Goal: Information Seeking & Learning: Learn about a topic

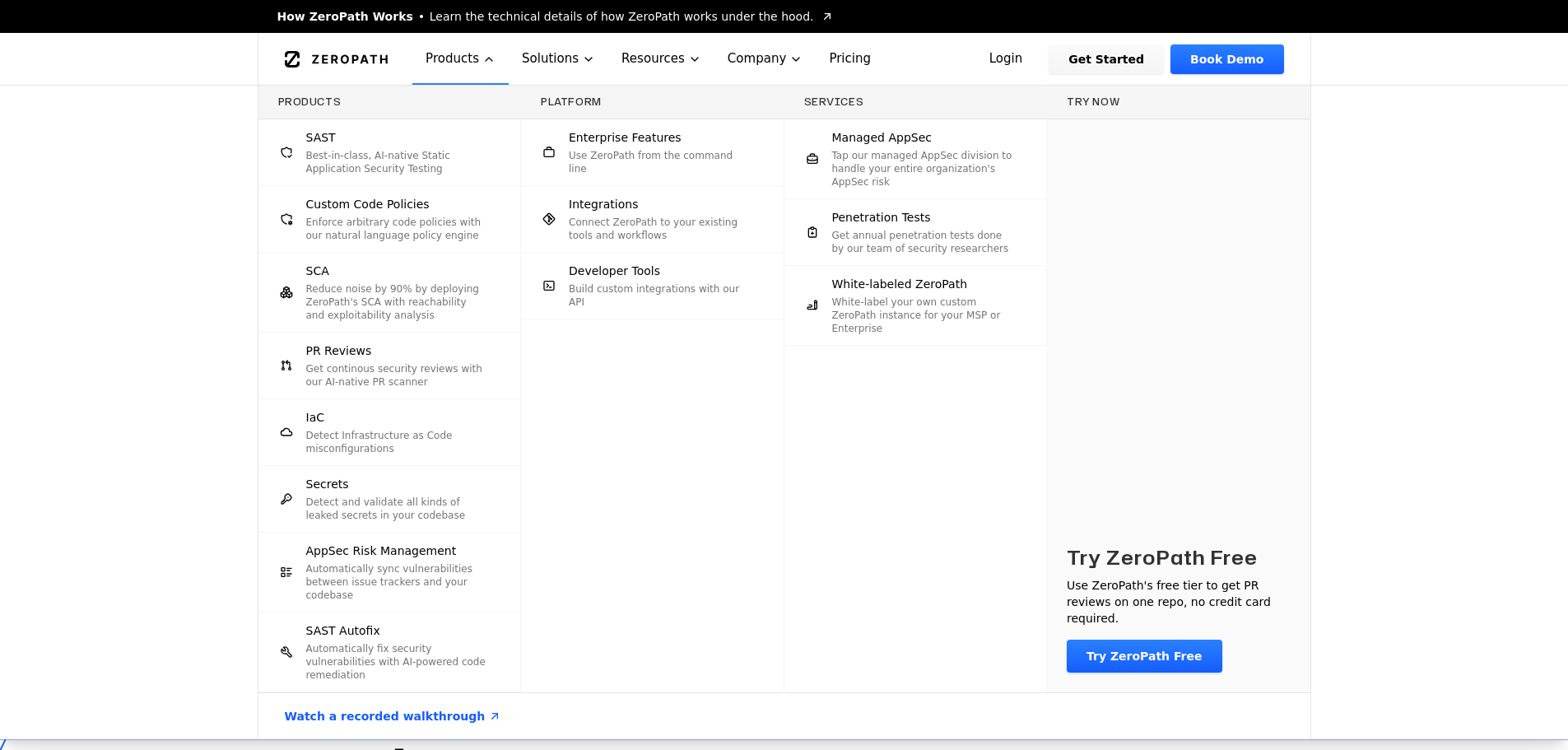
click at [408, 153] on p "Best-in-class, AI-native Static Application Security Testing" at bounding box center [397, 162] width 182 height 27
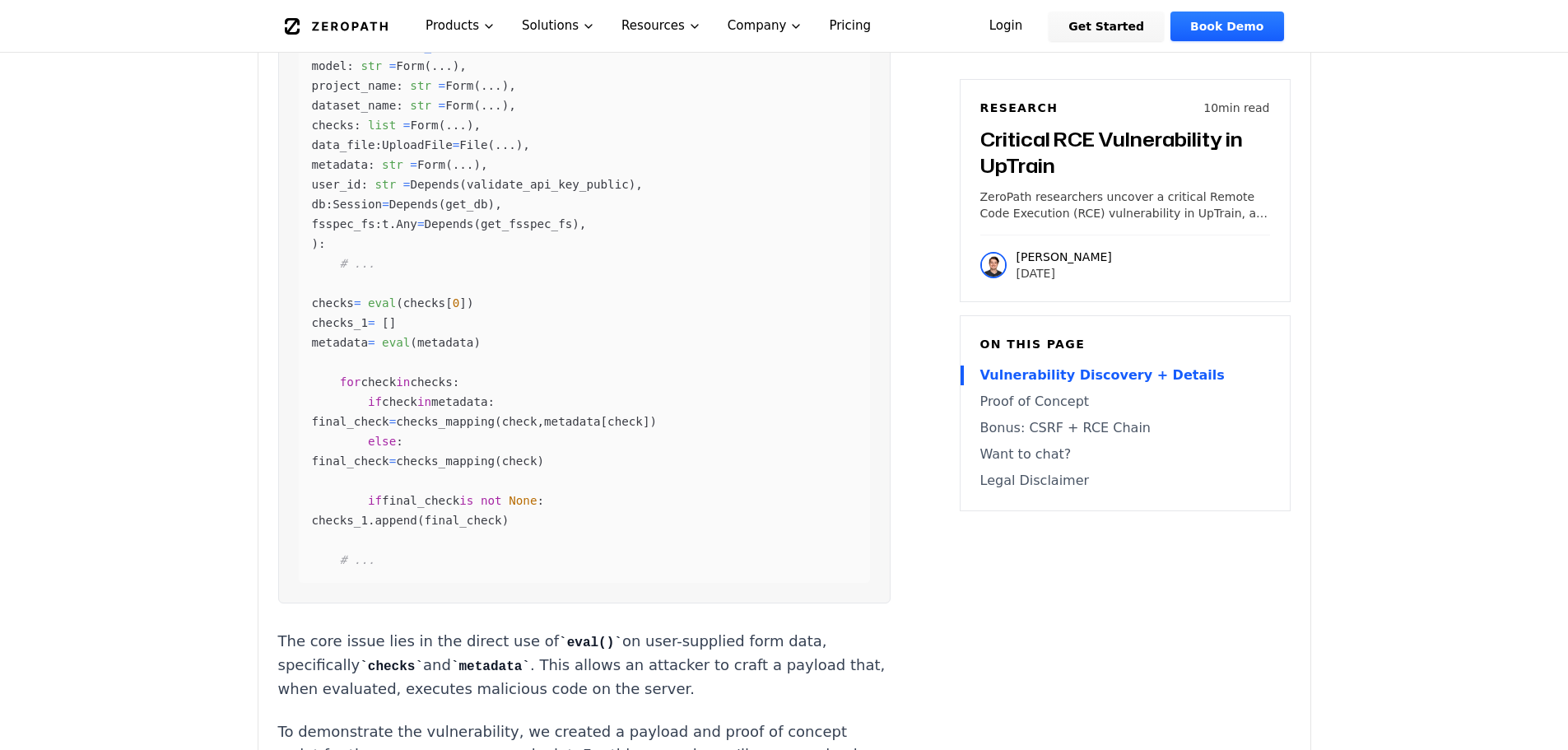
scroll to position [1844, 0]
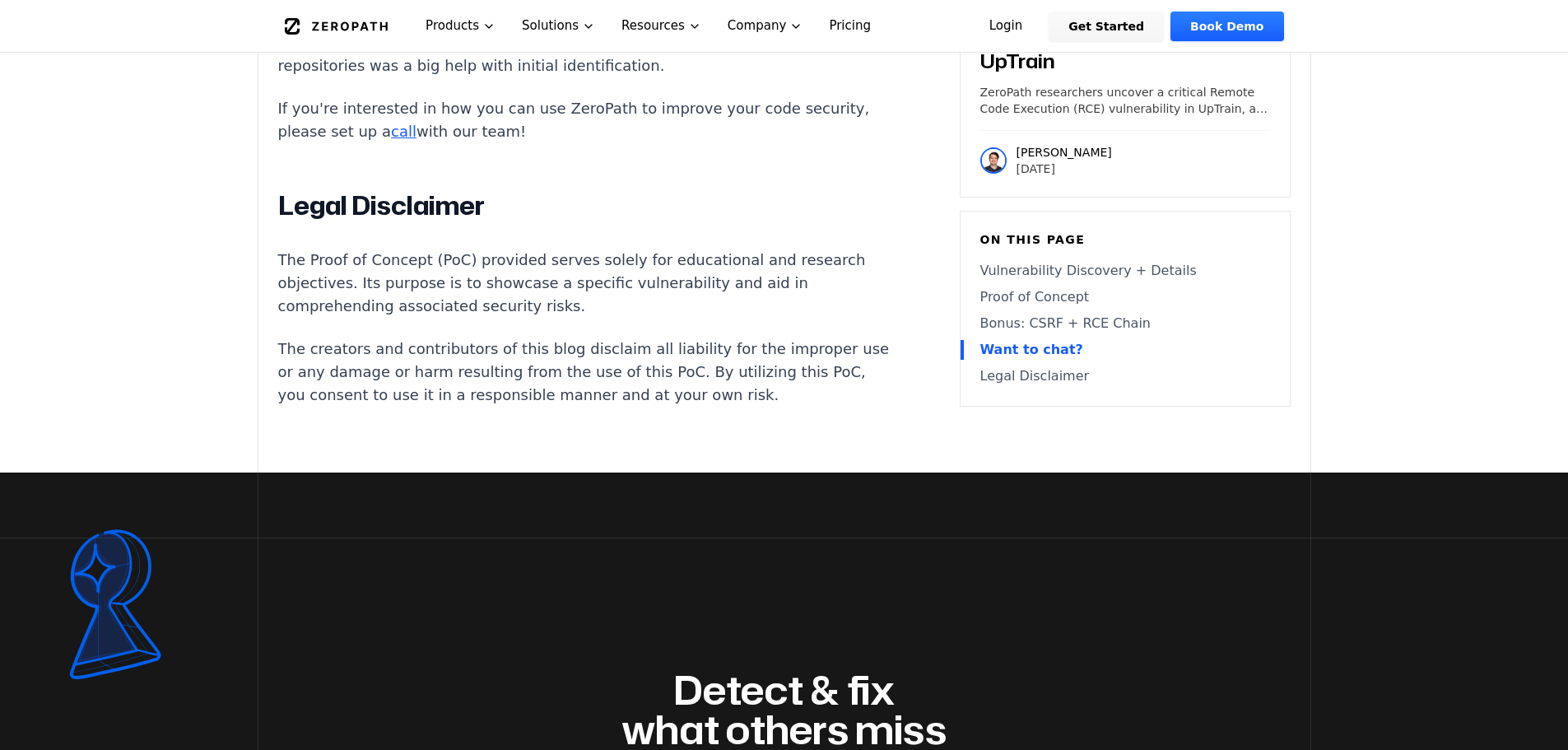
scroll to position [6981, 0]
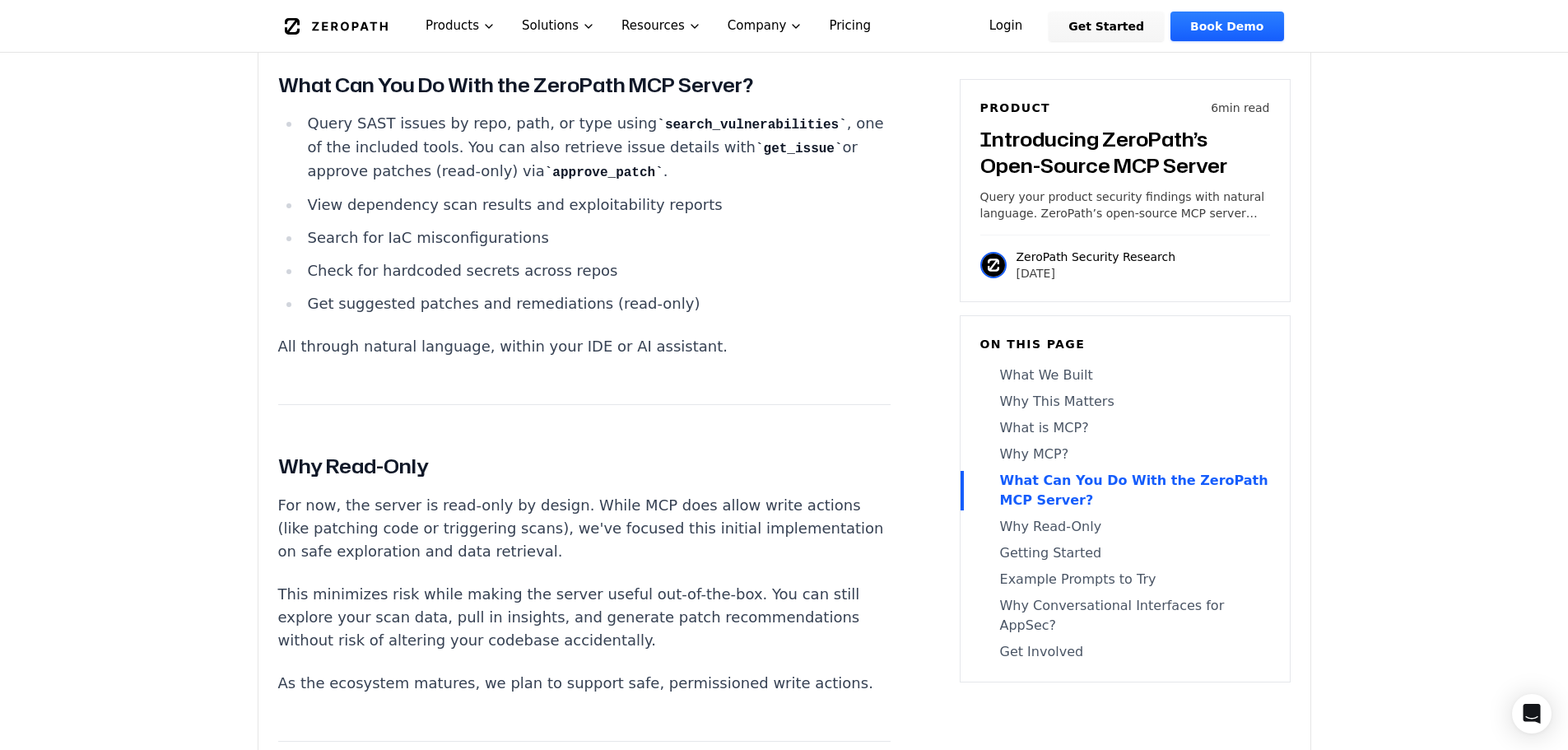
scroll to position [2832, 0]
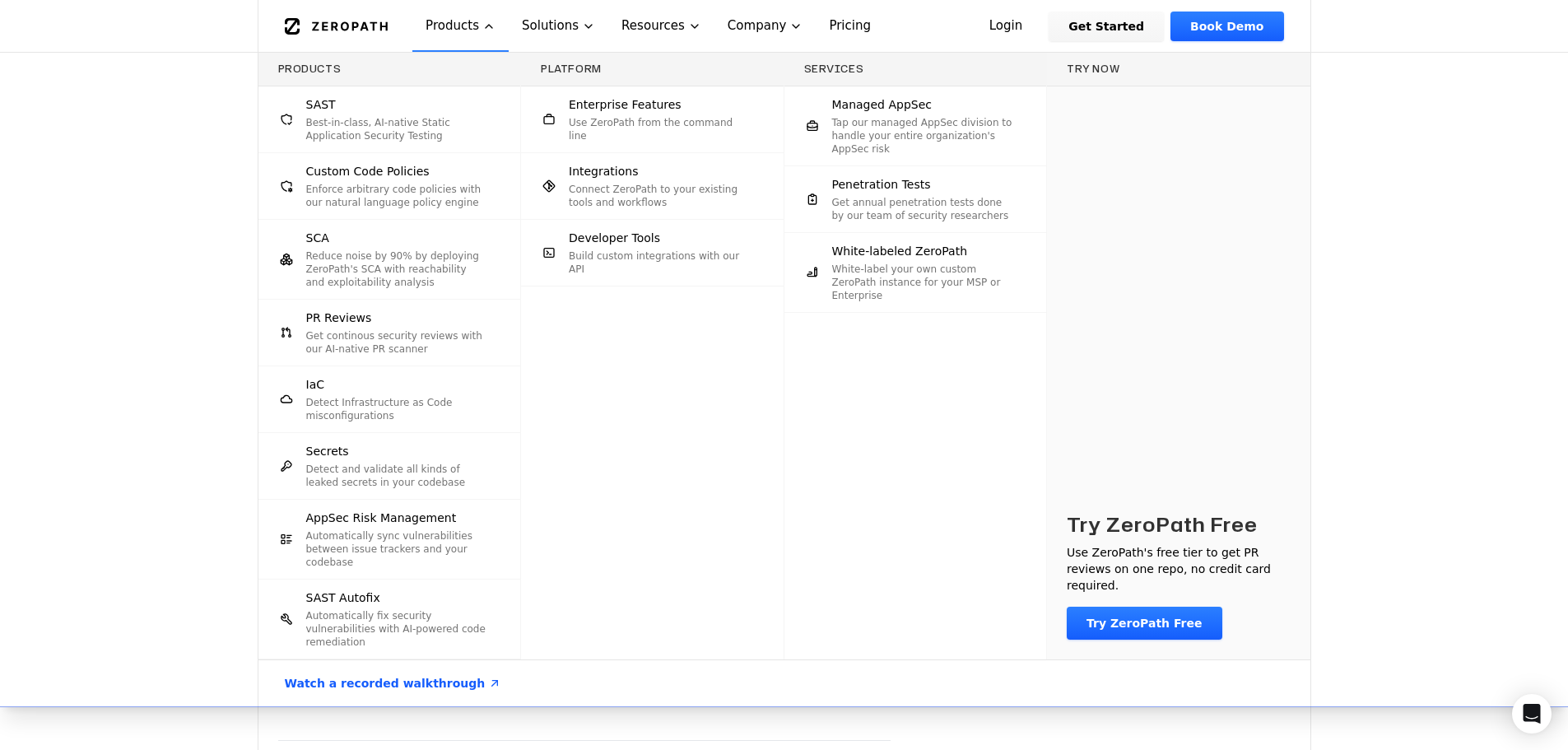
click at [432, 611] on p "Automatically fix security vulnerabilities with AI-powered code remediation" at bounding box center [397, 629] width 182 height 39
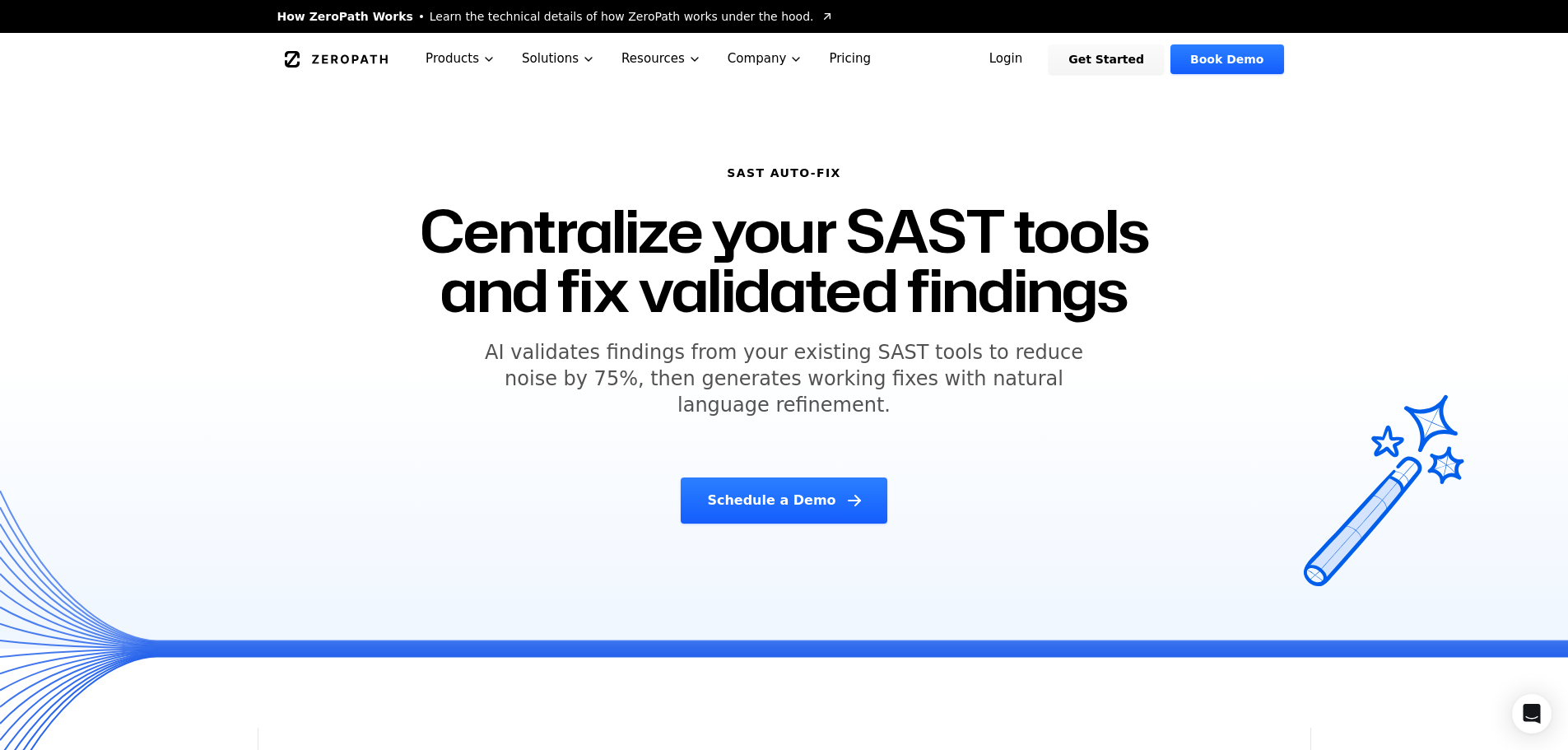
click at [884, 315] on h1 "Centralize your SAST tools and fix validated findings" at bounding box center [784, 260] width 803 height 119
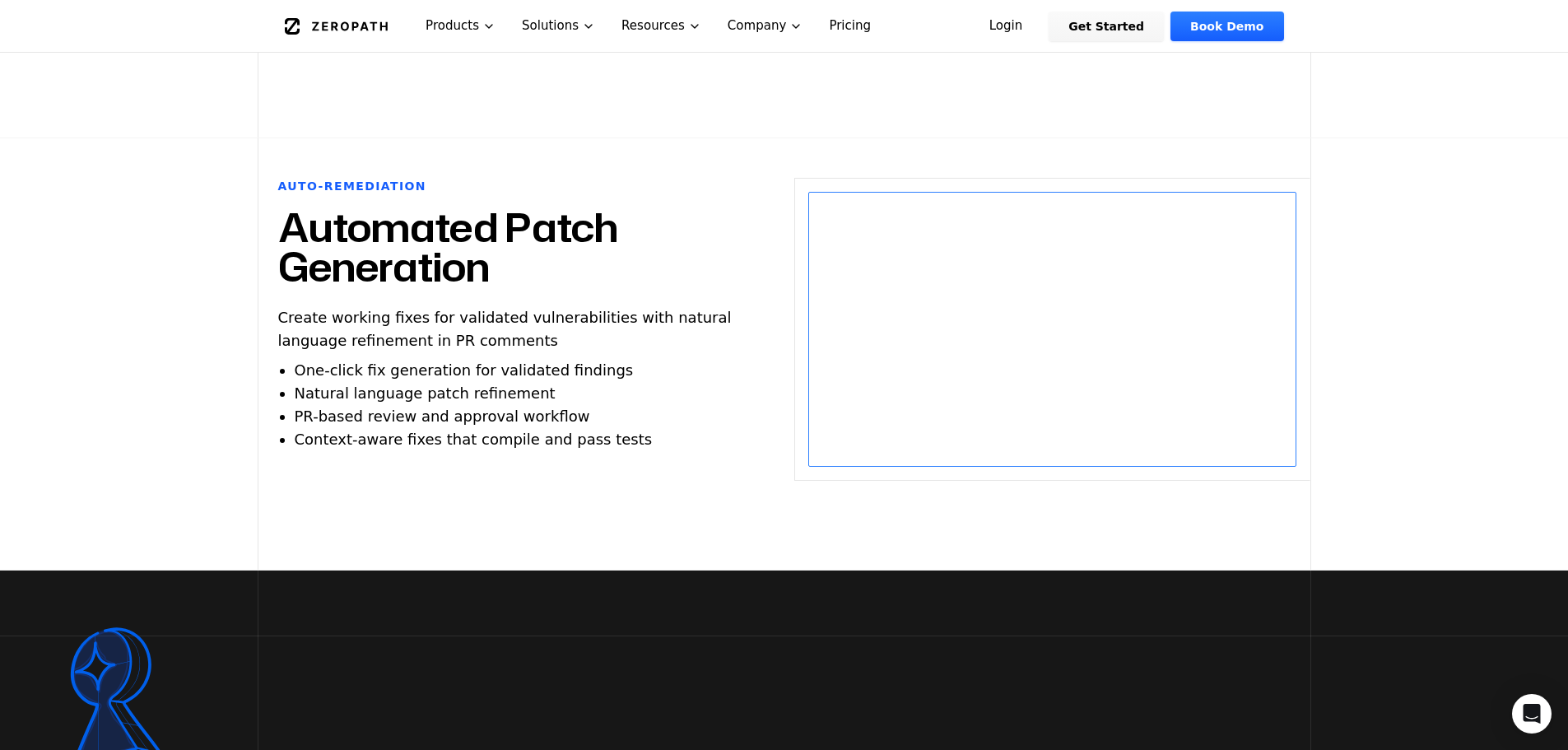
scroll to position [1415, 0]
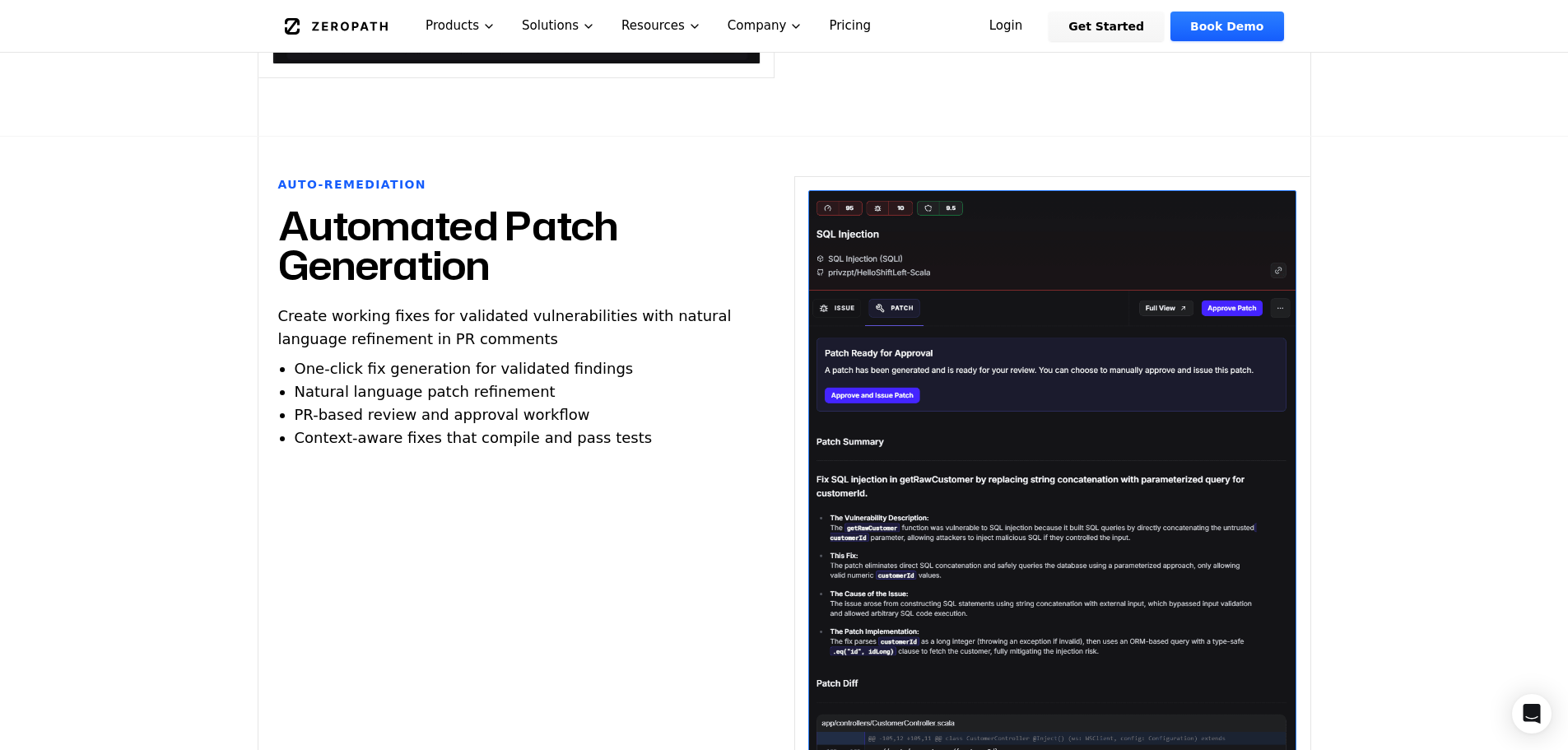
click at [597, 373] on ul "One-click fix generation for validated findings Natural language patch refineme…" at bounding box center [533, 403] width 477 height 92
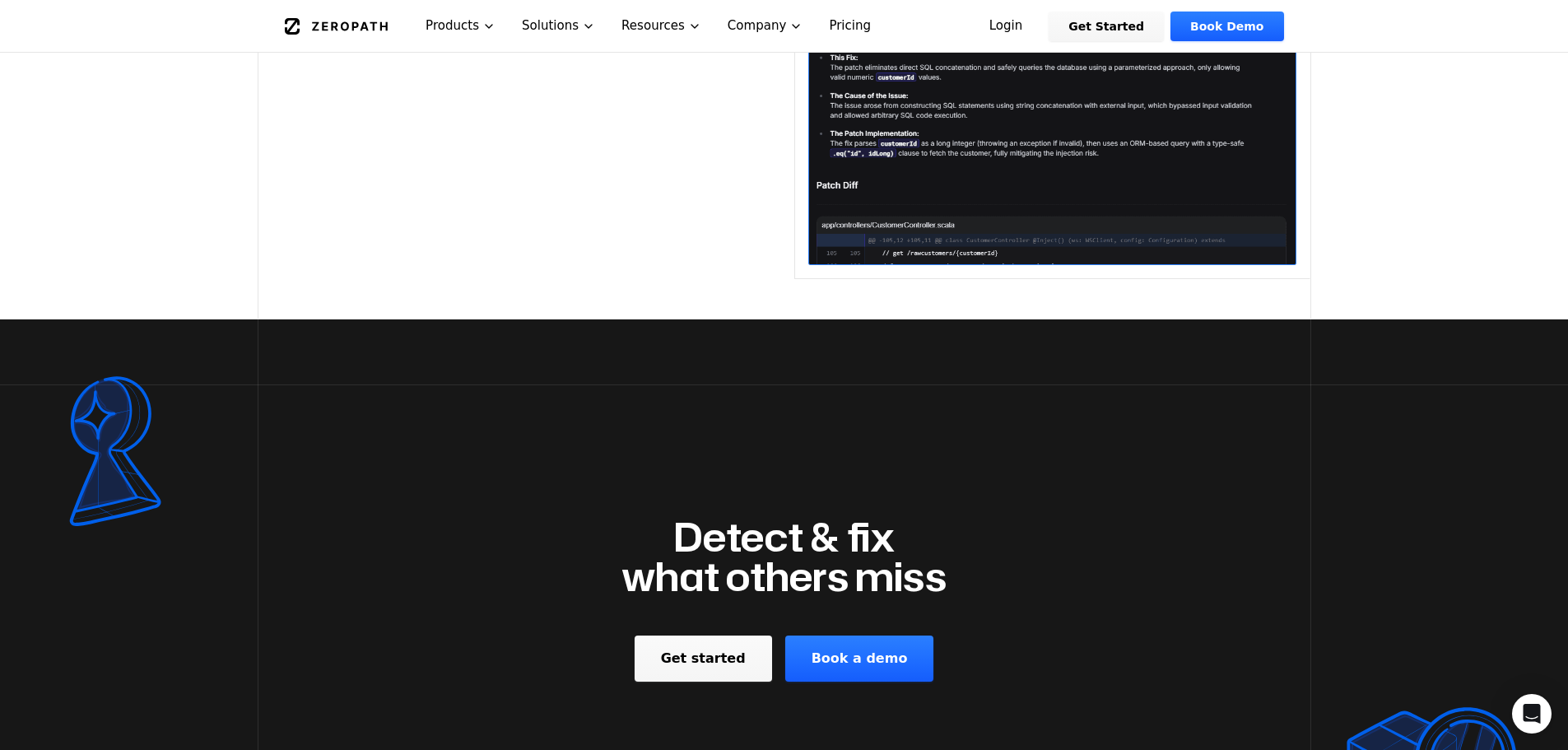
scroll to position [1976, 0]
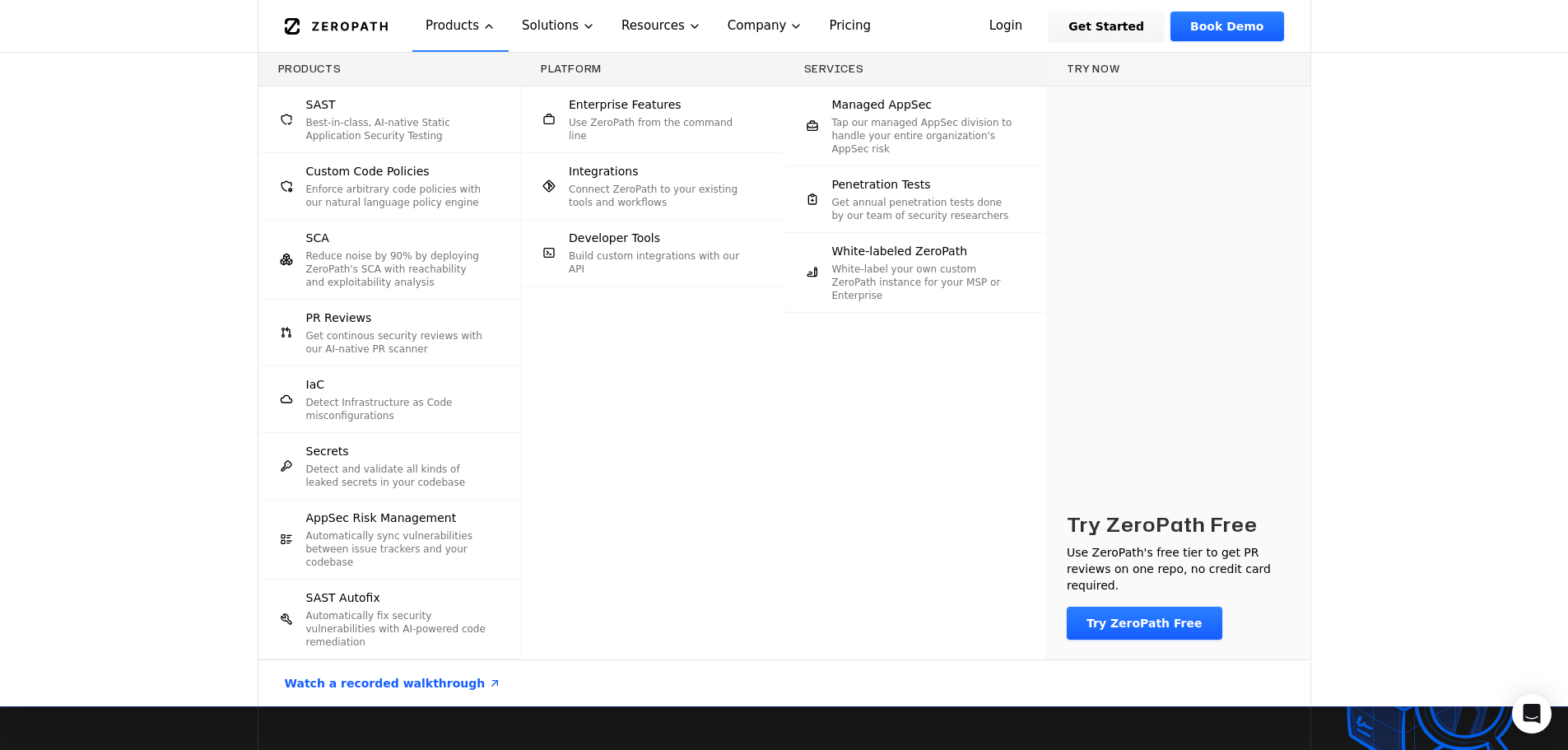
click at [420, 129] on p "Best-in-class, AI-native Static Application Security Testing" at bounding box center [397, 129] width 182 height 27
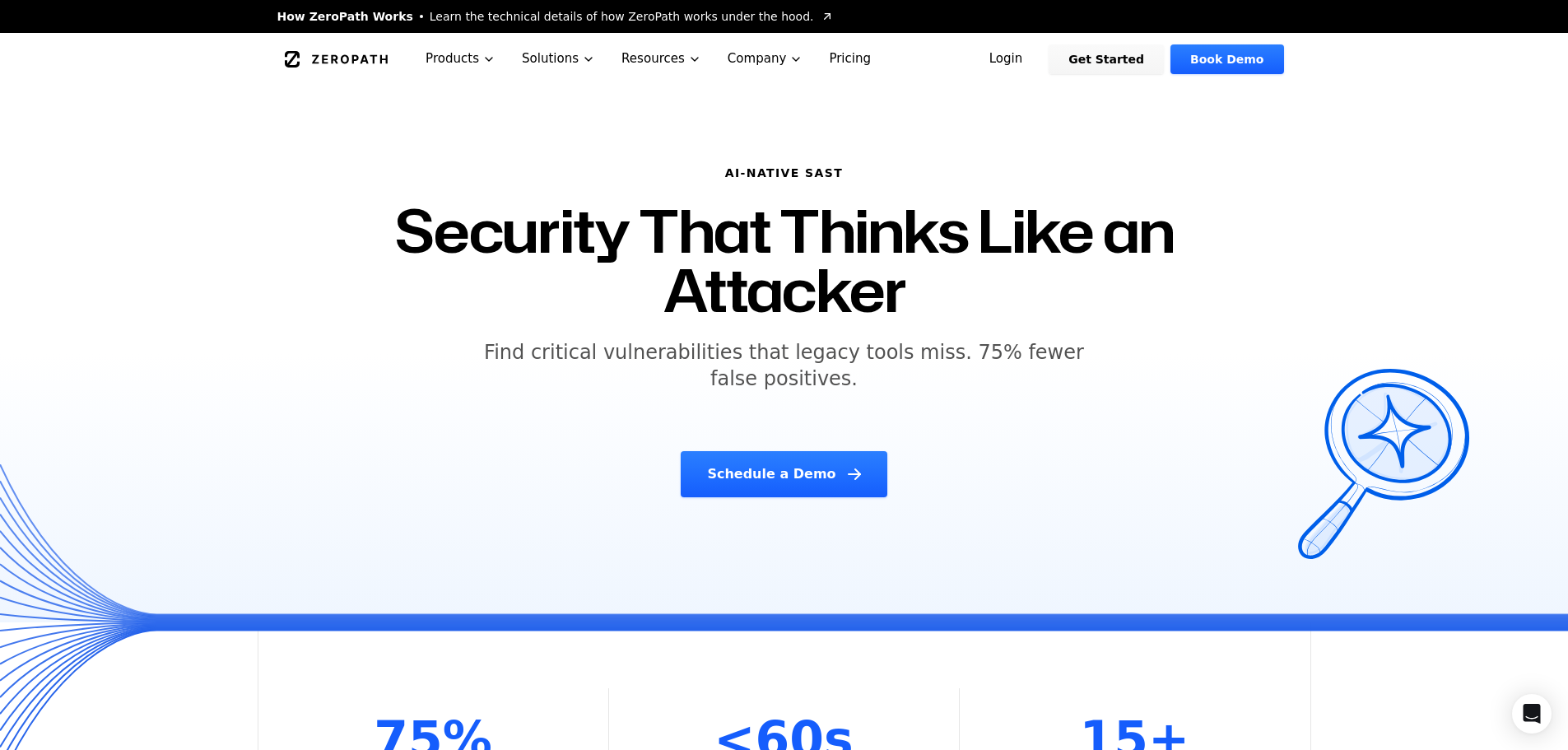
click at [576, 355] on h5 "Find critical vulnerabilities that legacy tools miss. 75% fewer false positives." at bounding box center [784, 366] width 632 height 53
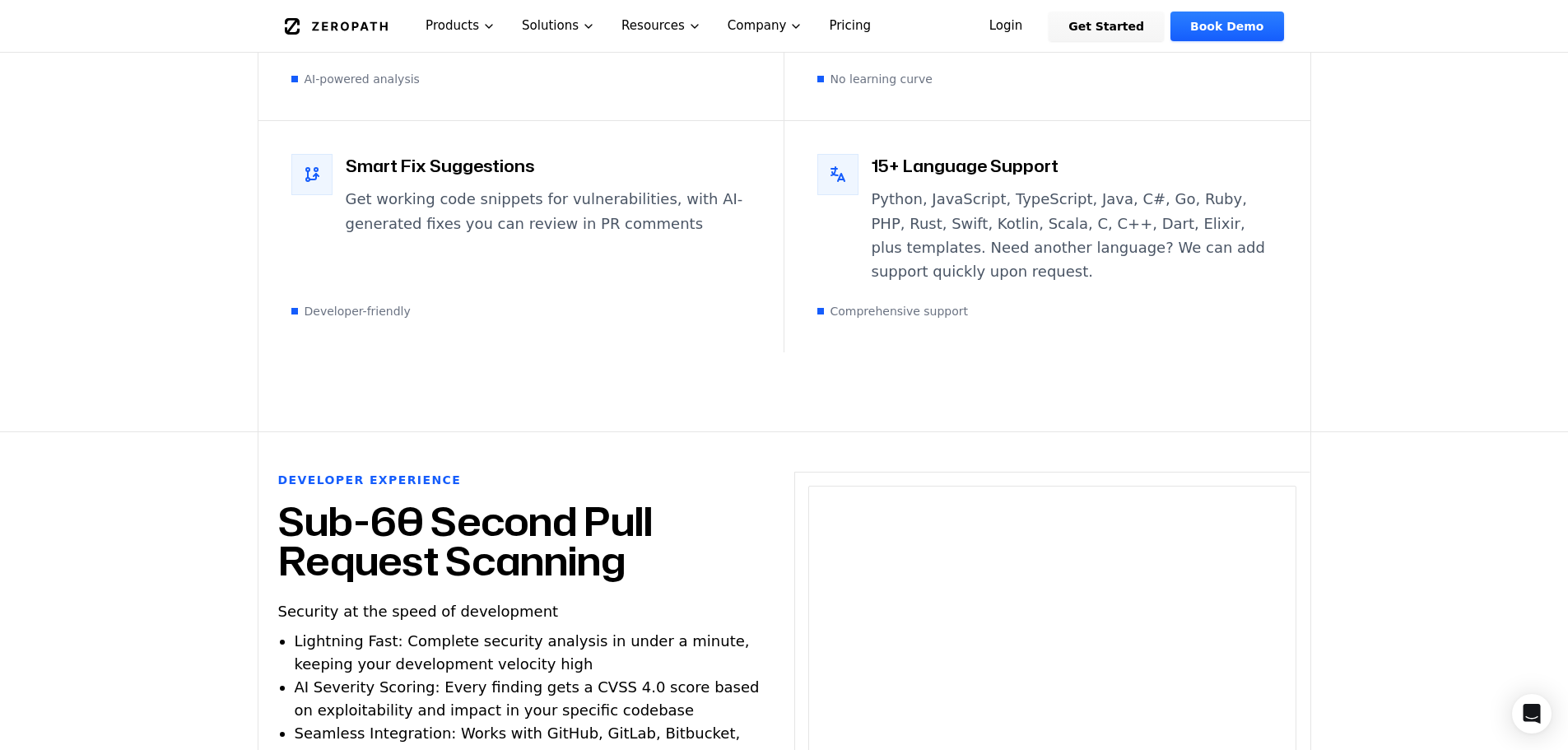
scroll to position [3227, 0]
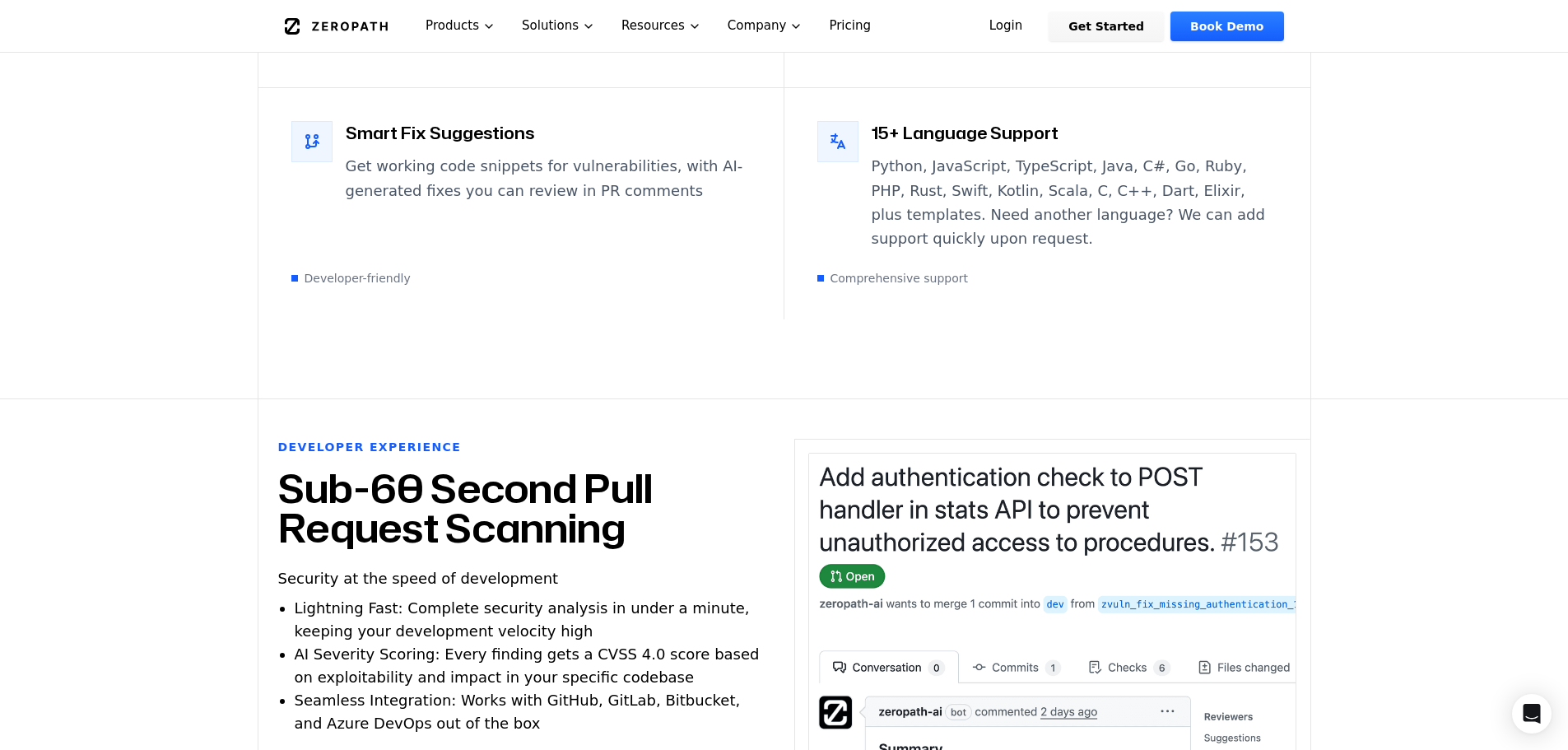
click at [843, 132] on icon at bounding box center [838, 142] width 20 height 20
click at [998, 270] on div "Comprehensive support" at bounding box center [1048, 278] width 460 height 17
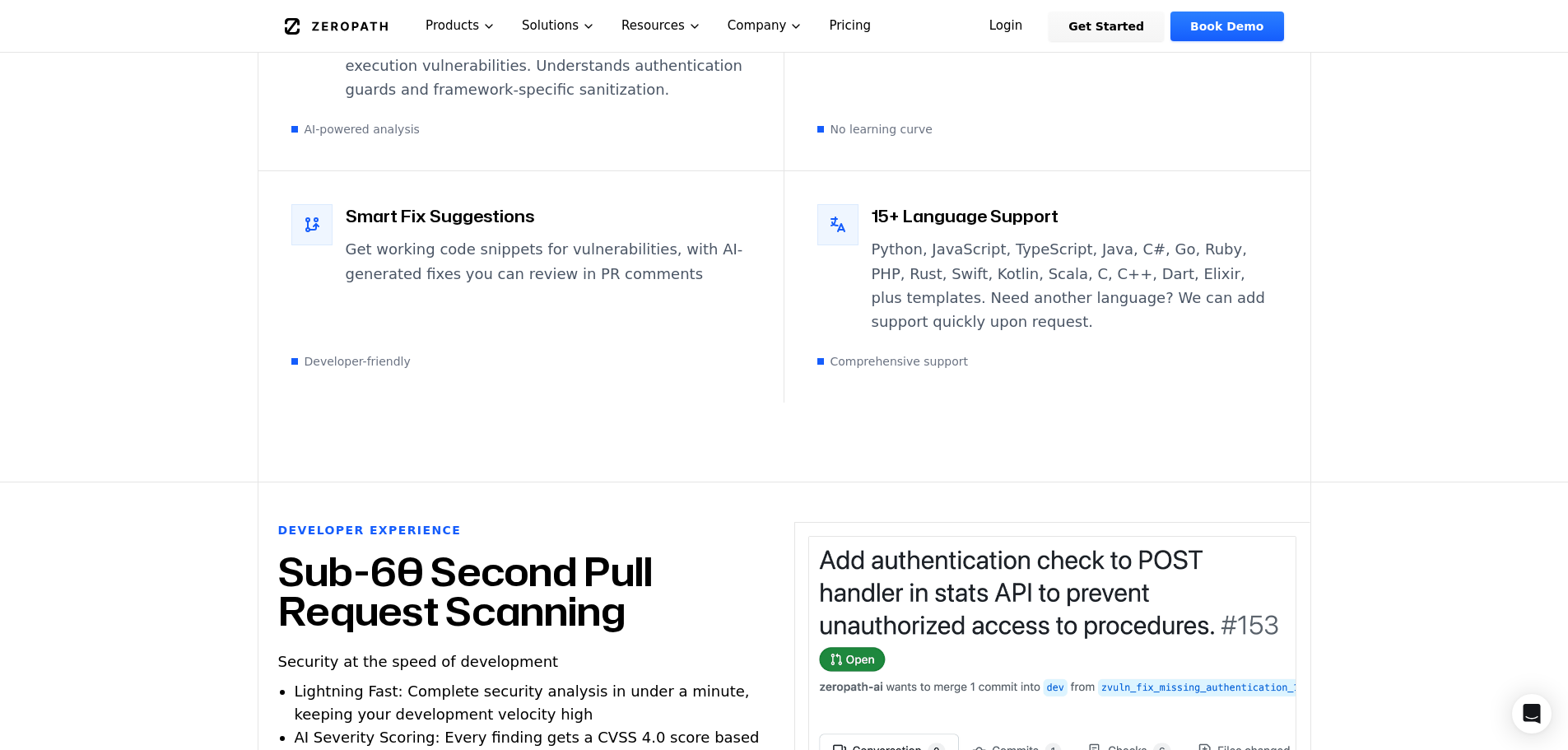
scroll to position [3095, 0]
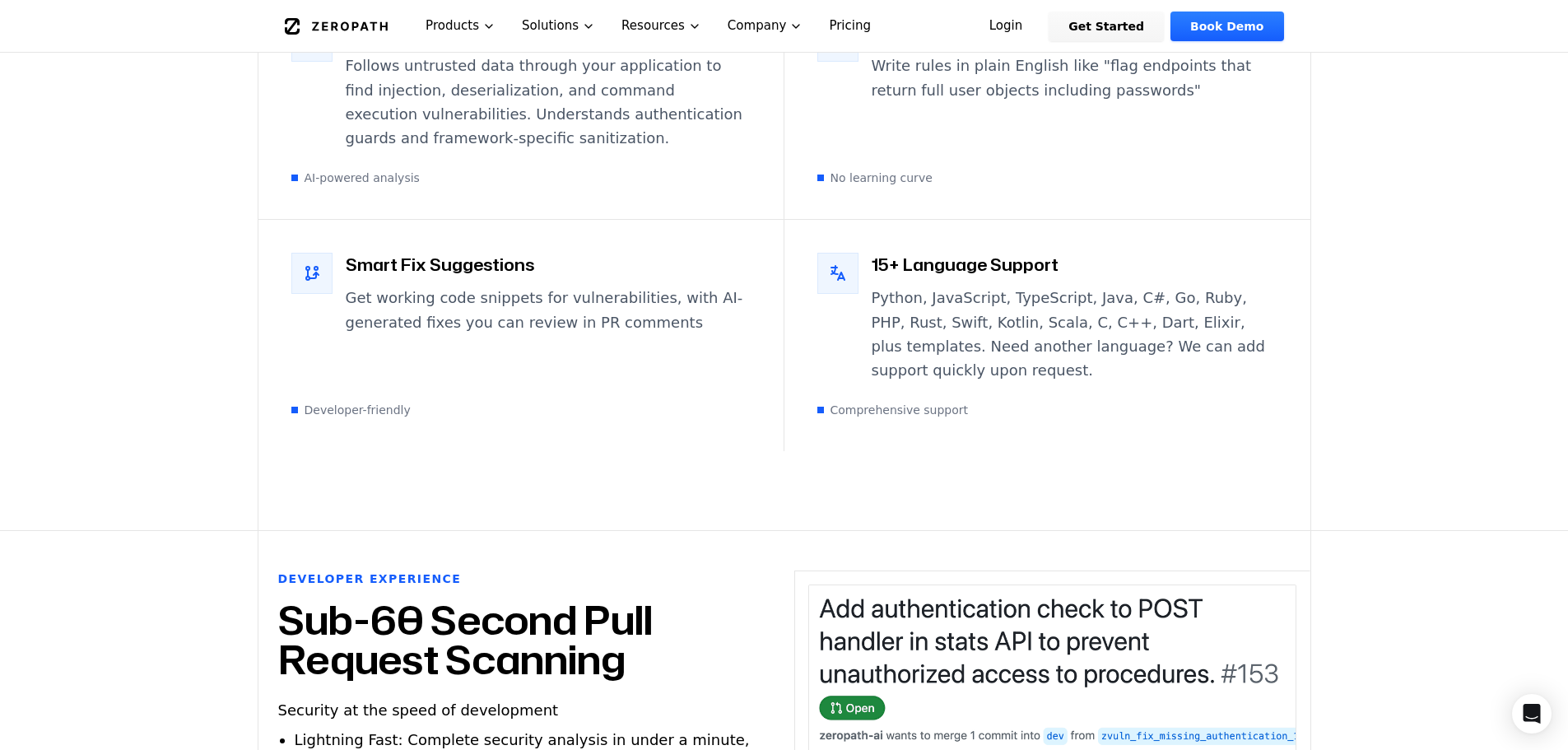
click at [909, 402] on span "Comprehensive support" at bounding box center [900, 410] width 139 height 17
click at [923, 253] on h3 "15+ Language Support" at bounding box center [1074, 263] width 406 height 23
click at [846, 263] on icon at bounding box center [838, 273] width 20 height 20
click at [1038, 408] on div "Powered by Advanced AI Go beyond pattern matching with AI that understands code…" at bounding box center [784, 164] width 1054 height 730
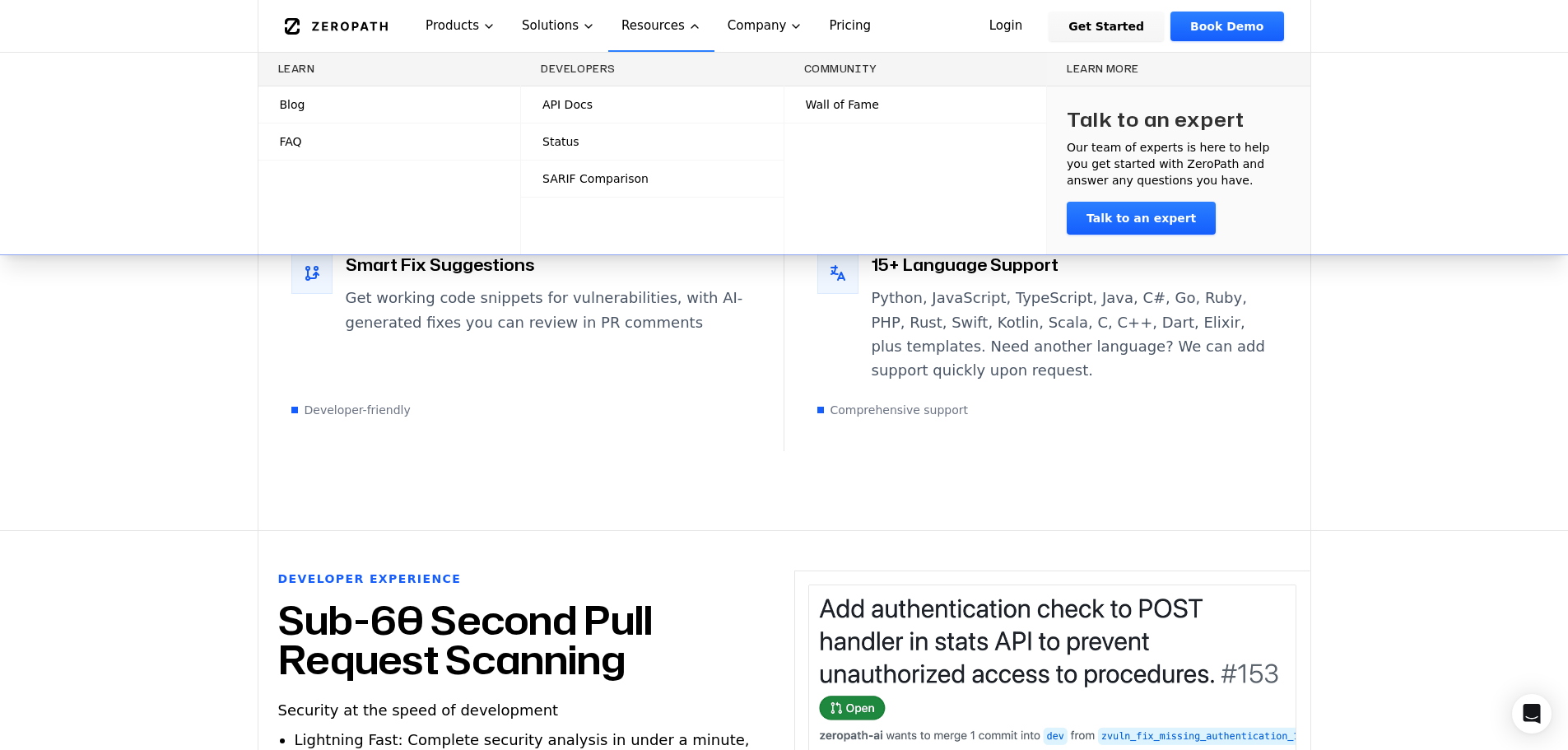
click at [595, 183] on span "SARIF Comparison" at bounding box center [596, 178] width 106 height 17
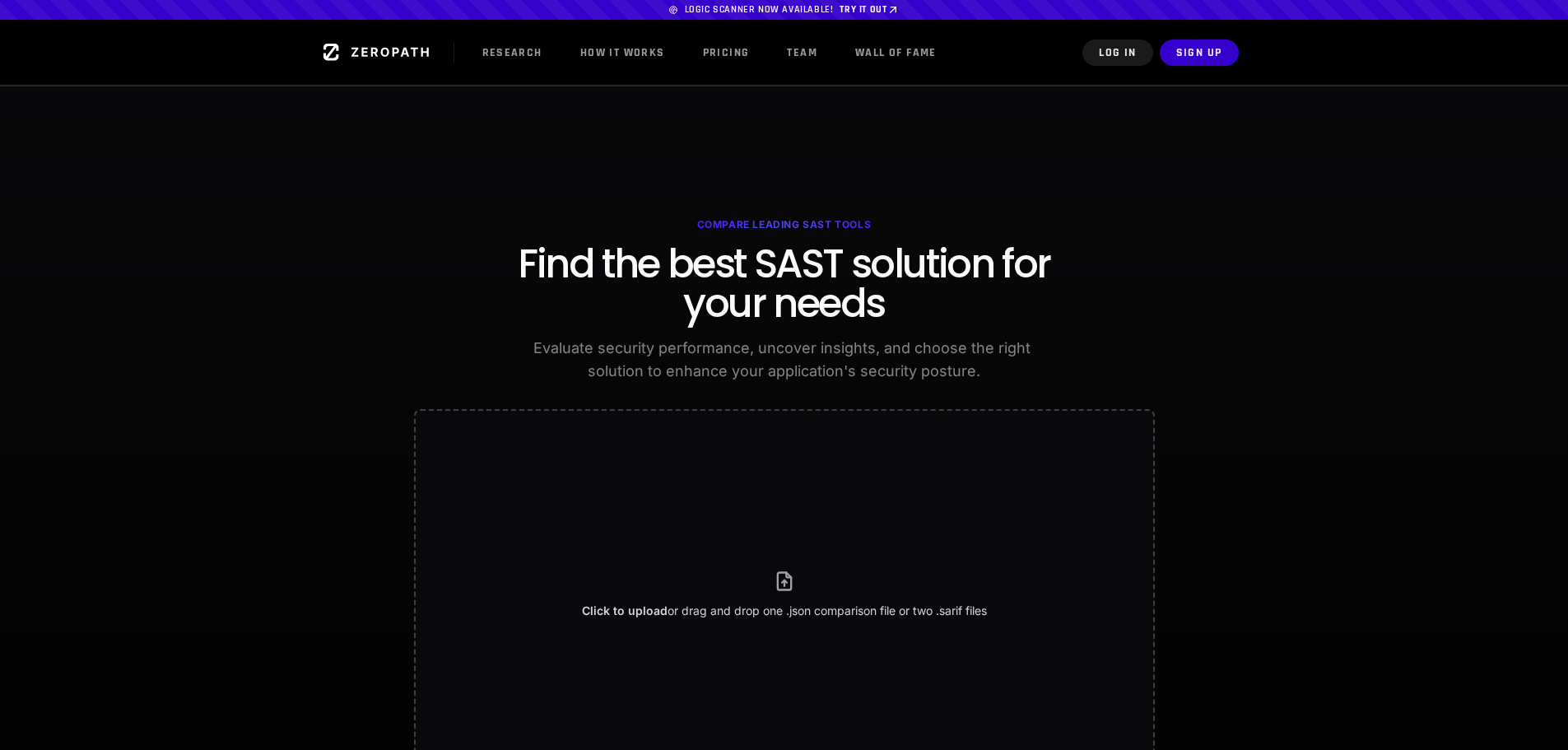
scroll to position [656, 0]
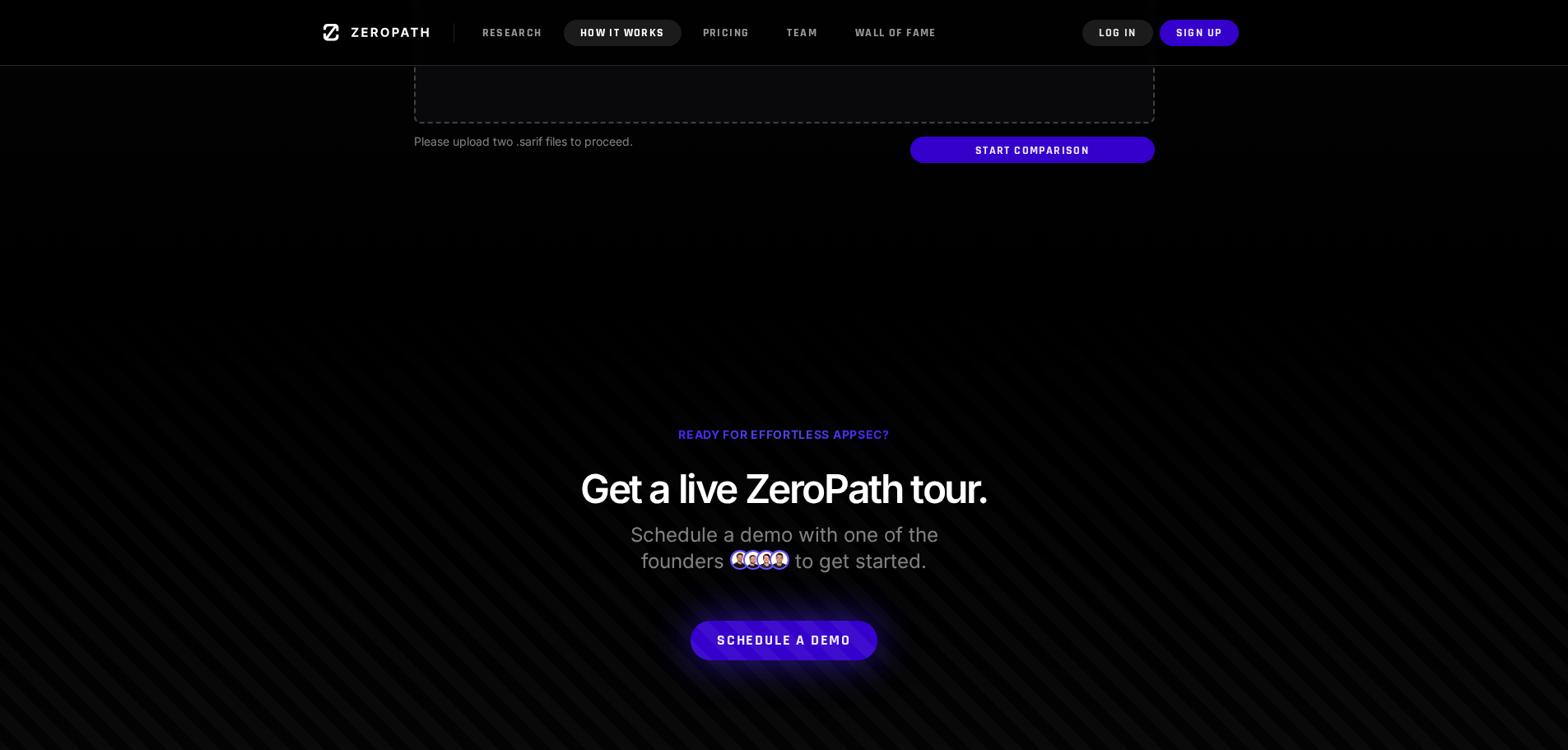
click at [614, 39] on link "How it Works" at bounding box center [623, 32] width 118 height 27
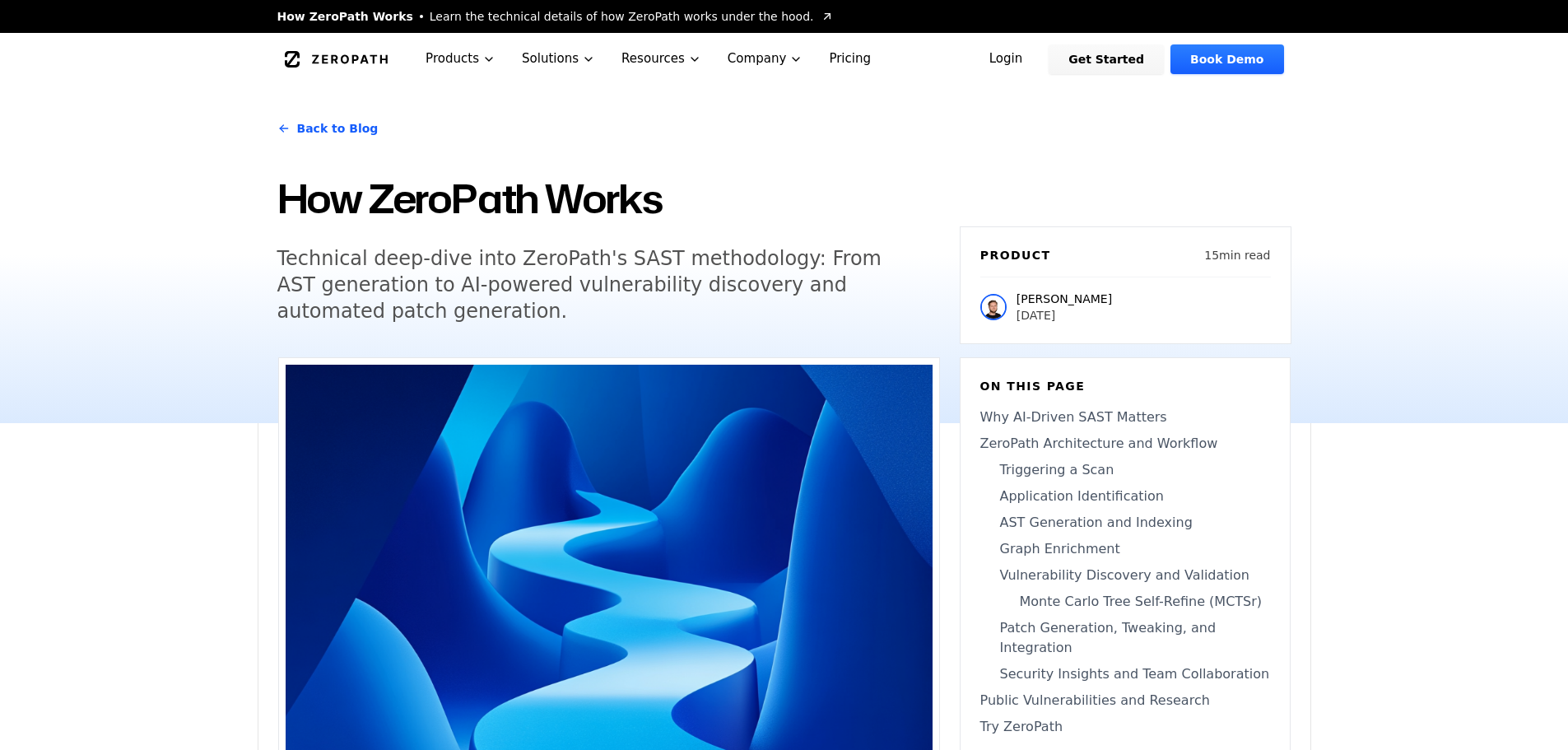
click at [261, 300] on div "Back to Blog How ZeroPath Works Technical deep-dive into ZeroPath's SAST method…" at bounding box center [784, 254] width 1054 height 337
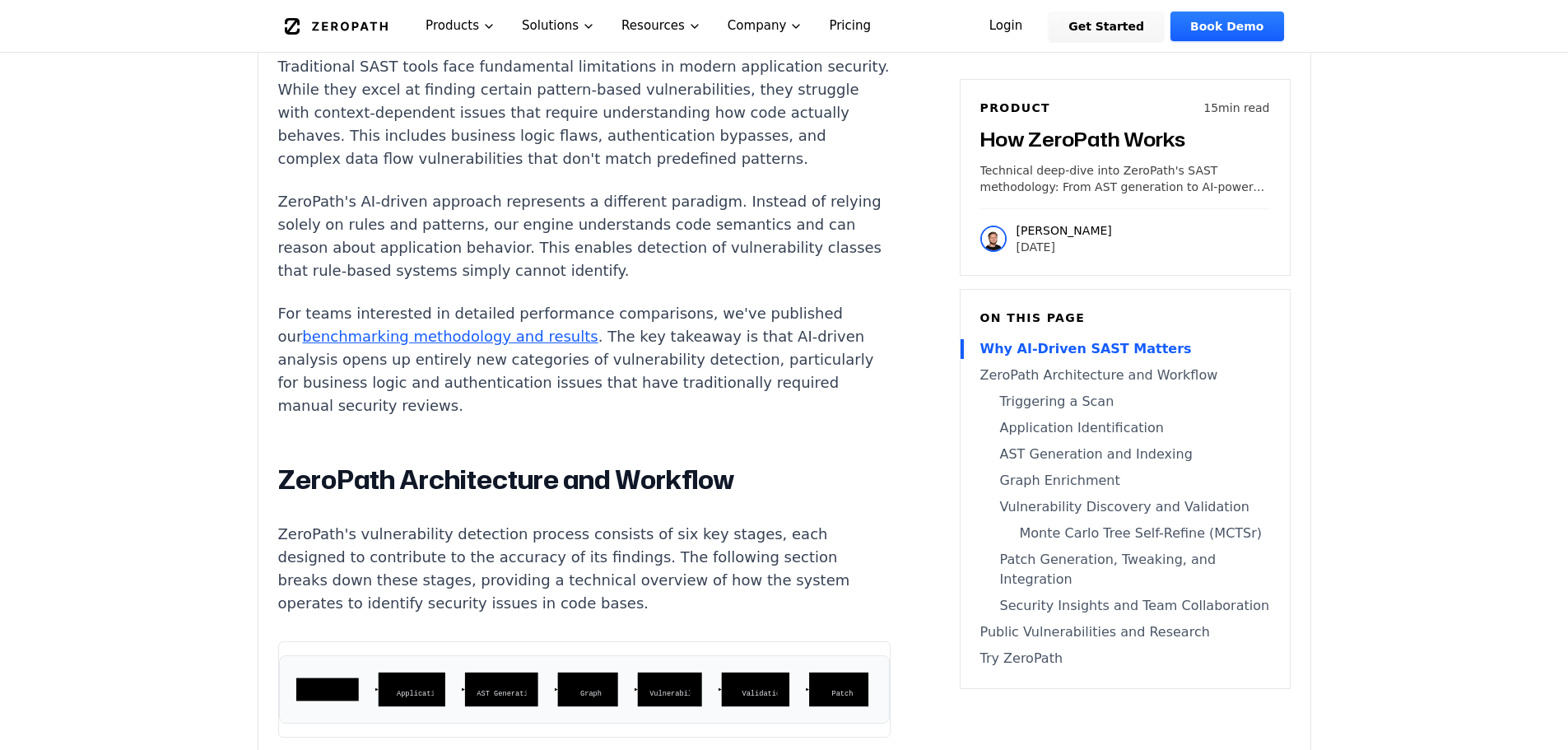
scroll to position [2634, 0]
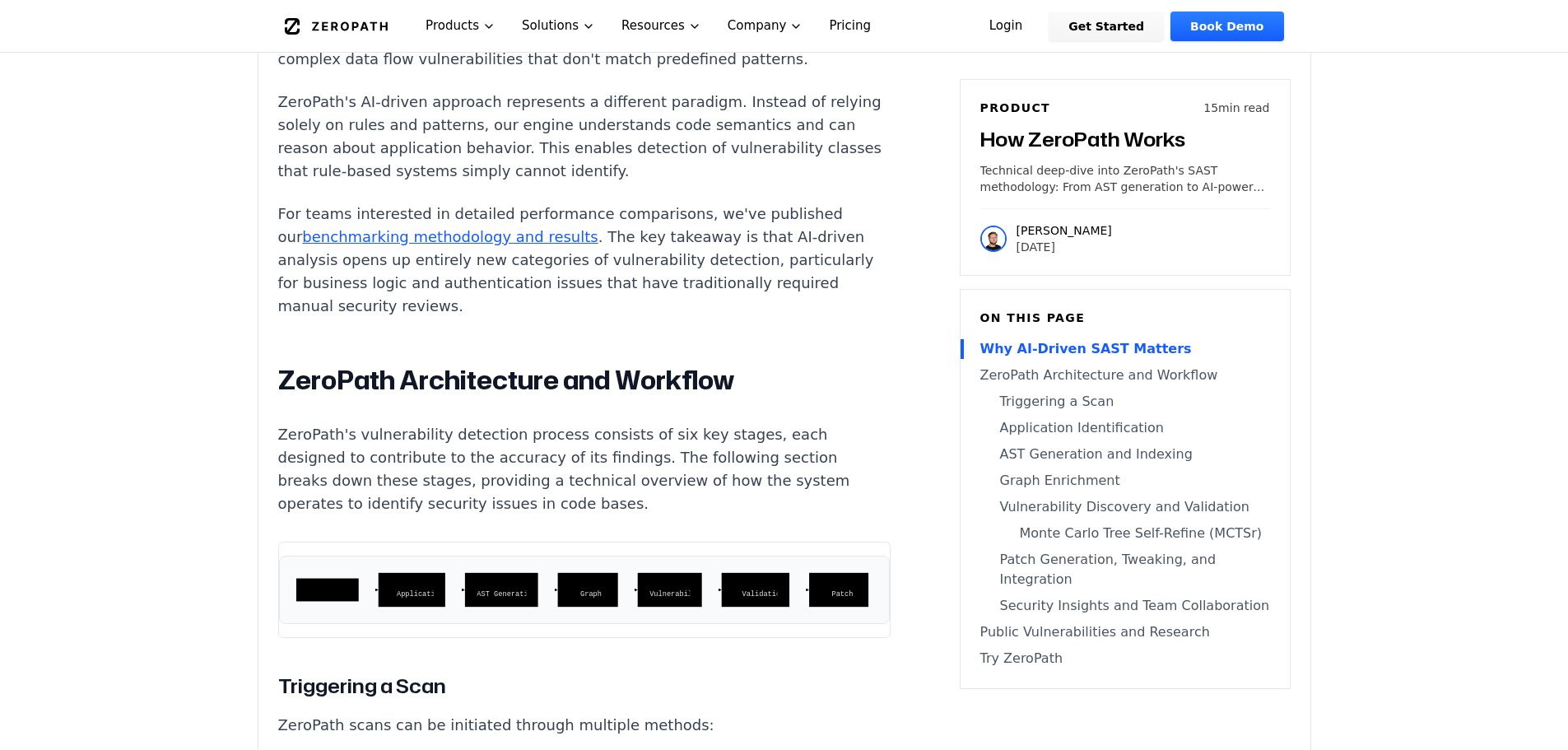
click at [473, 246] on link "benchmarking methodology and results" at bounding box center [449, 237] width 296 height 18
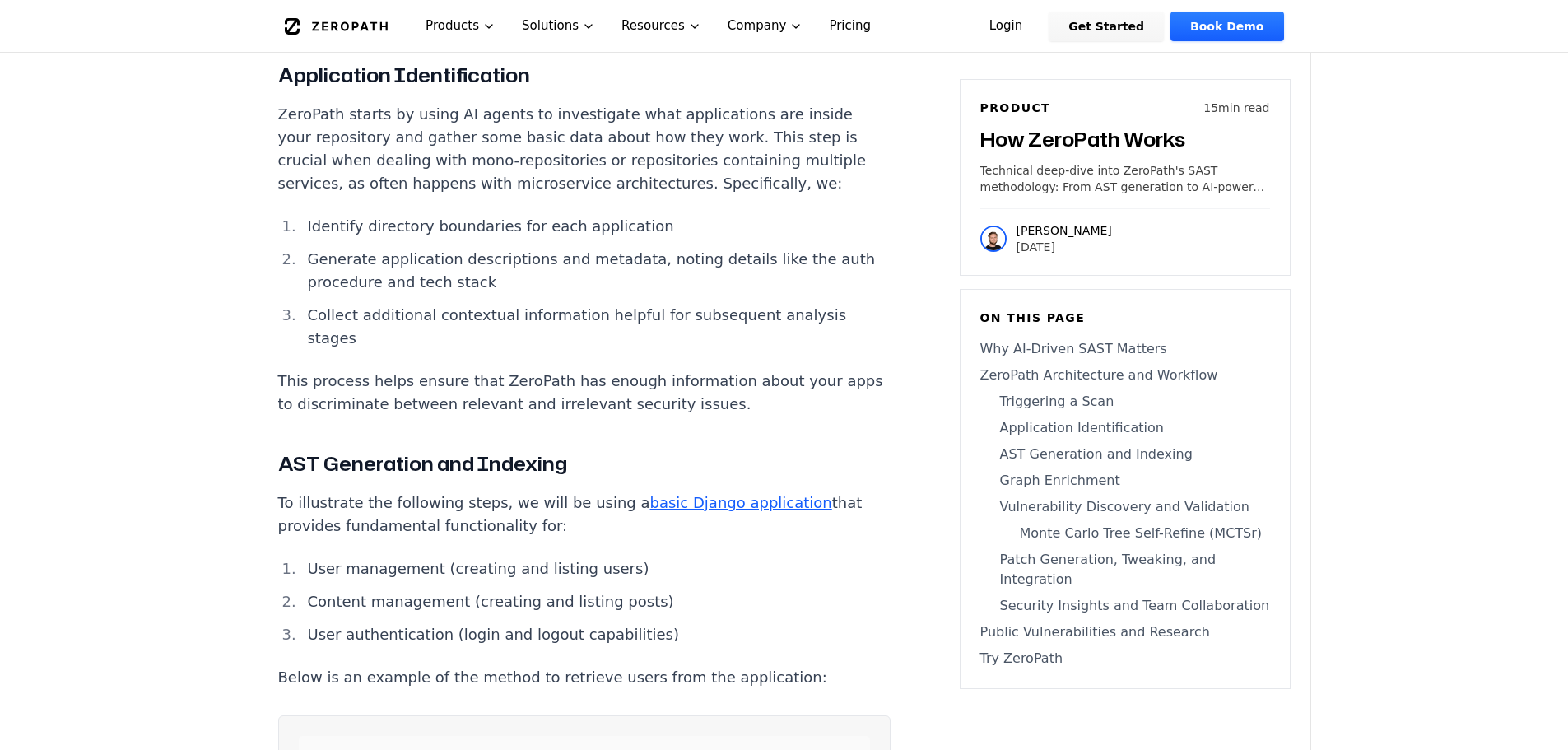
scroll to position [4602, 0]
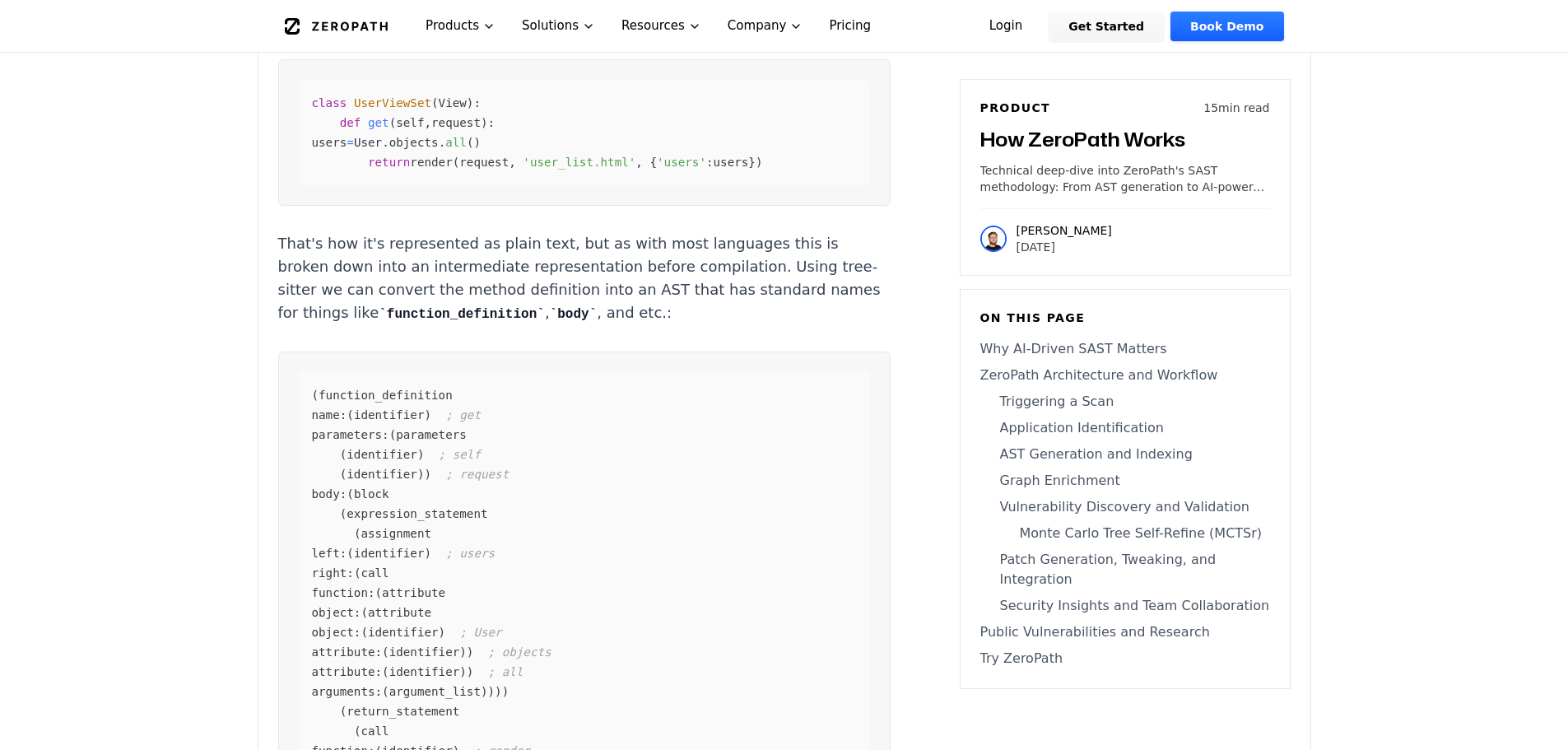
click at [485, 323] on p "That's how it's represented as plain text, but as with most languages this is b…" at bounding box center [584, 278] width 612 height 93
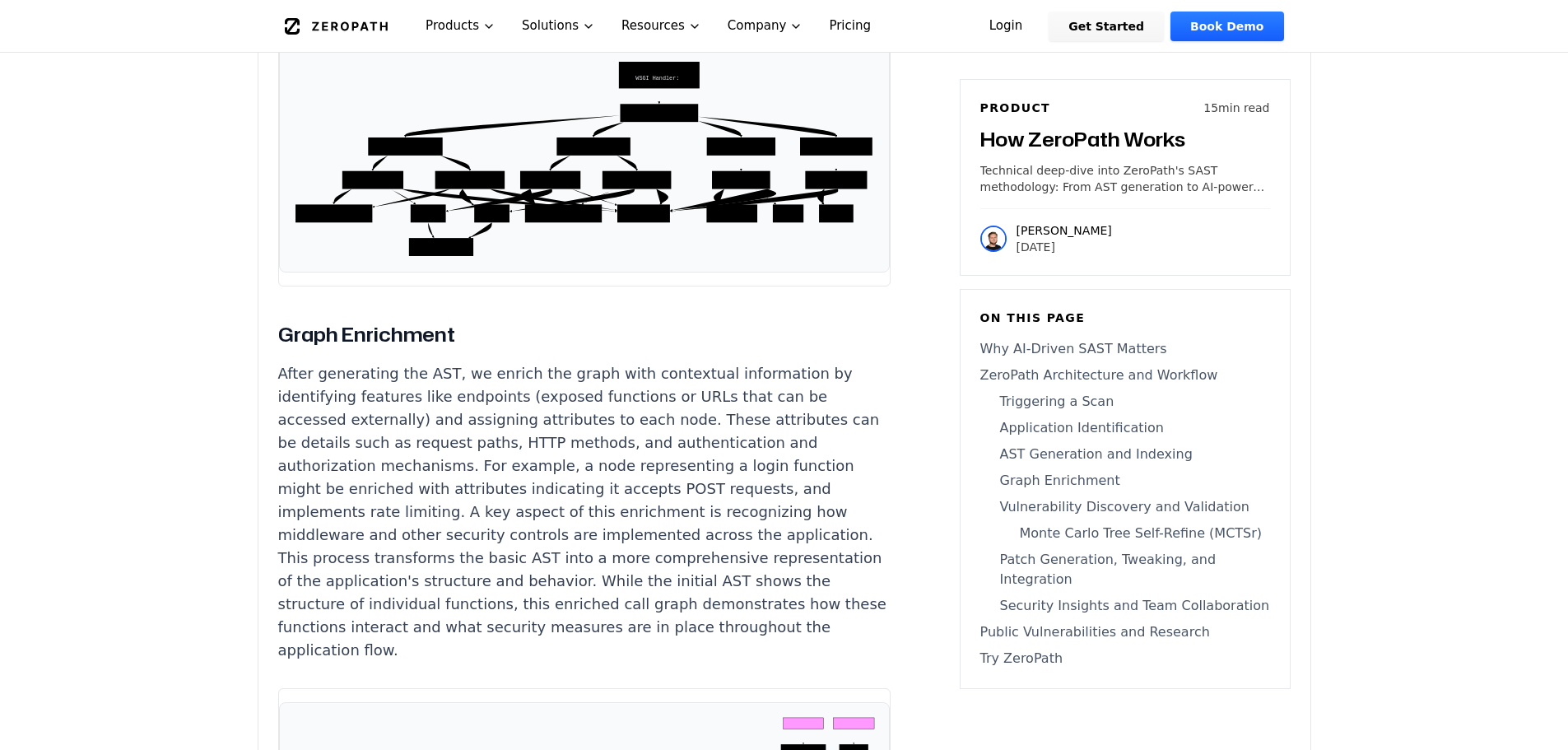
scroll to position [5887, 0]
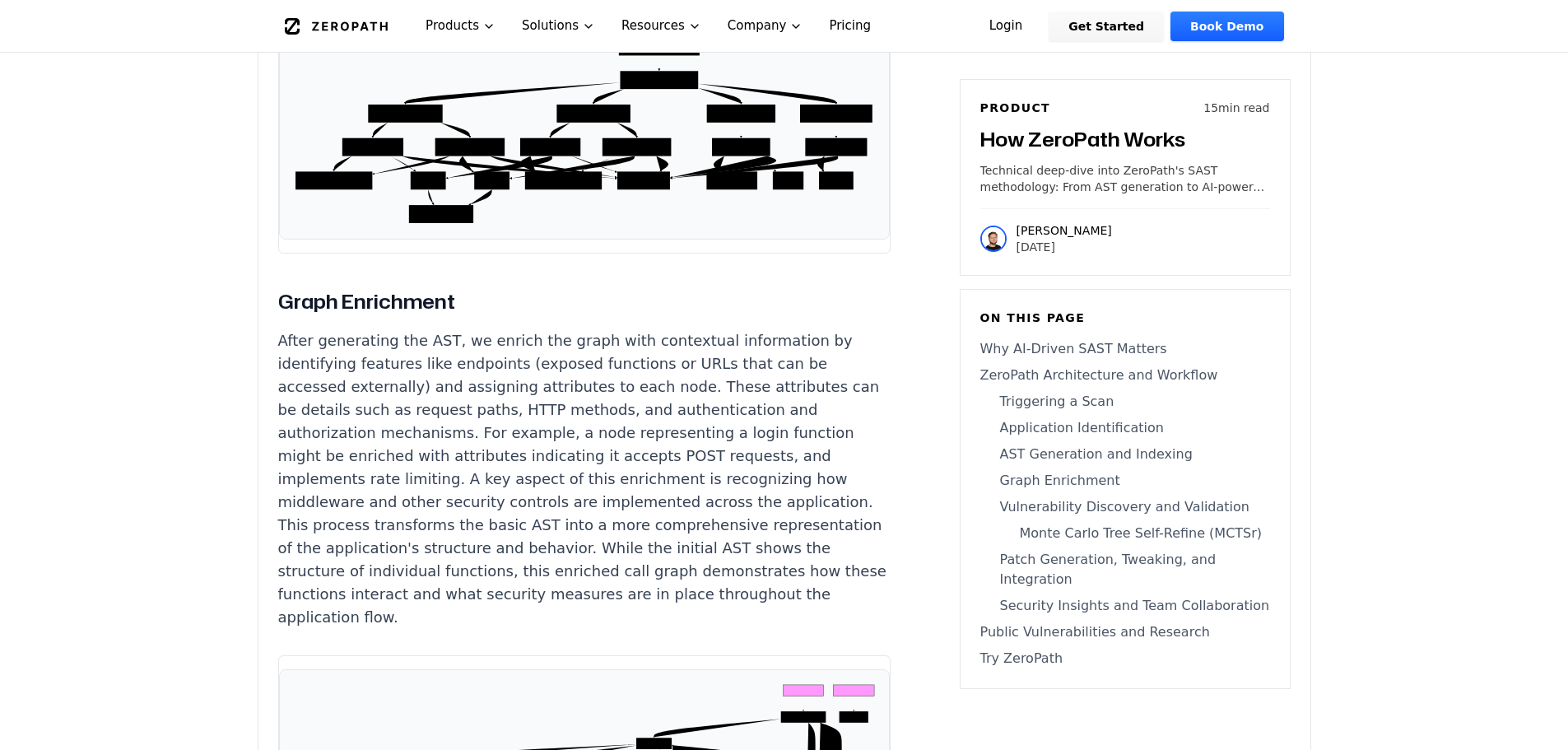
click at [632, 489] on p "After generating the AST, we enrich the graph with contextual information by id…" at bounding box center [584, 479] width 612 height 300
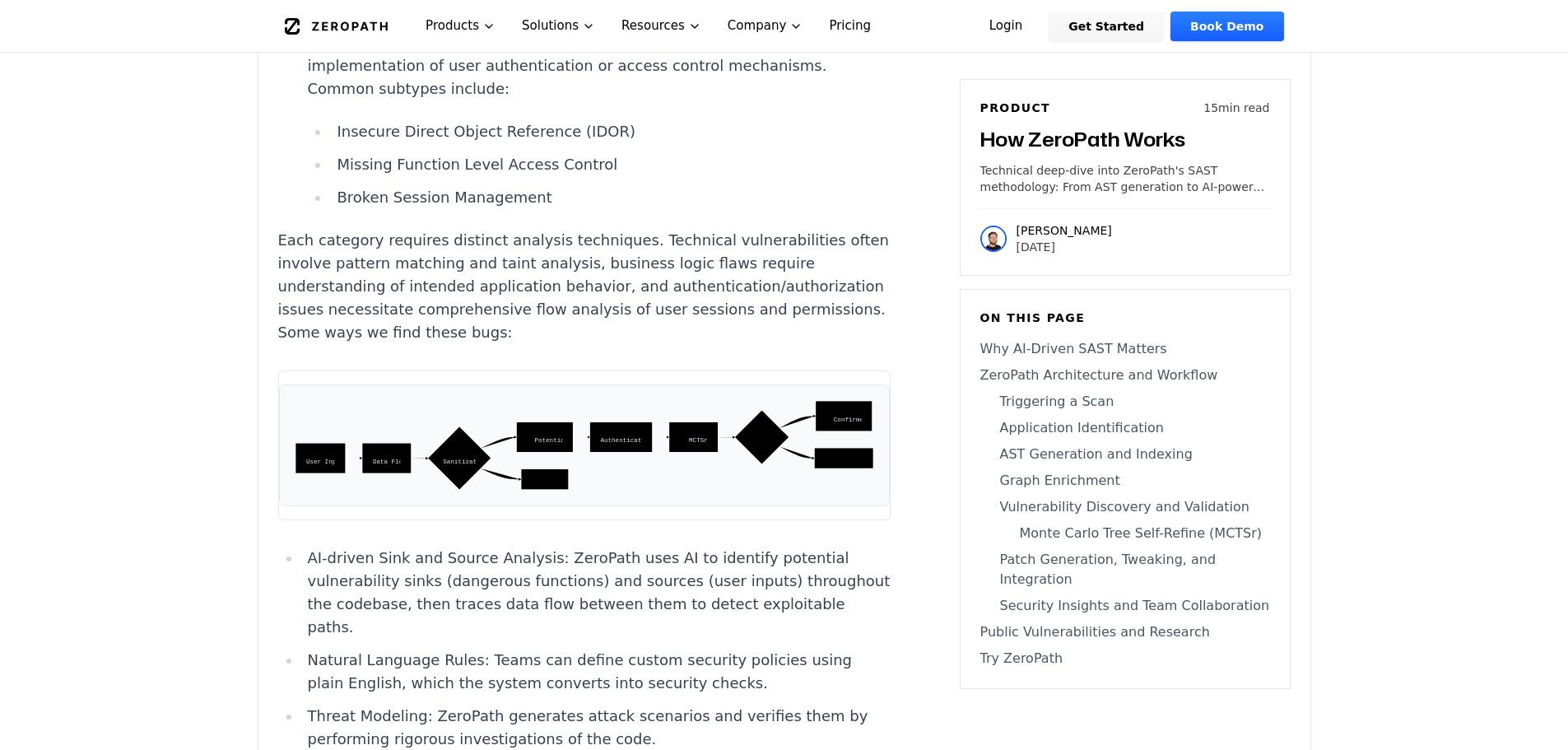
scroll to position [7368, 0]
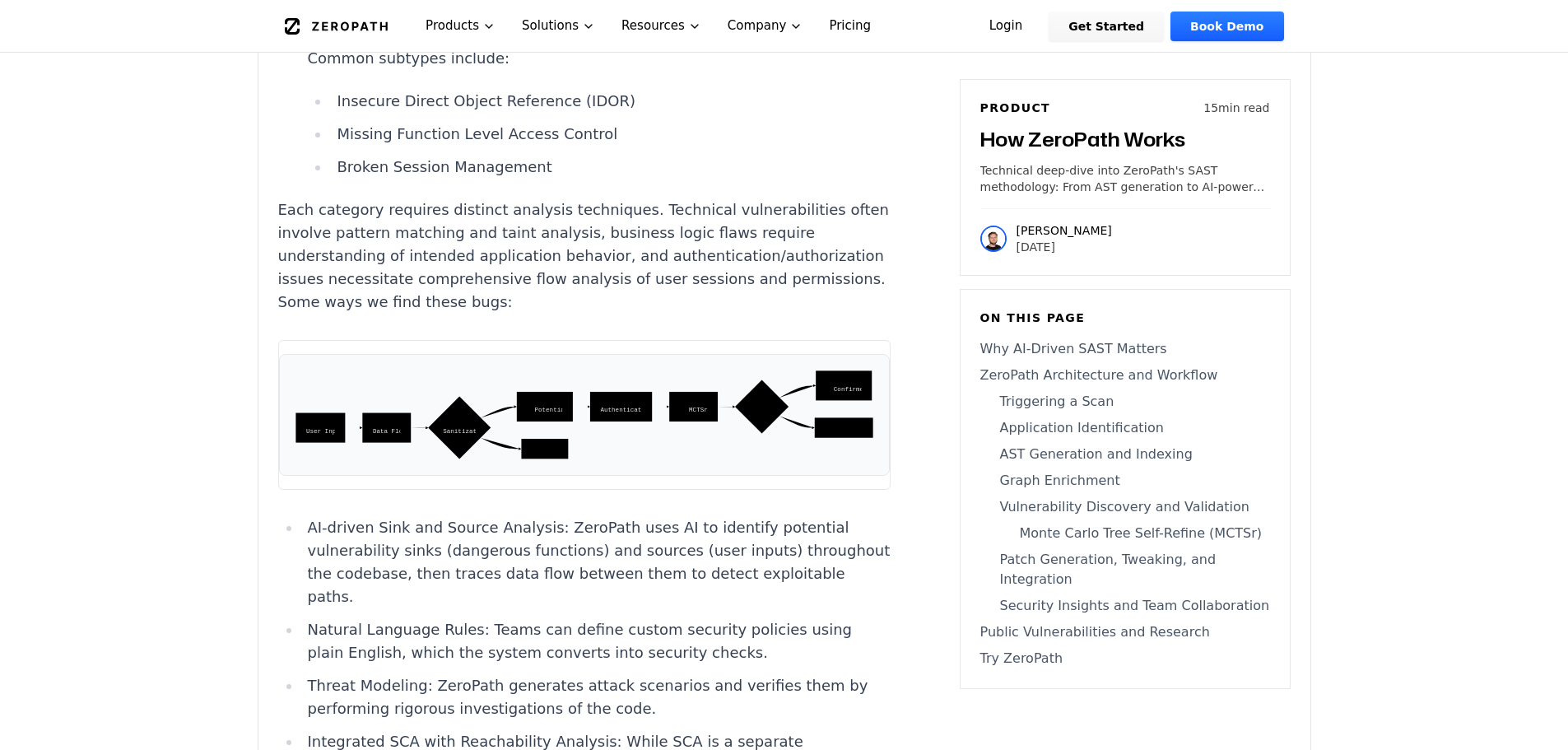
click at [658, 618] on li "Natural Language Rules: Teams can define custom security policies using plain E…" at bounding box center [597, 641] width 590 height 46
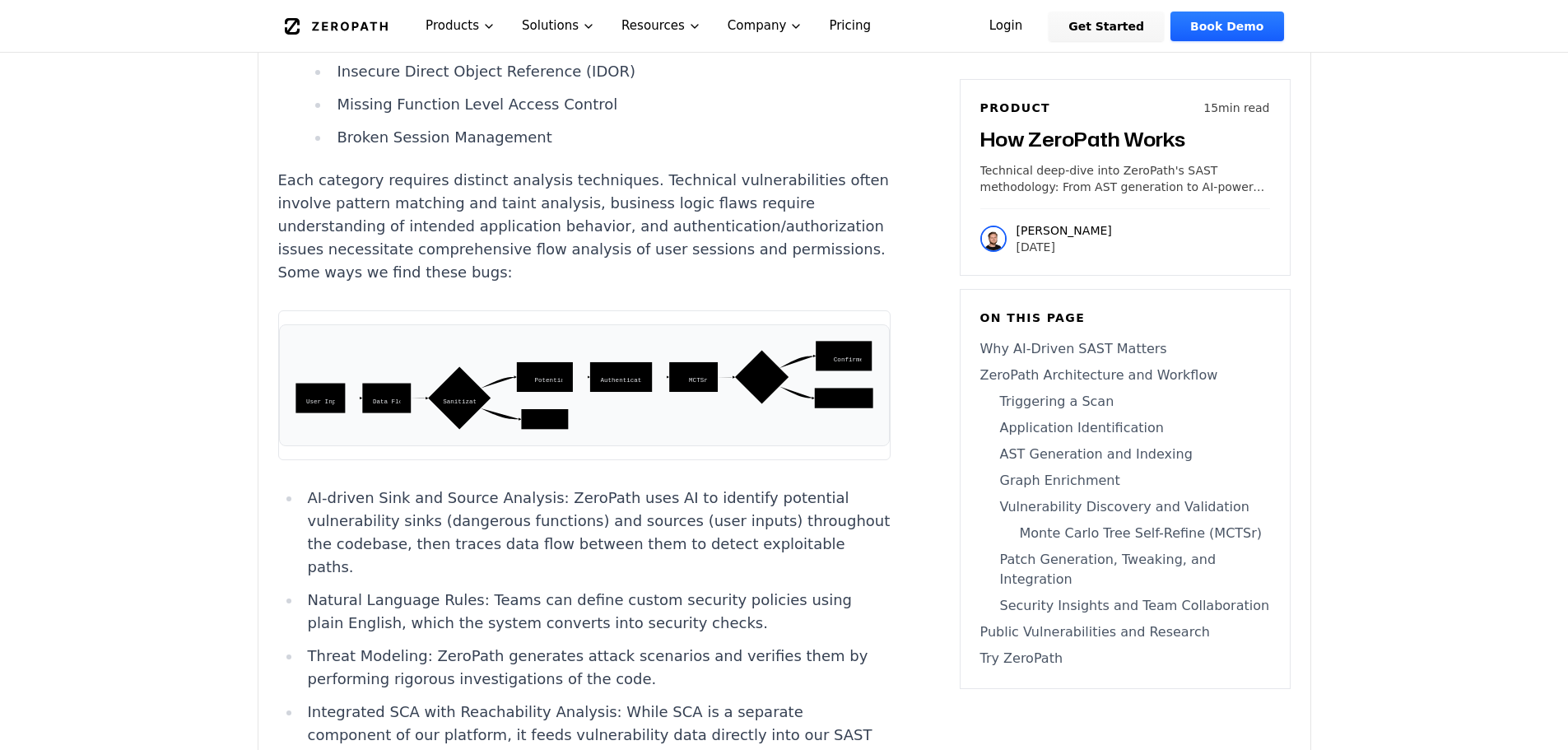
scroll to position [7402, 0]
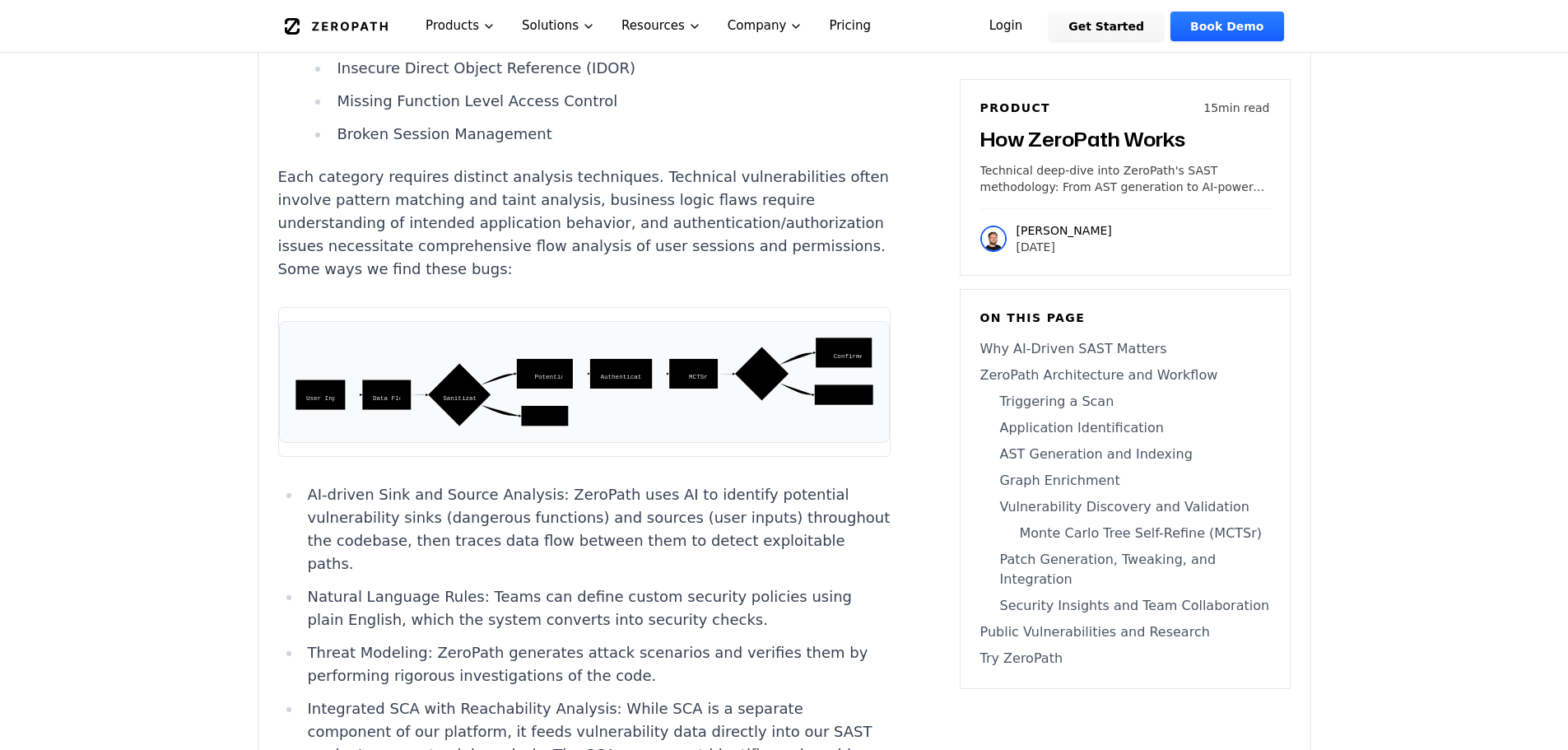
click at [590, 365] on rect at bounding box center [620, 374] width 62 height 29
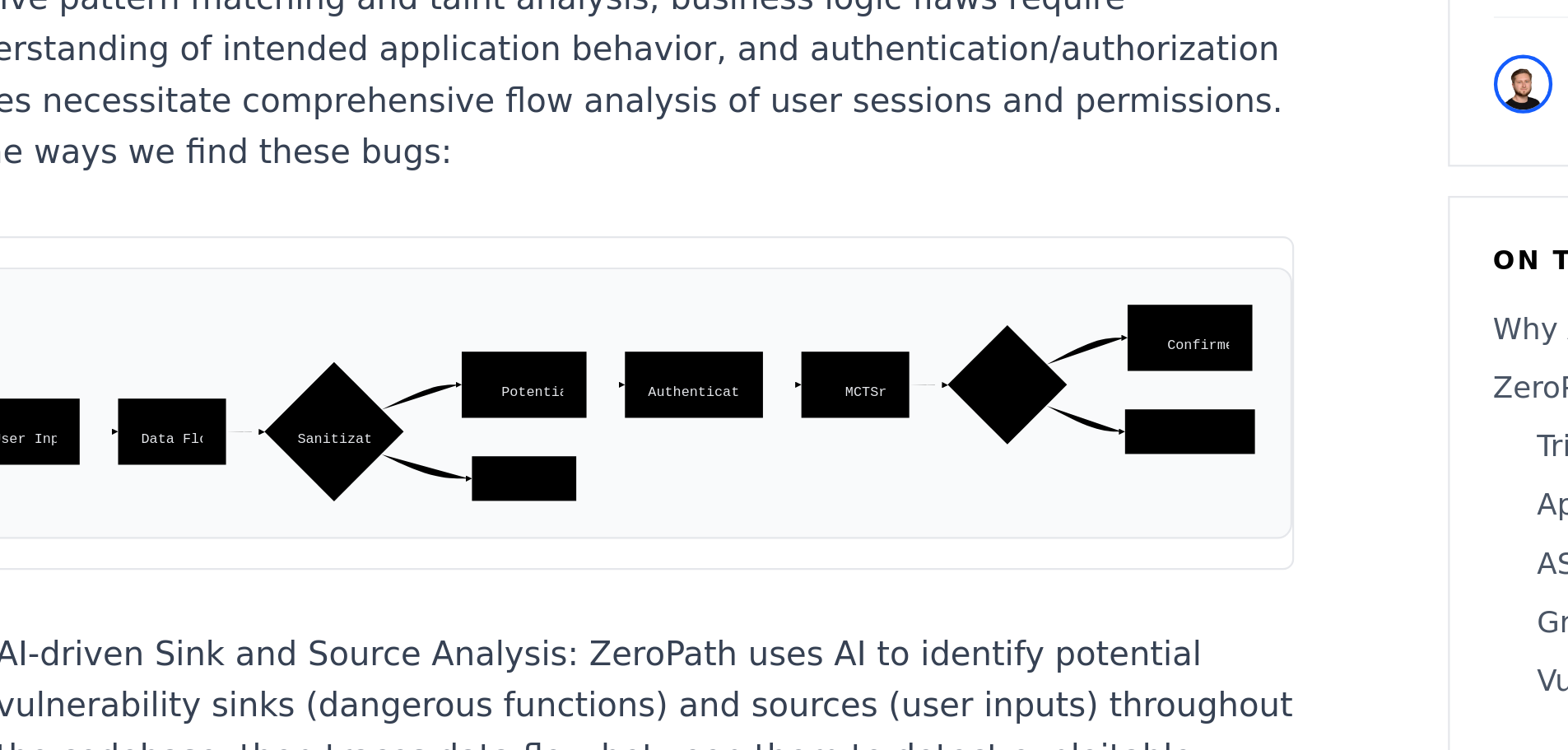
click at [544, 375] on icon "No Yes Yes No User Input Sources Data Flow Analysis Sanitization Check Potentia…" at bounding box center [584, 381] width 583 height 93
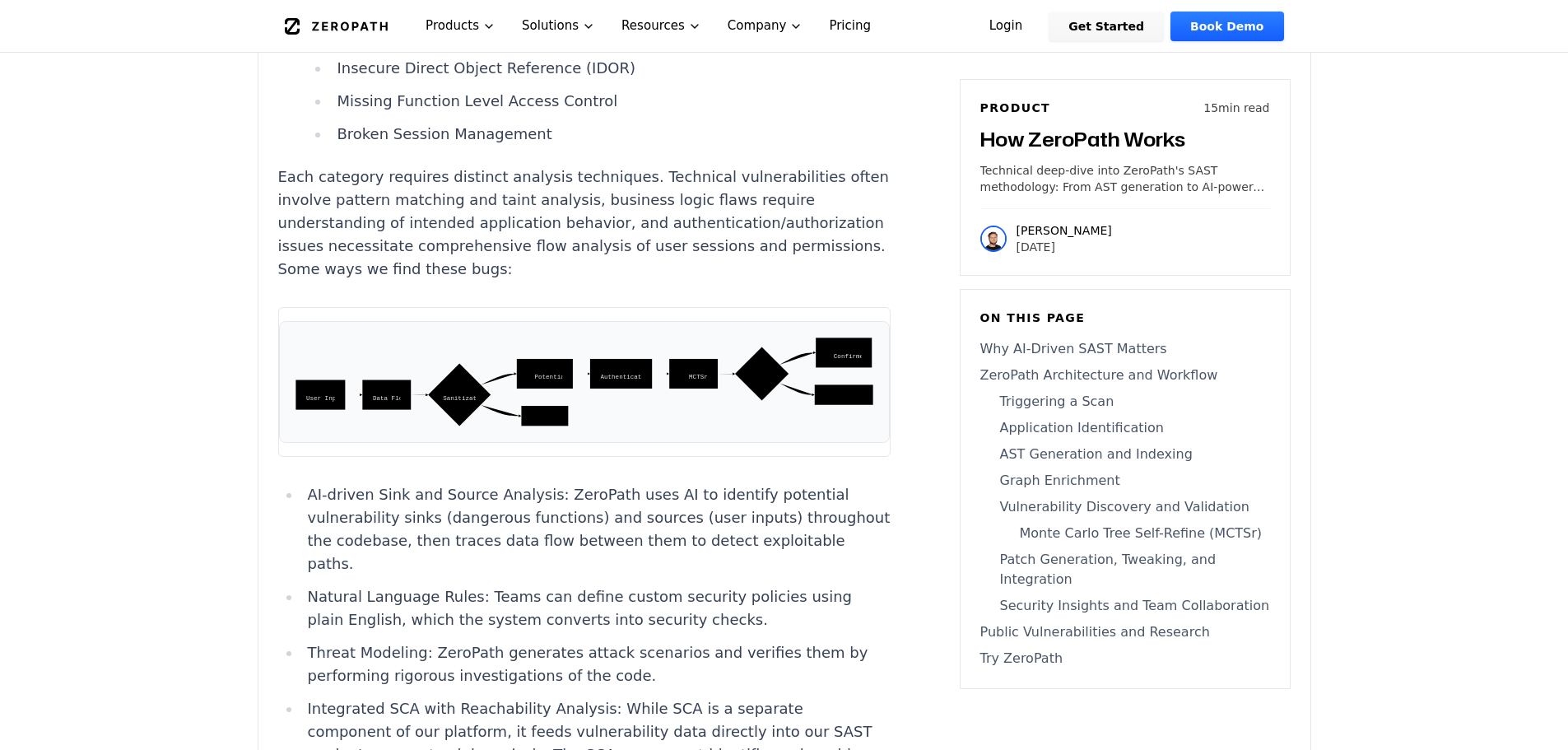
click at [644, 585] on li "Natural Language Rules: Teams can define custom security policies using plain E…" at bounding box center [597, 607] width 590 height 46
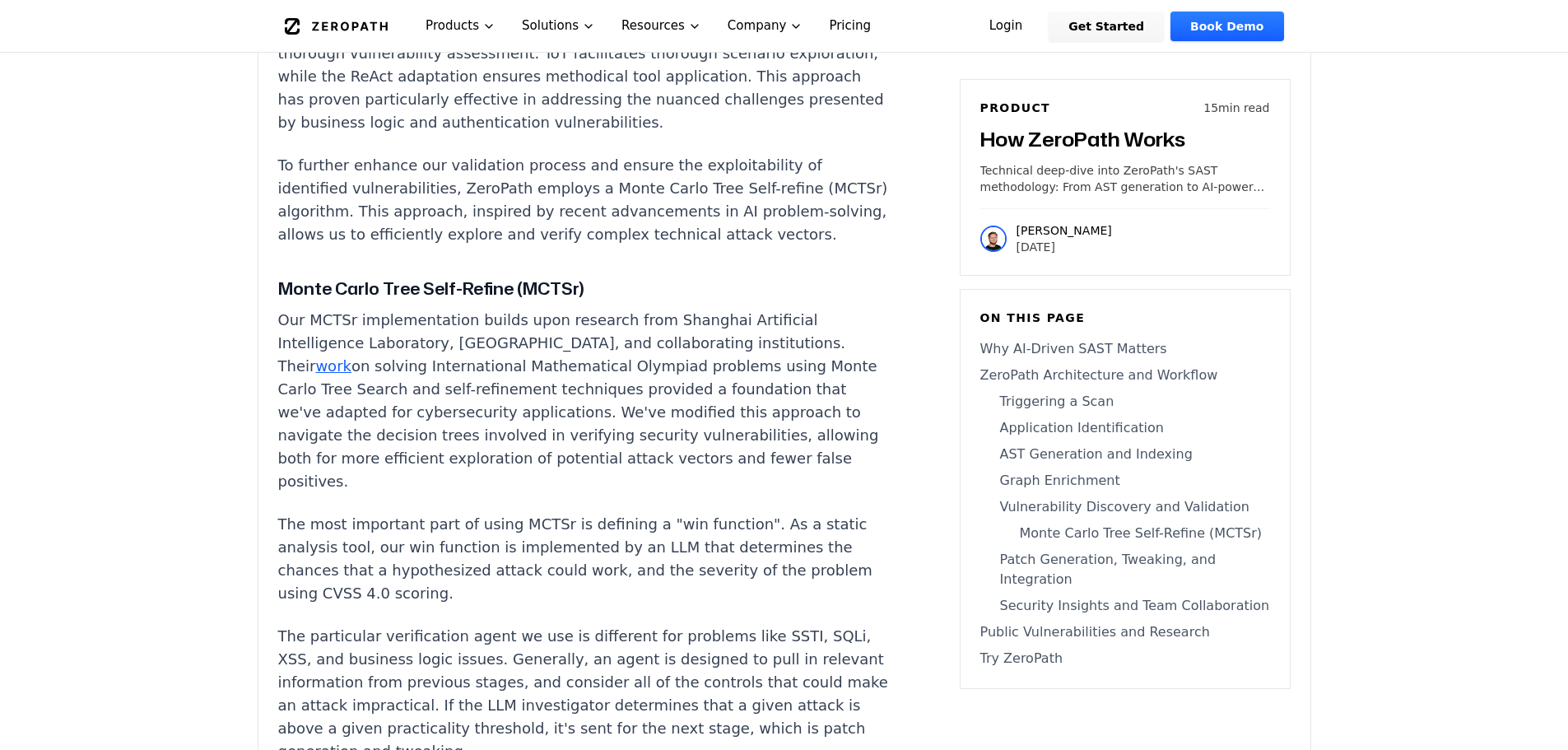
scroll to position [9081, 0]
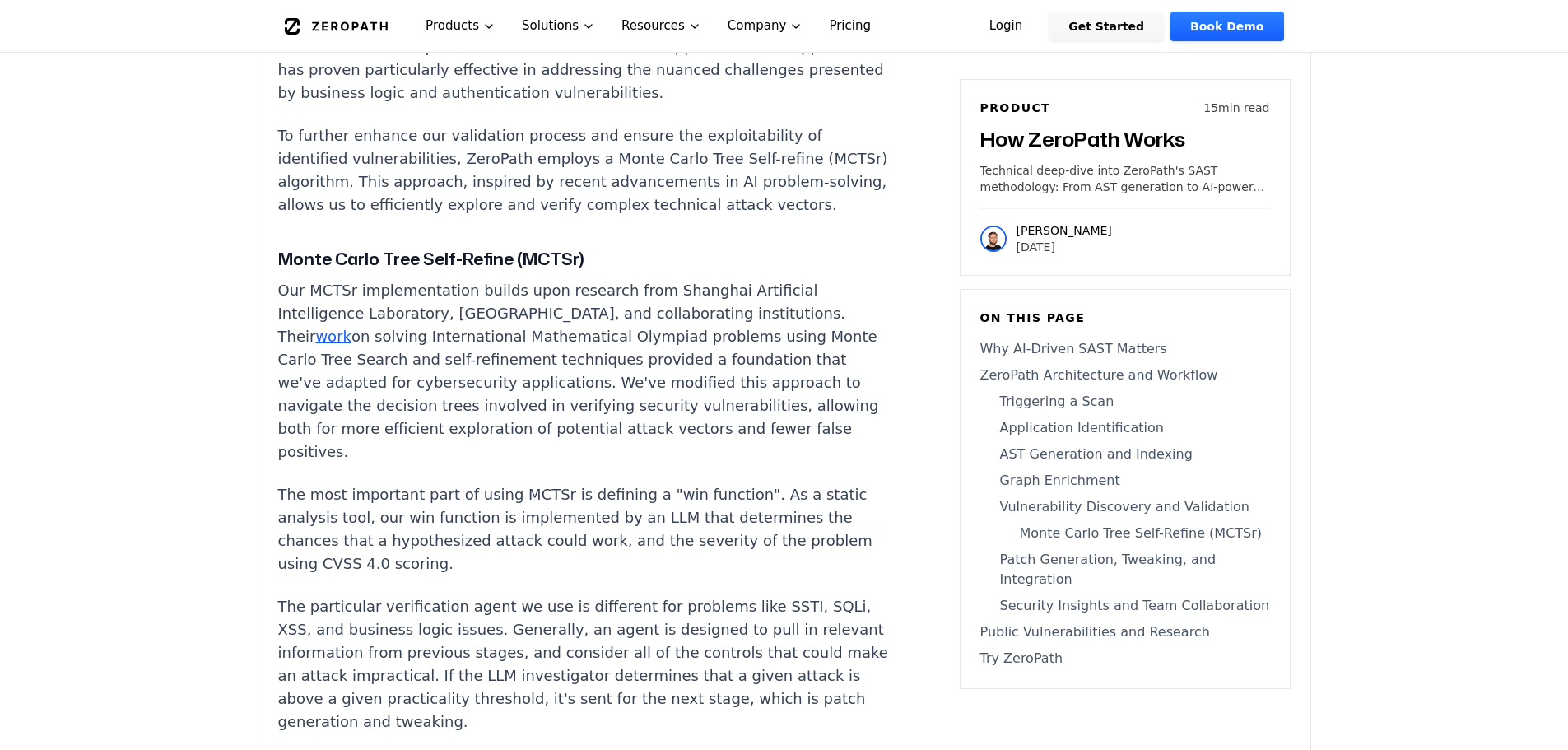
click at [317, 246] on h4 "Monte Carlo Tree Self-Refine (MCTSr)" at bounding box center [584, 259] width 612 height 26
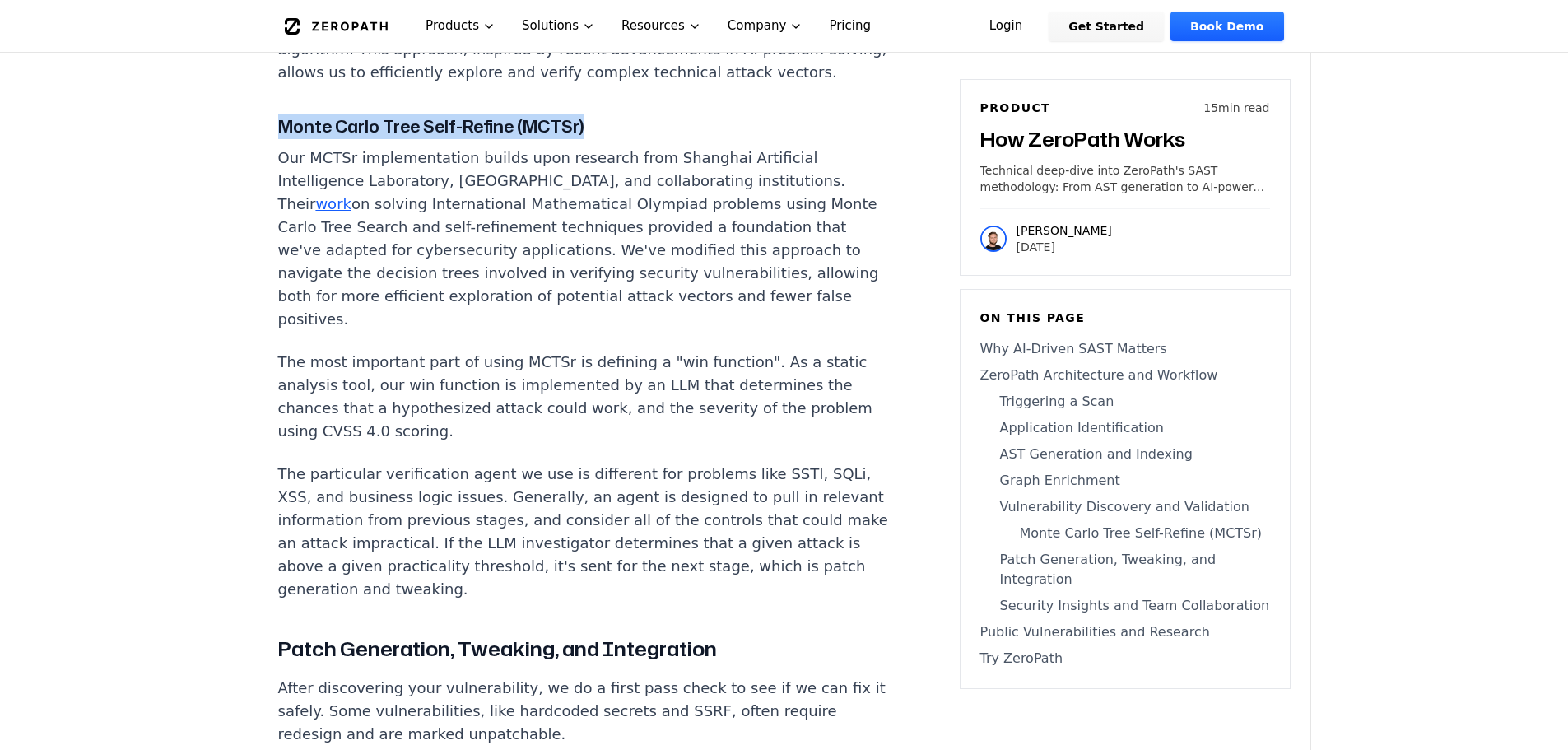
scroll to position [9146, 0]
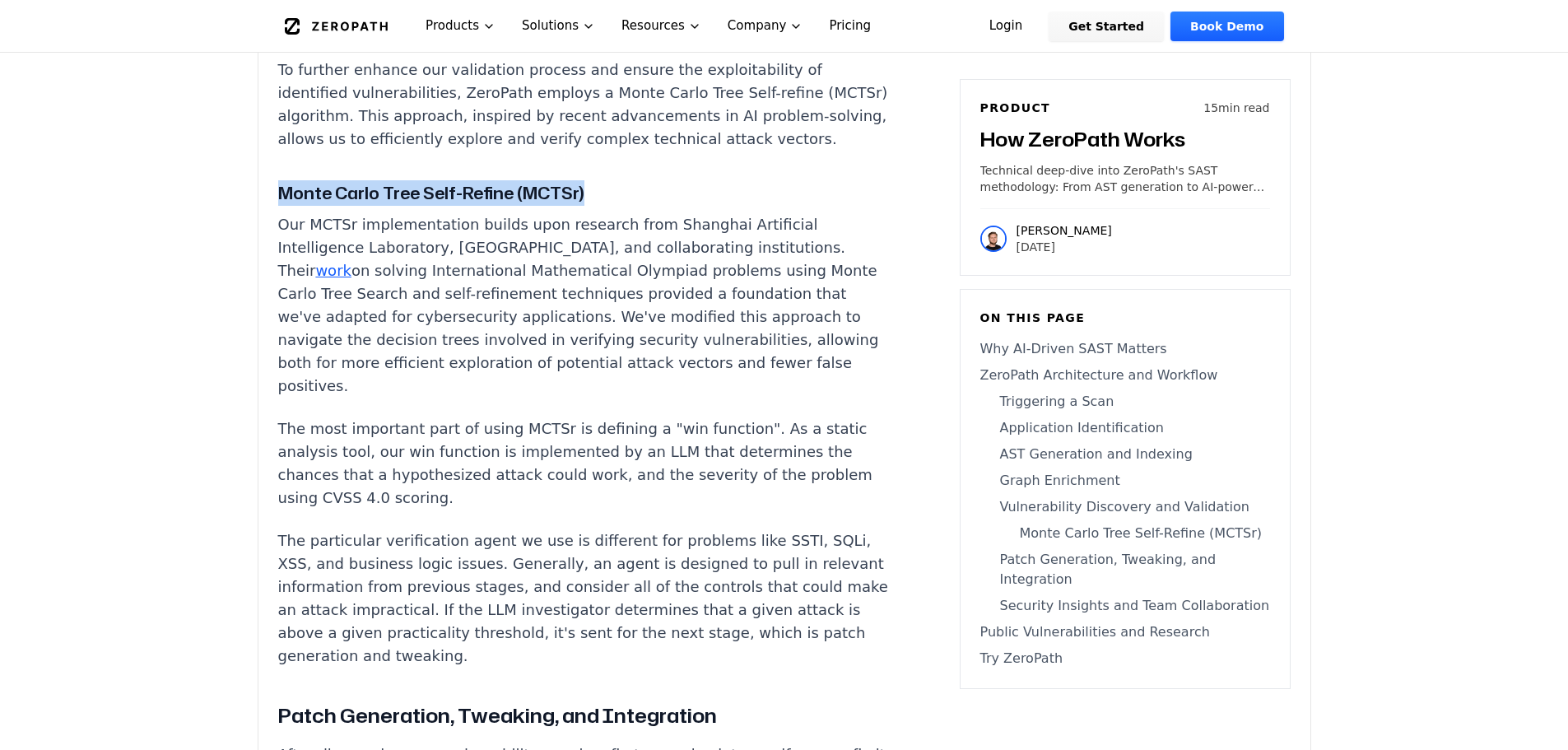
copy h4 "Monte Carlo Tree Self-Refine (MCTSr)"
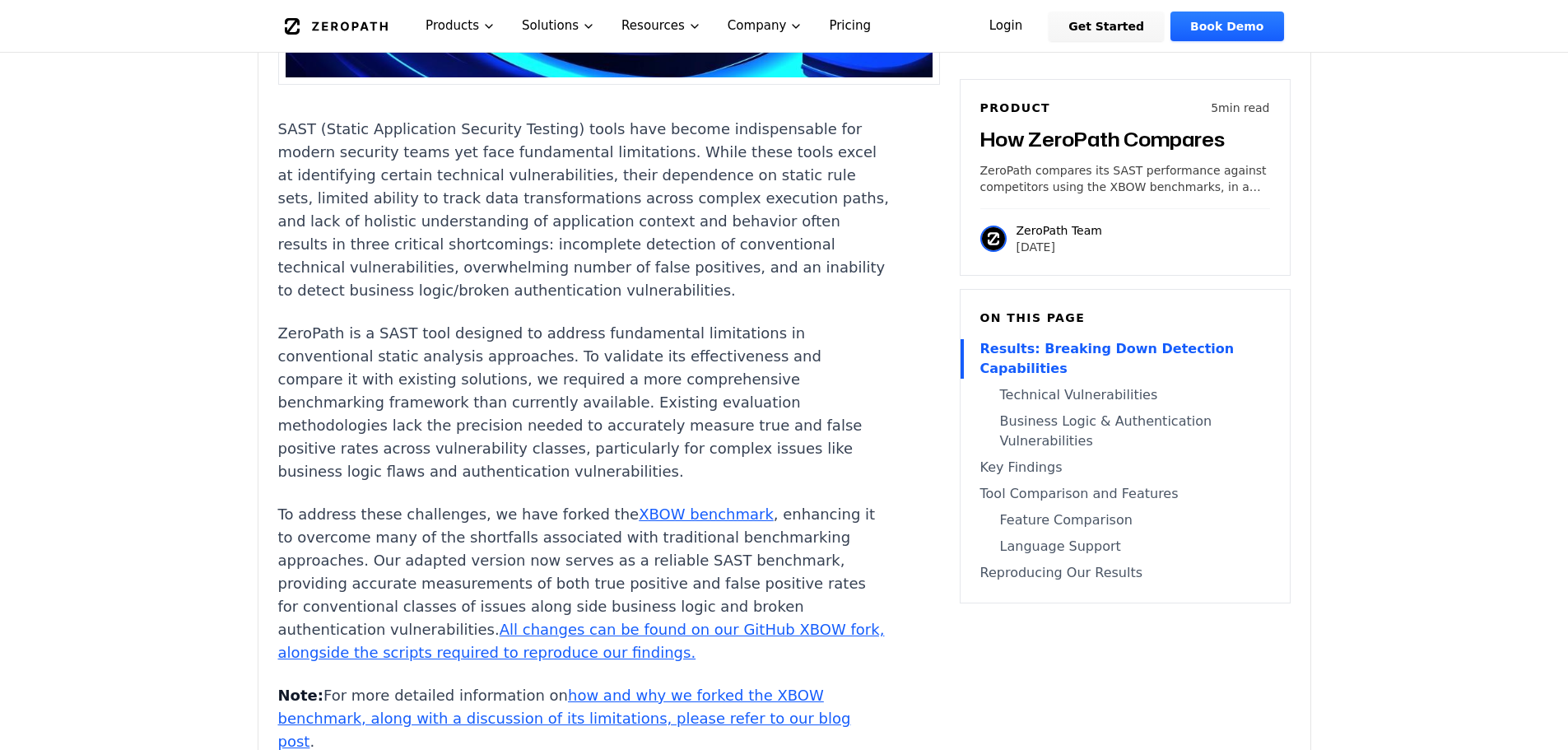
scroll to position [1312, 0]
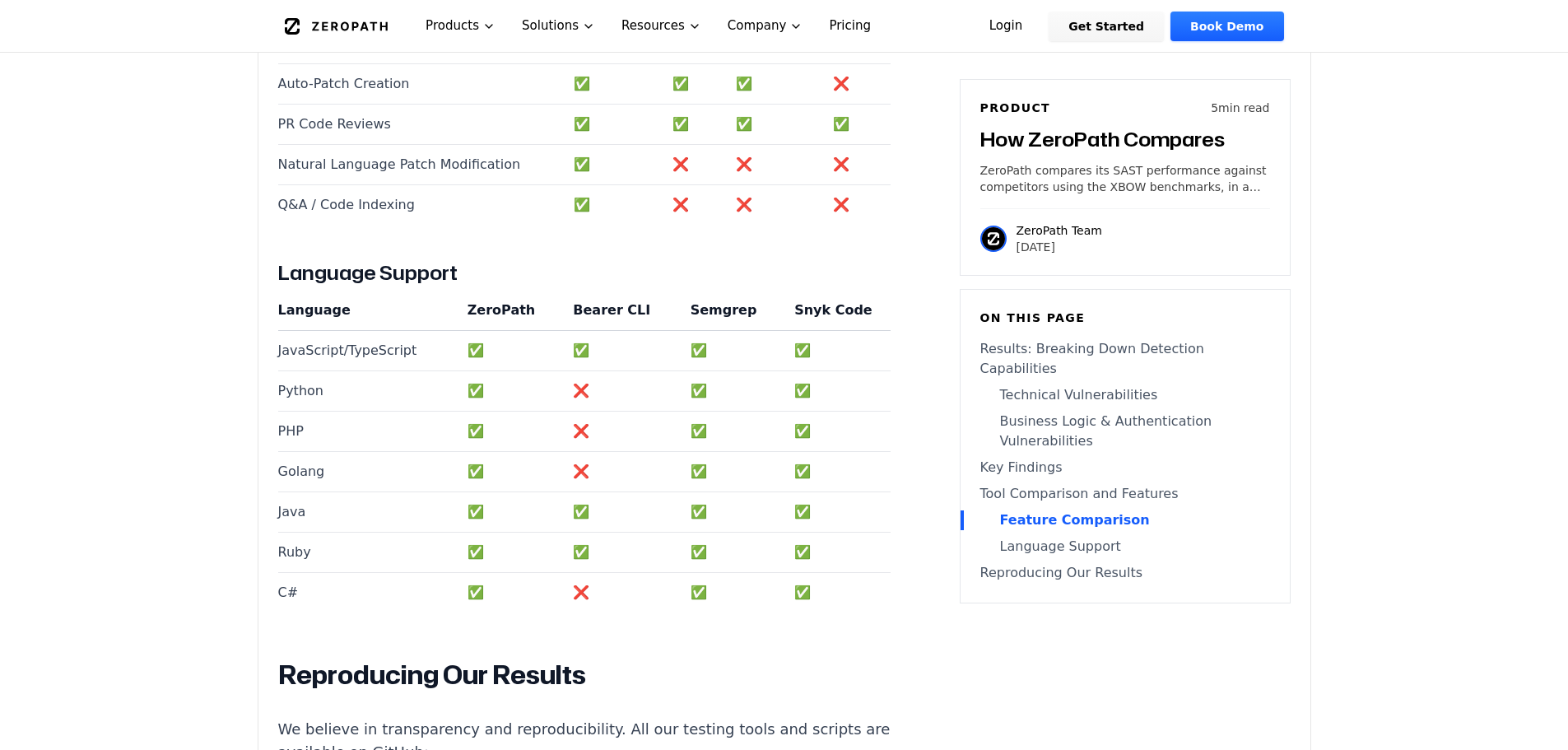
scroll to position [3420, 0]
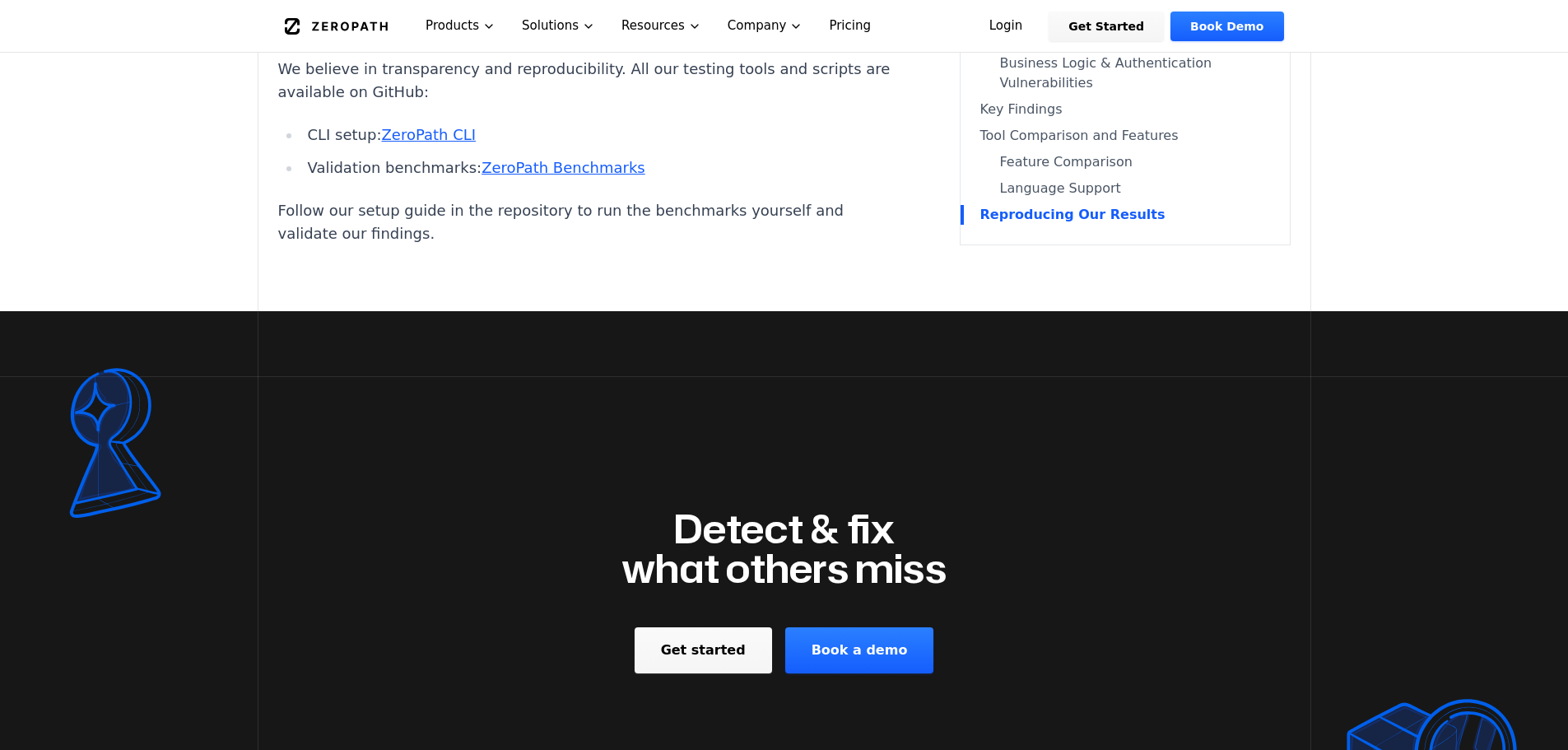
click at [599, 176] on link "ZeroPath Benchmarks" at bounding box center [563, 168] width 164 height 18
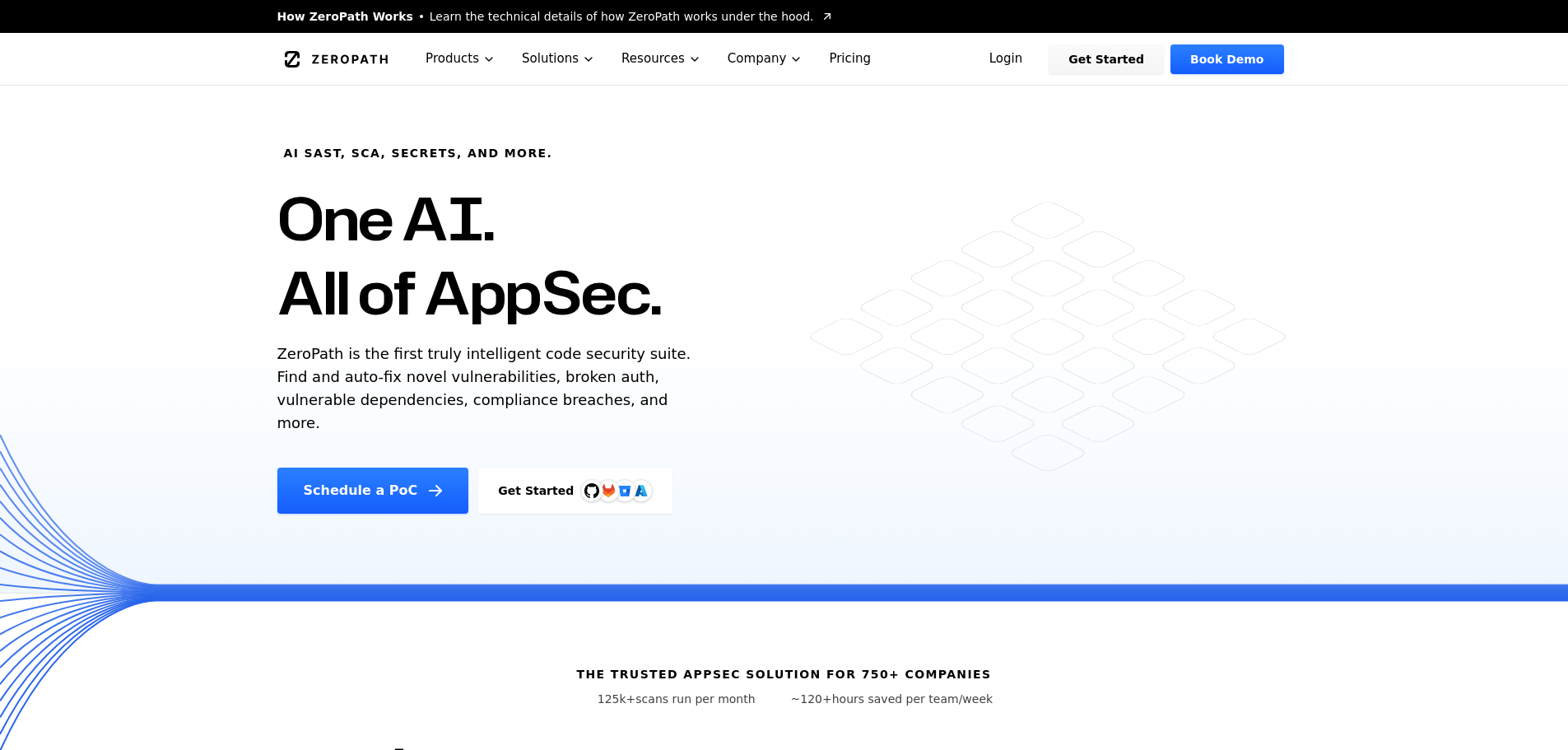
scroll to position [1312, 0]
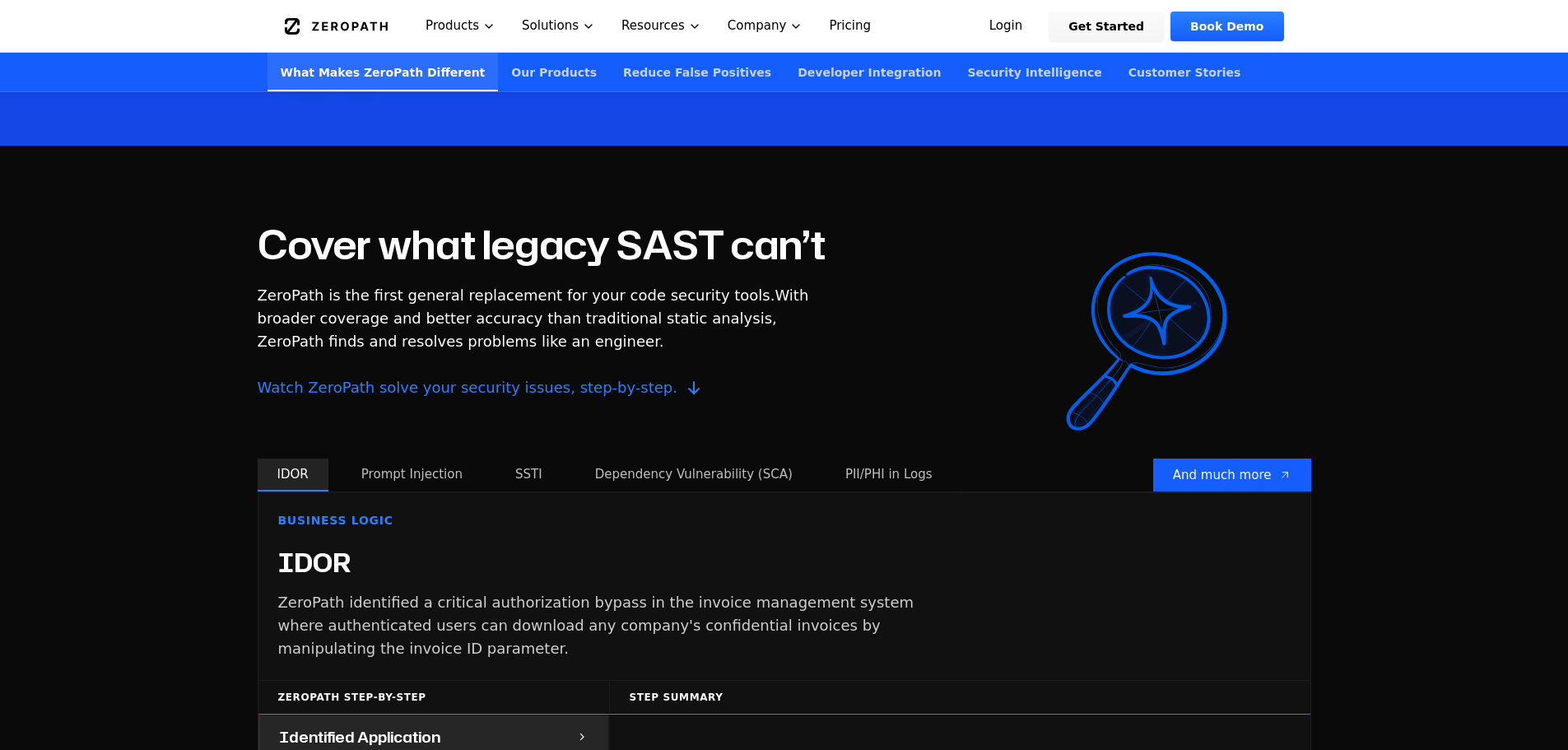
click at [413, 458] on button "Prompt Injection" at bounding box center [412, 474] width 141 height 32
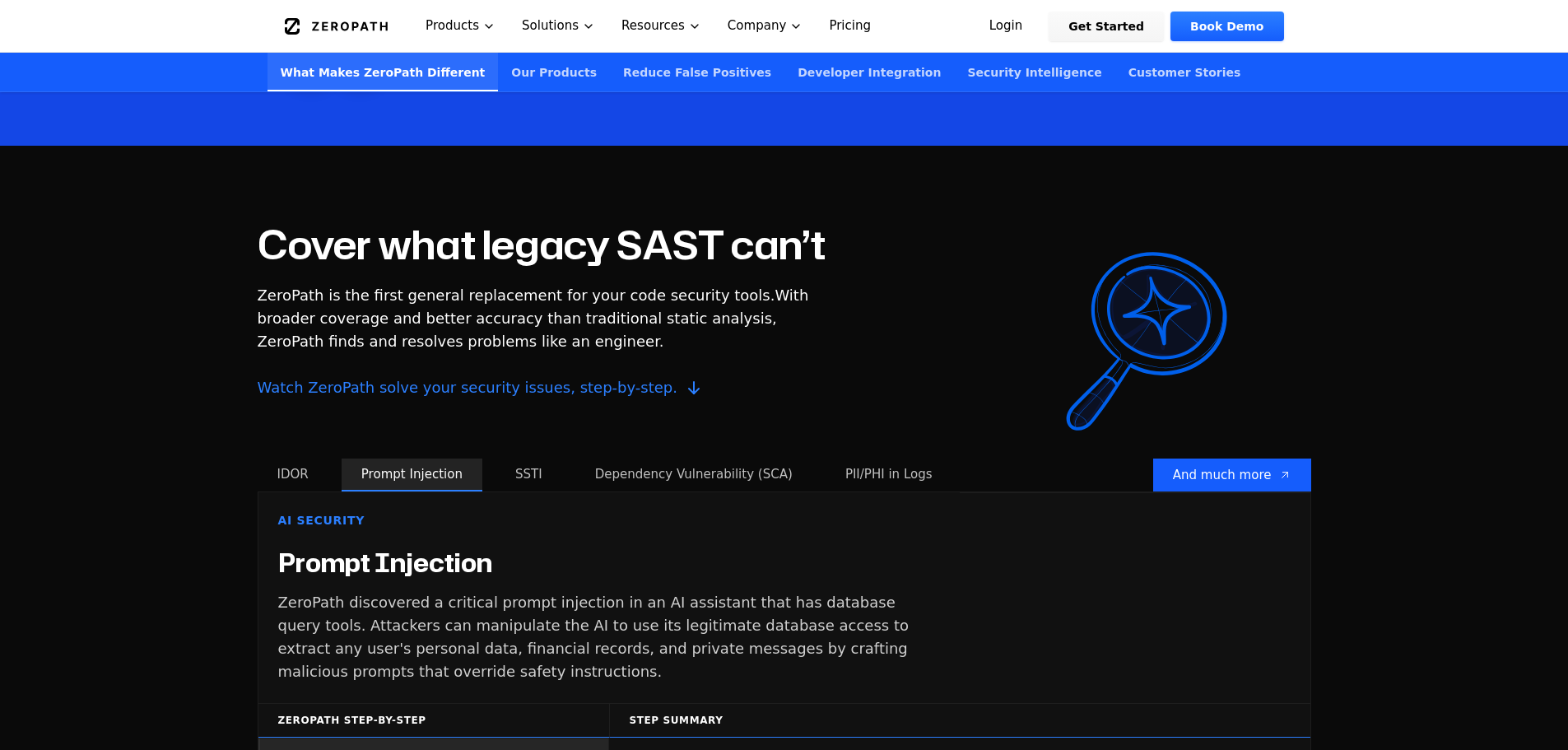
scroll to position [1968, 0]
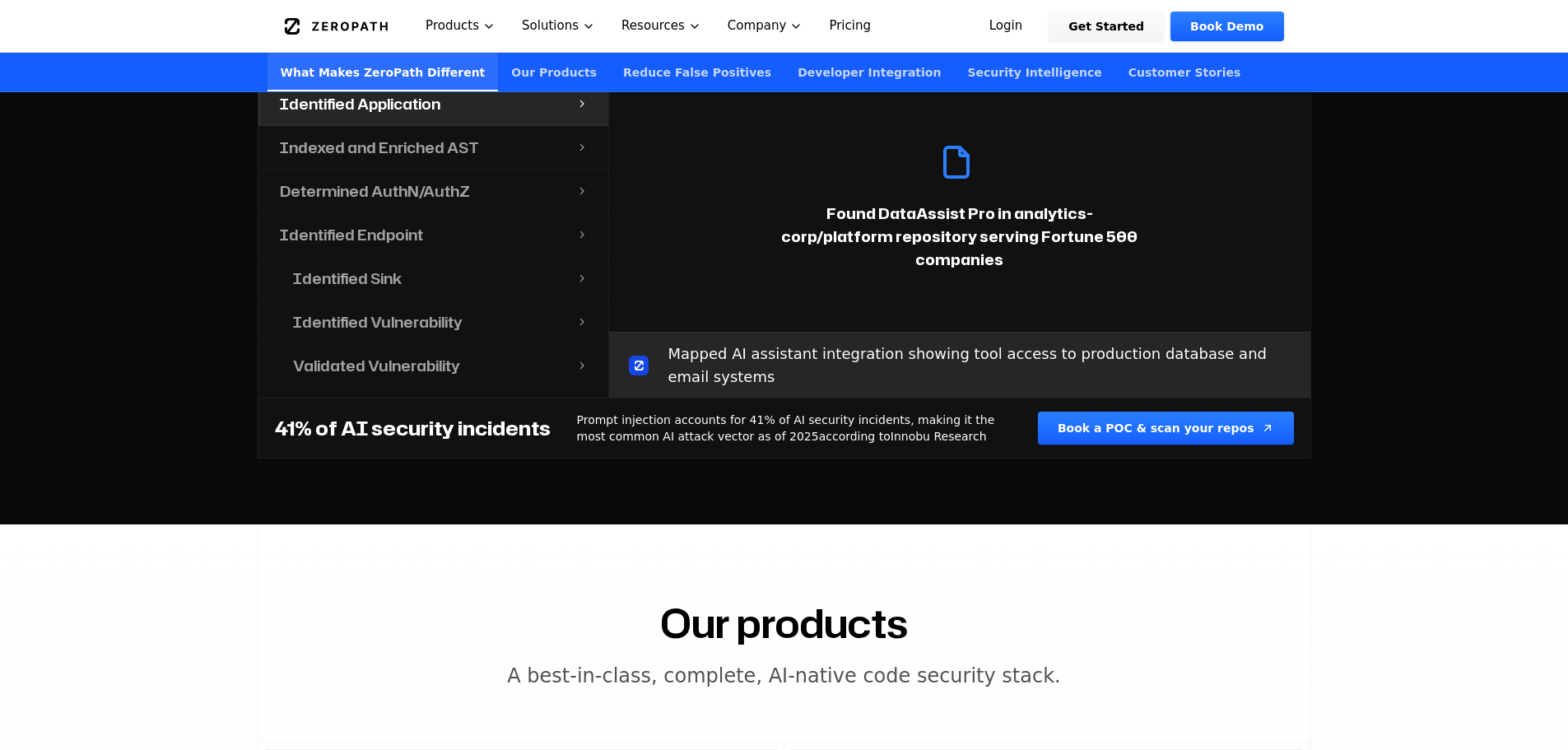
click at [784, 72] on link "Developer Integration" at bounding box center [869, 72] width 170 height 38
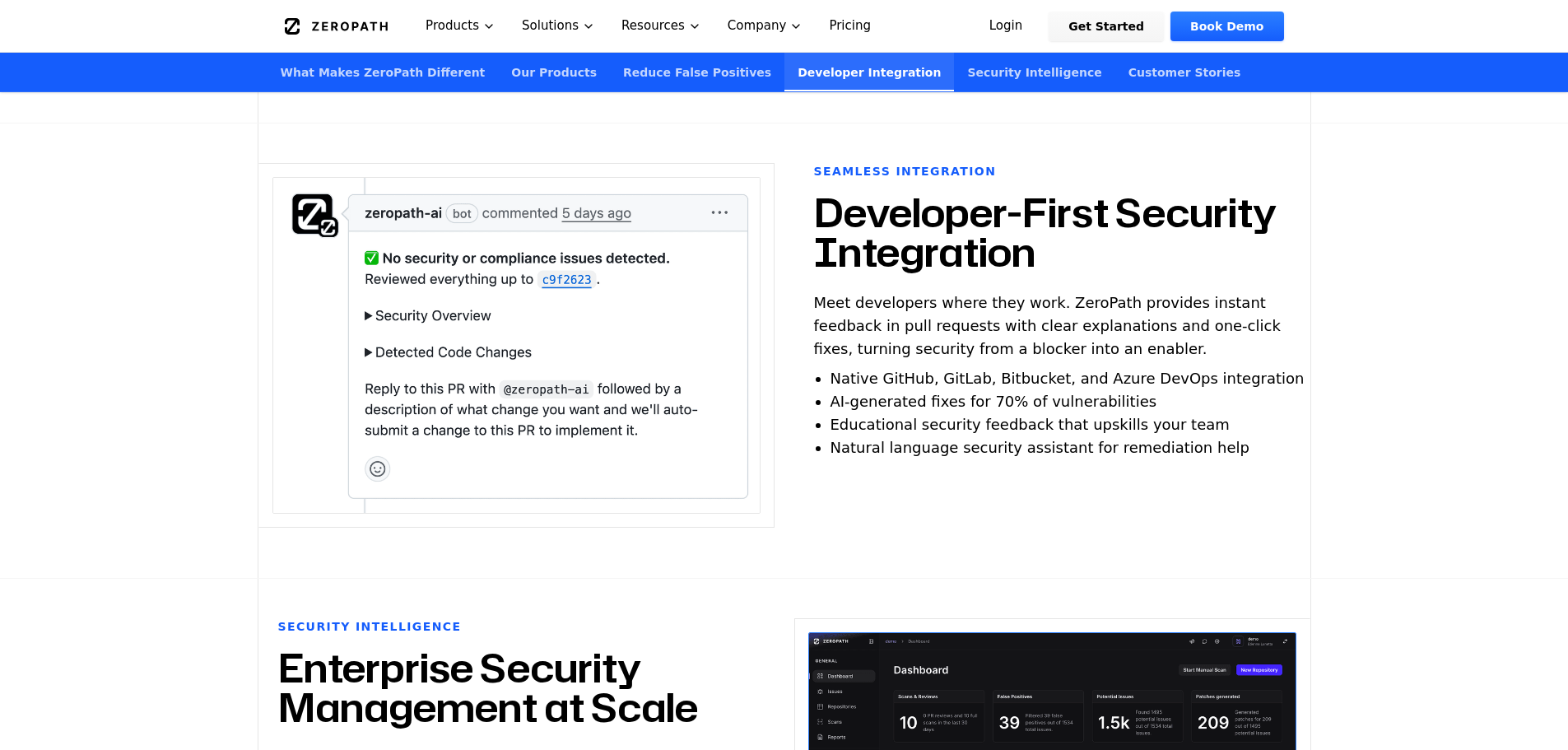
scroll to position [3885, 0]
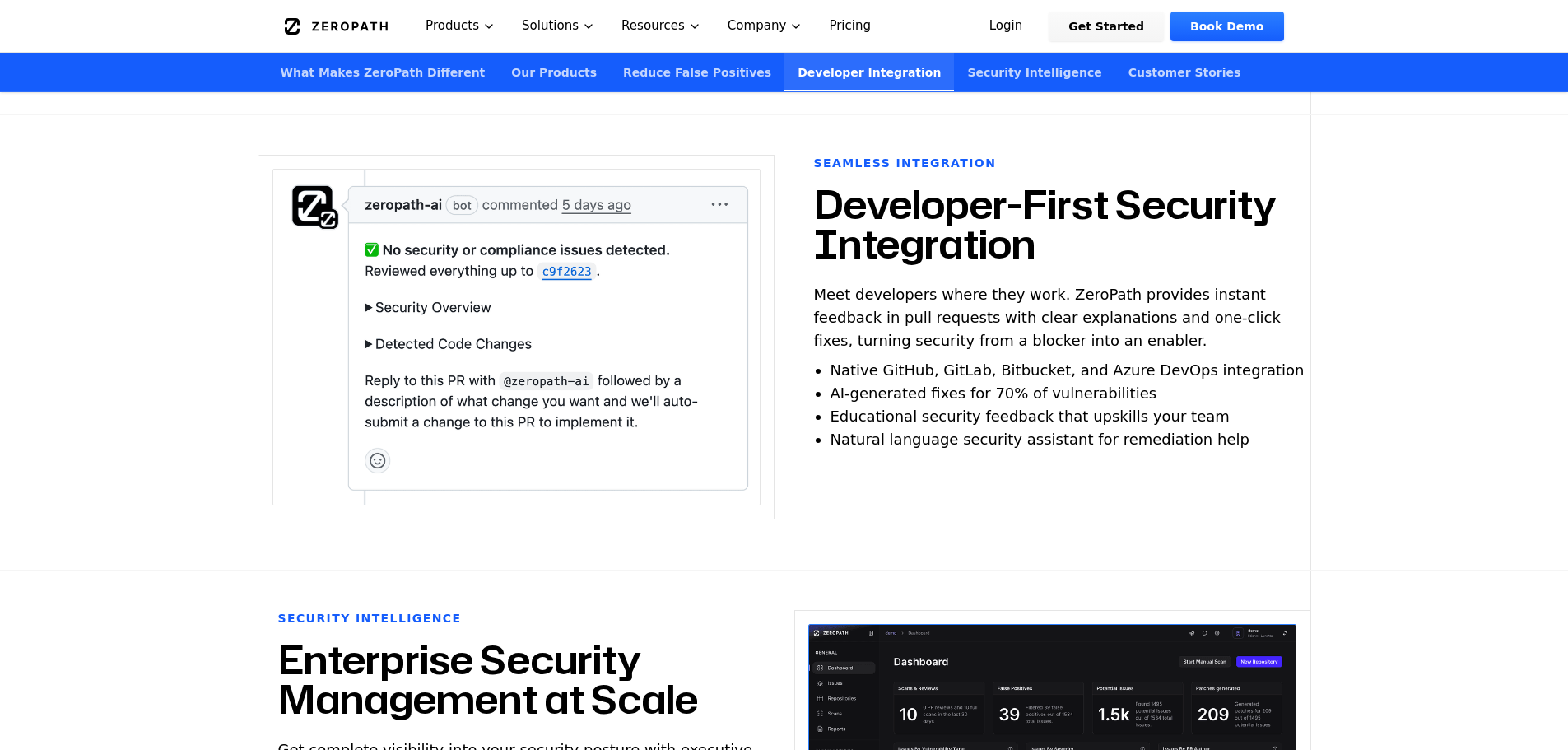
click at [643, 76] on link "Reduce False Positives" at bounding box center [698, 72] width 175 height 38
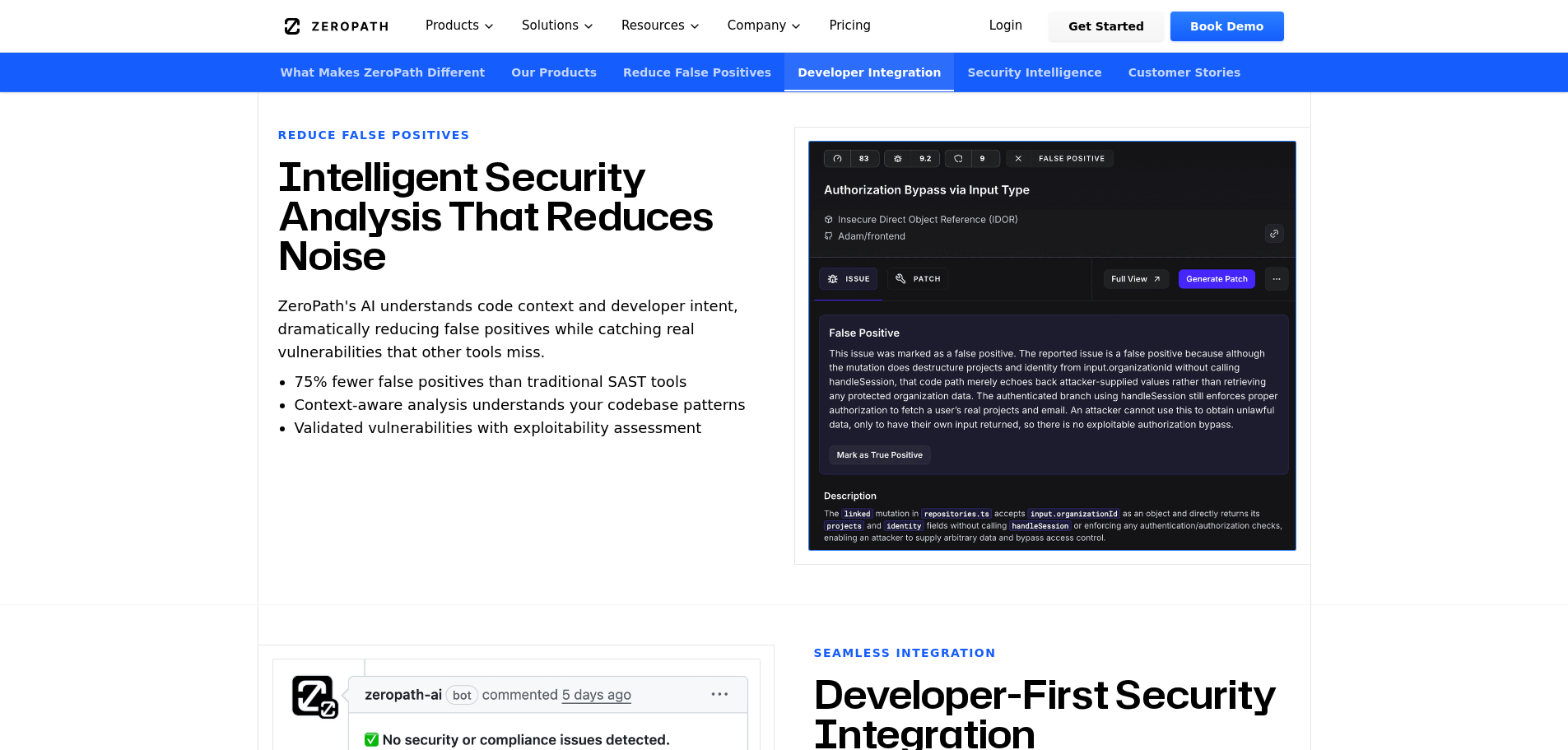
scroll to position [3367, 0]
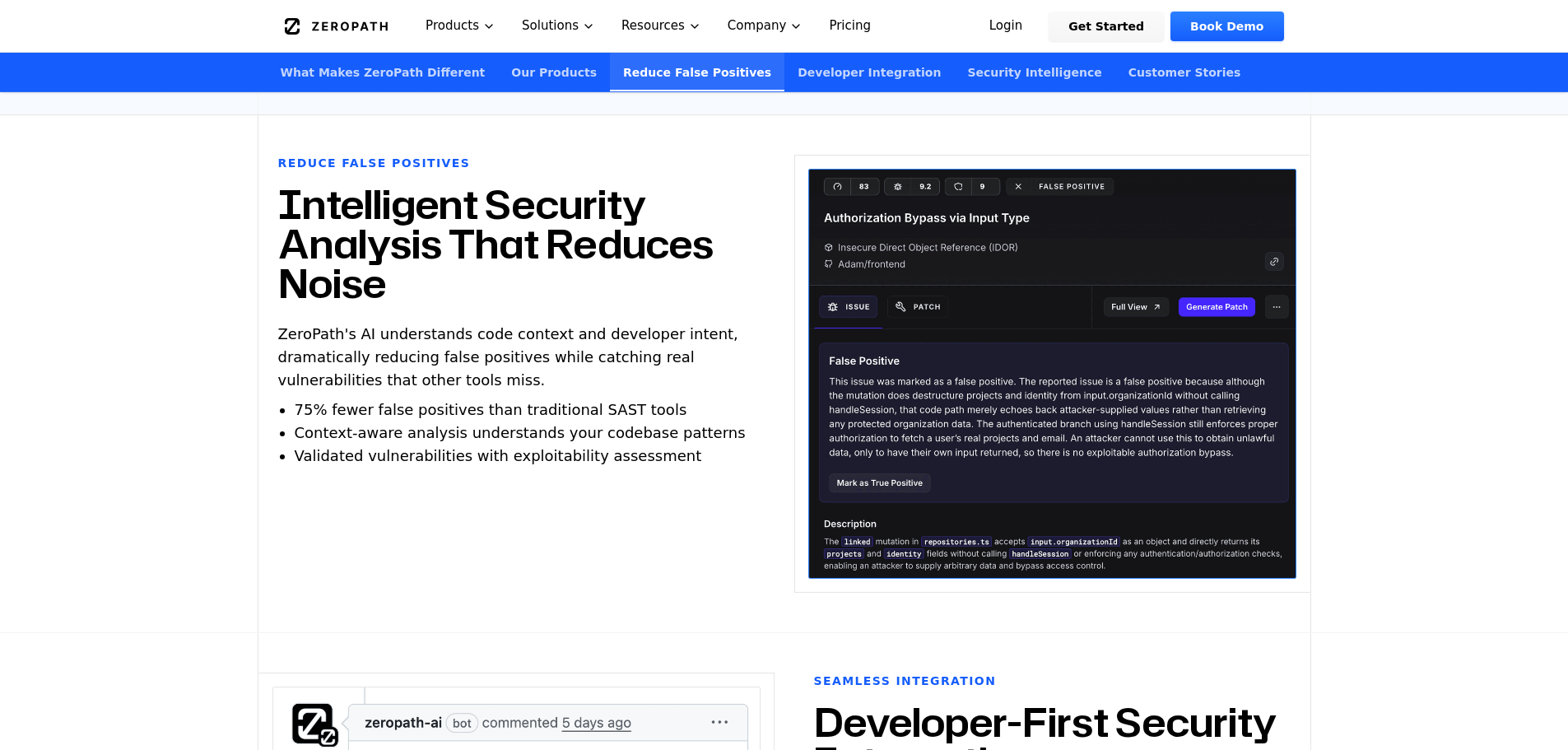
click at [509, 74] on link "Our Products" at bounding box center [554, 72] width 112 height 38
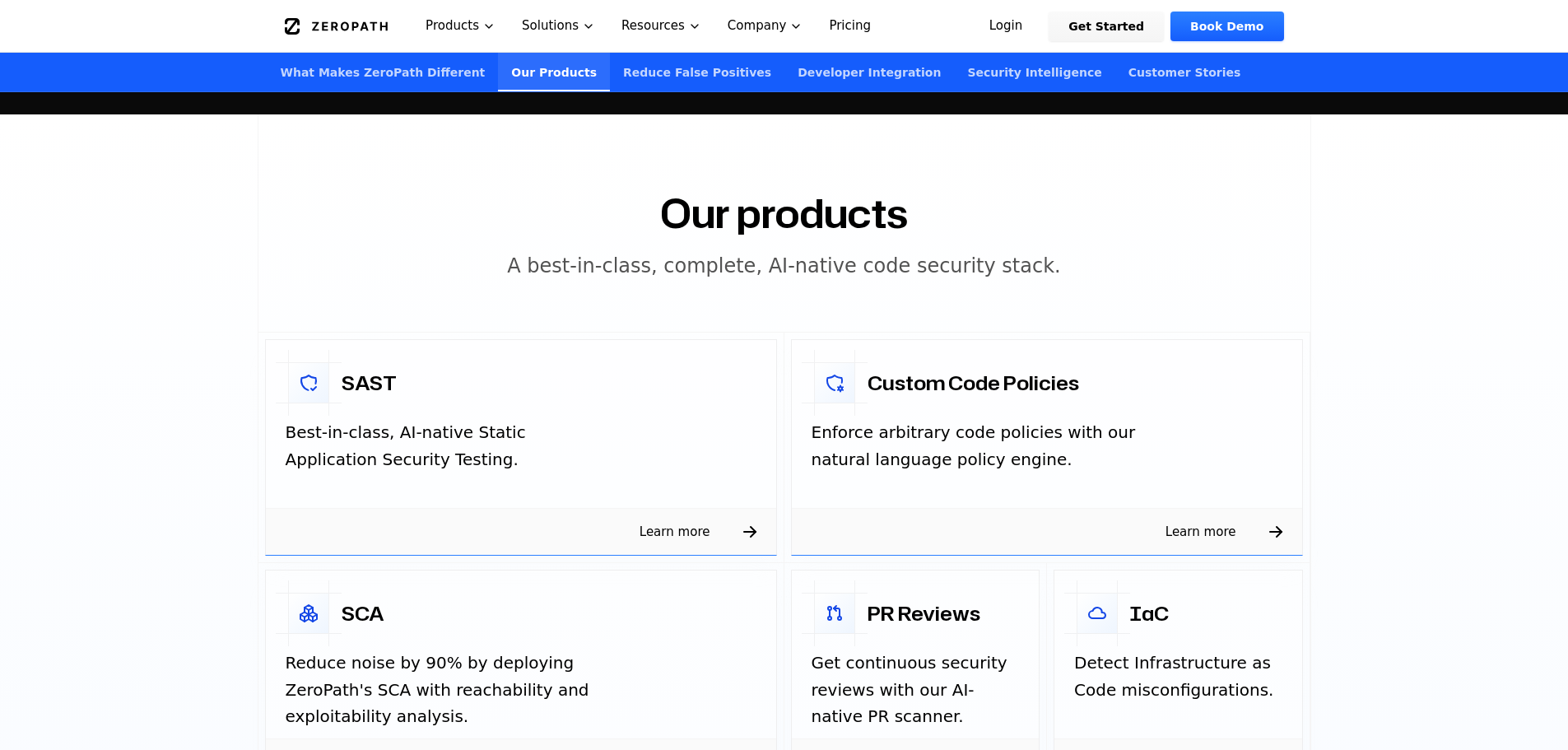
scroll to position [2378, 0]
click at [1076, 381] on div "Custom Code Policies" at bounding box center [1047, 378] width 510 height 76
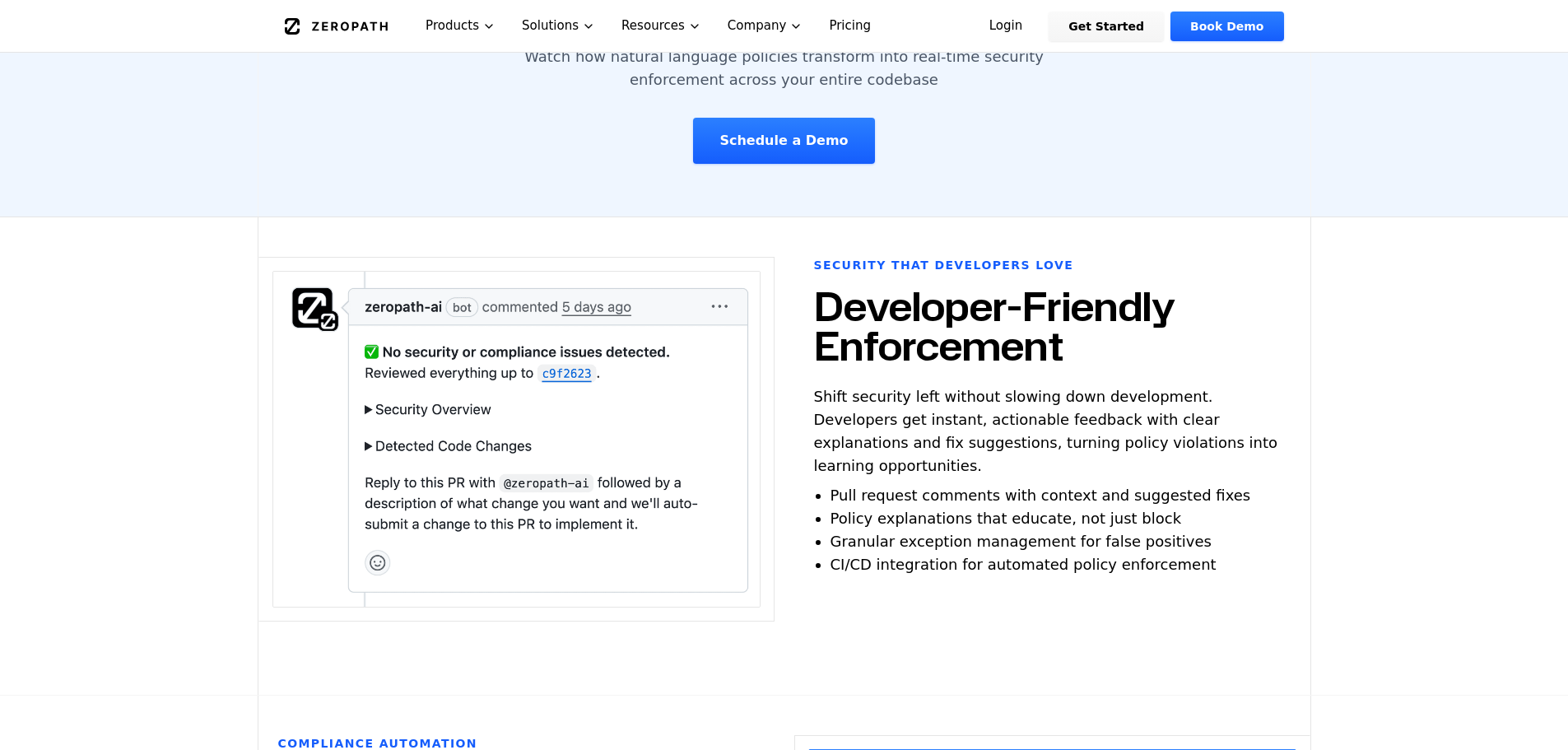
scroll to position [2625, 0]
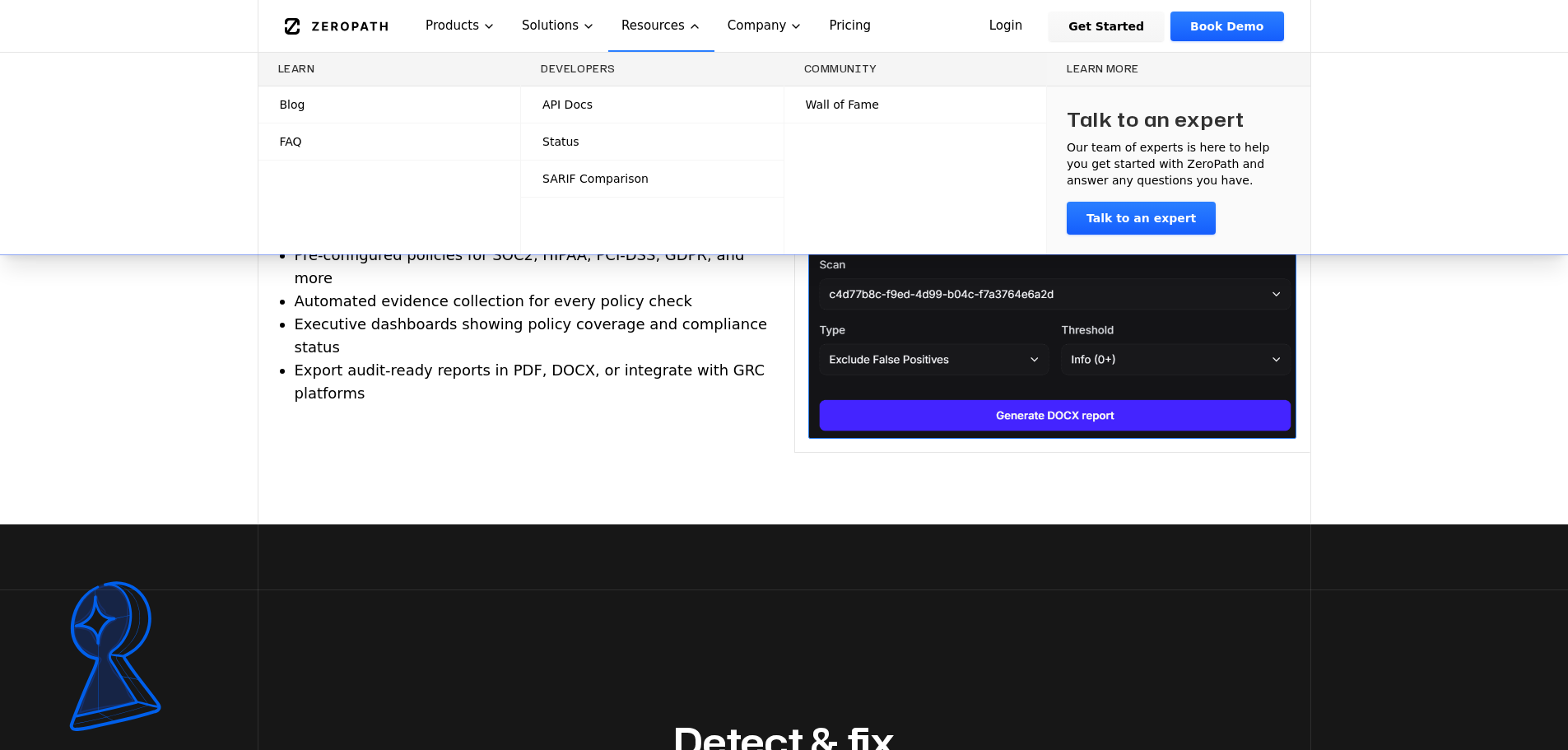
click at [302, 110] on span "Blog" at bounding box center [293, 104] width 26 height 17
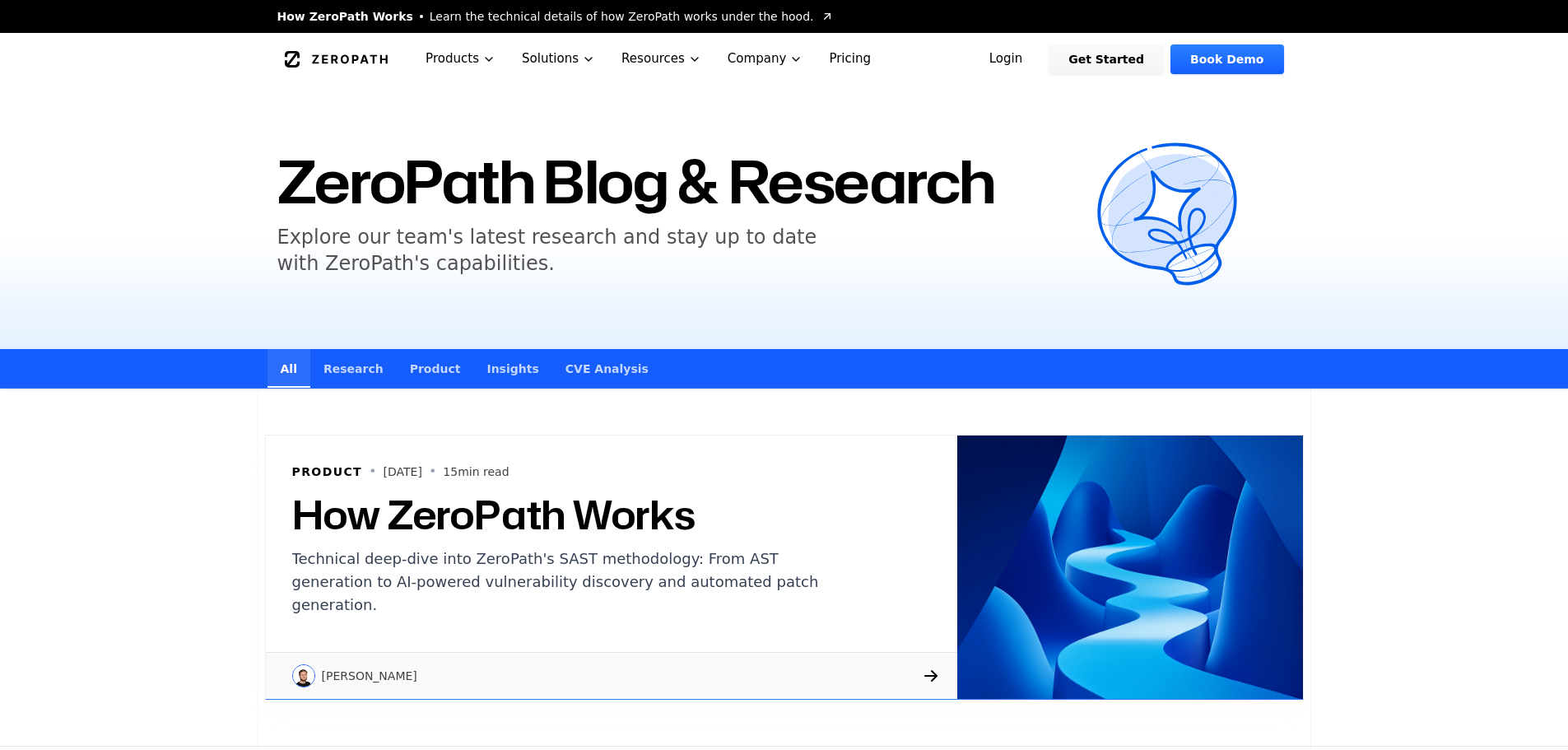
click at [128, 514] on div "Product • [DATE] • 15 min read How ZeroPath Works Technical deep-dive into Zero…" at bounding box center [784, 567] width 1568 height 358
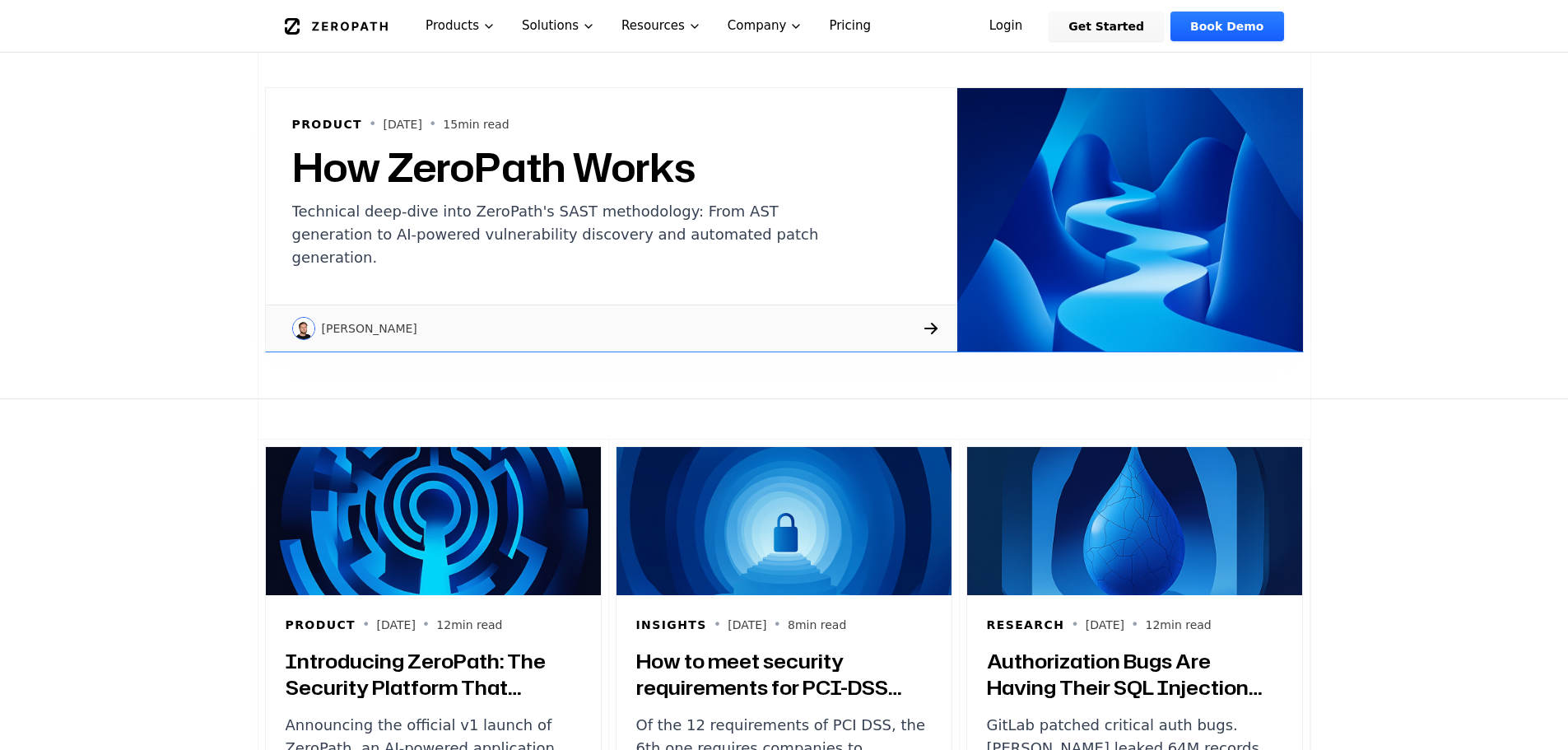
scroll to position [198, 0]
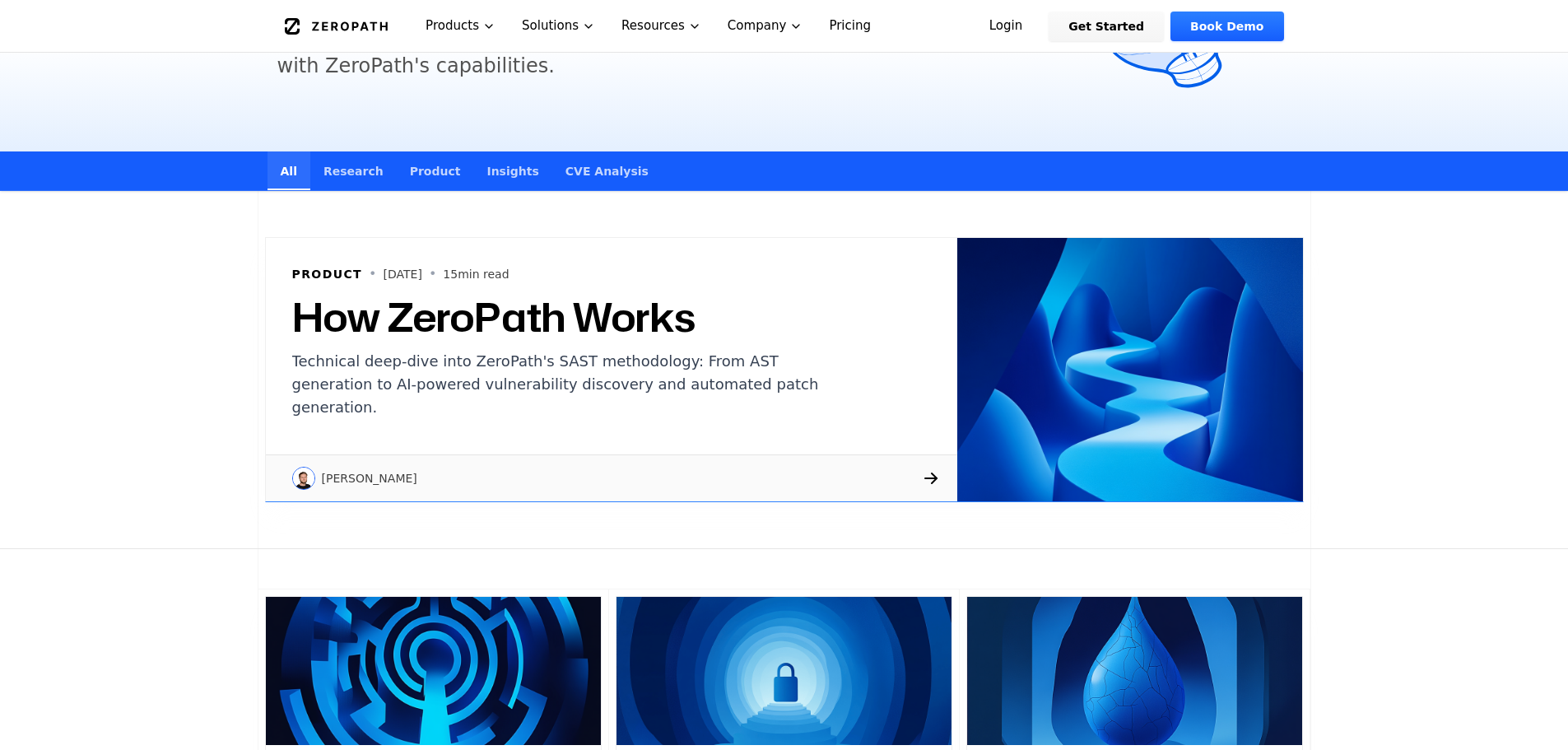
click at [463, 320] on h2 "How ZeroPath Works" at bounding box center [568, 317] width 553 height 39
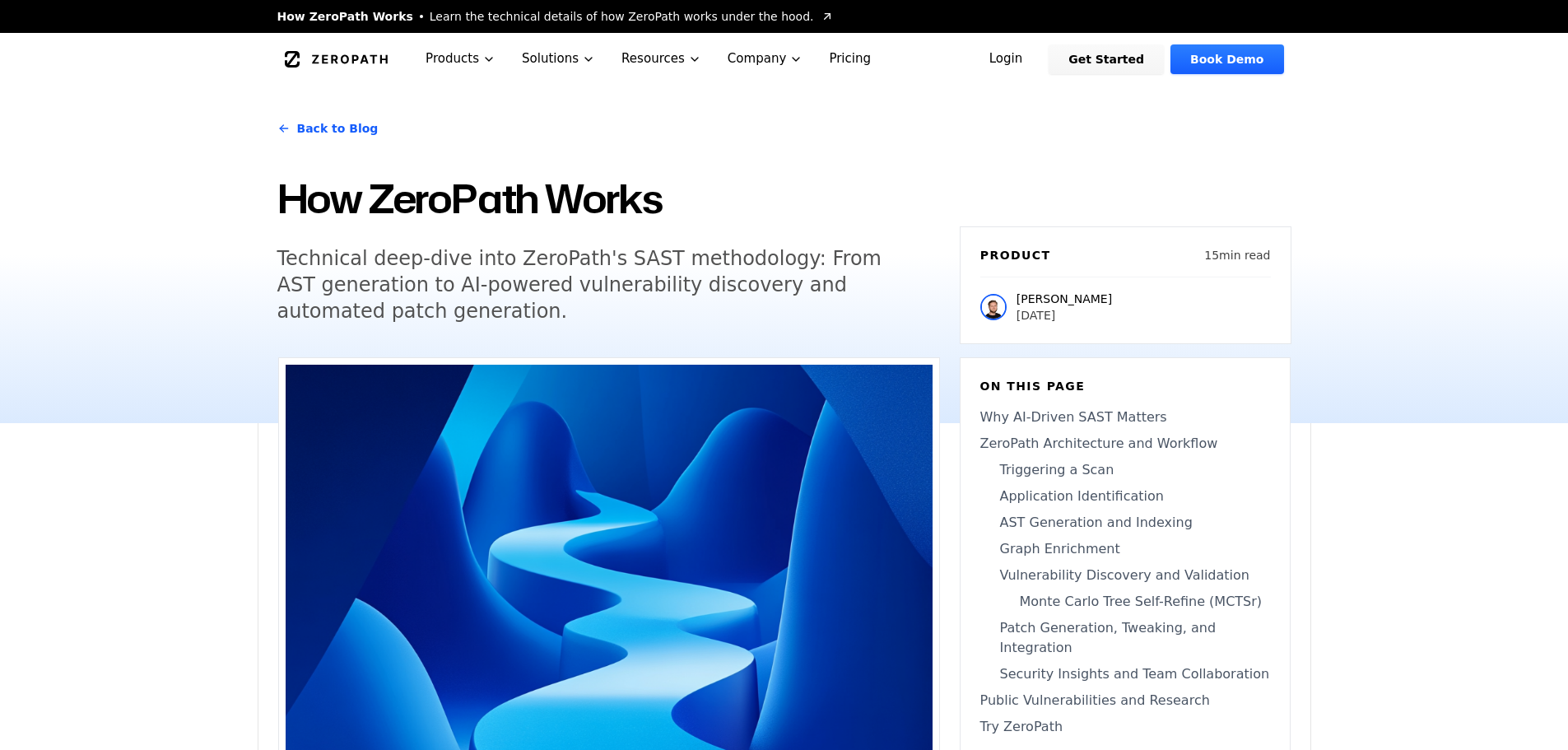
click at [778, 260] on h5 "Technical deep-dive into ZeroPath's SAST methodology: From AST generation to AI…" at bounding box center [593, 285] width 632 height 79
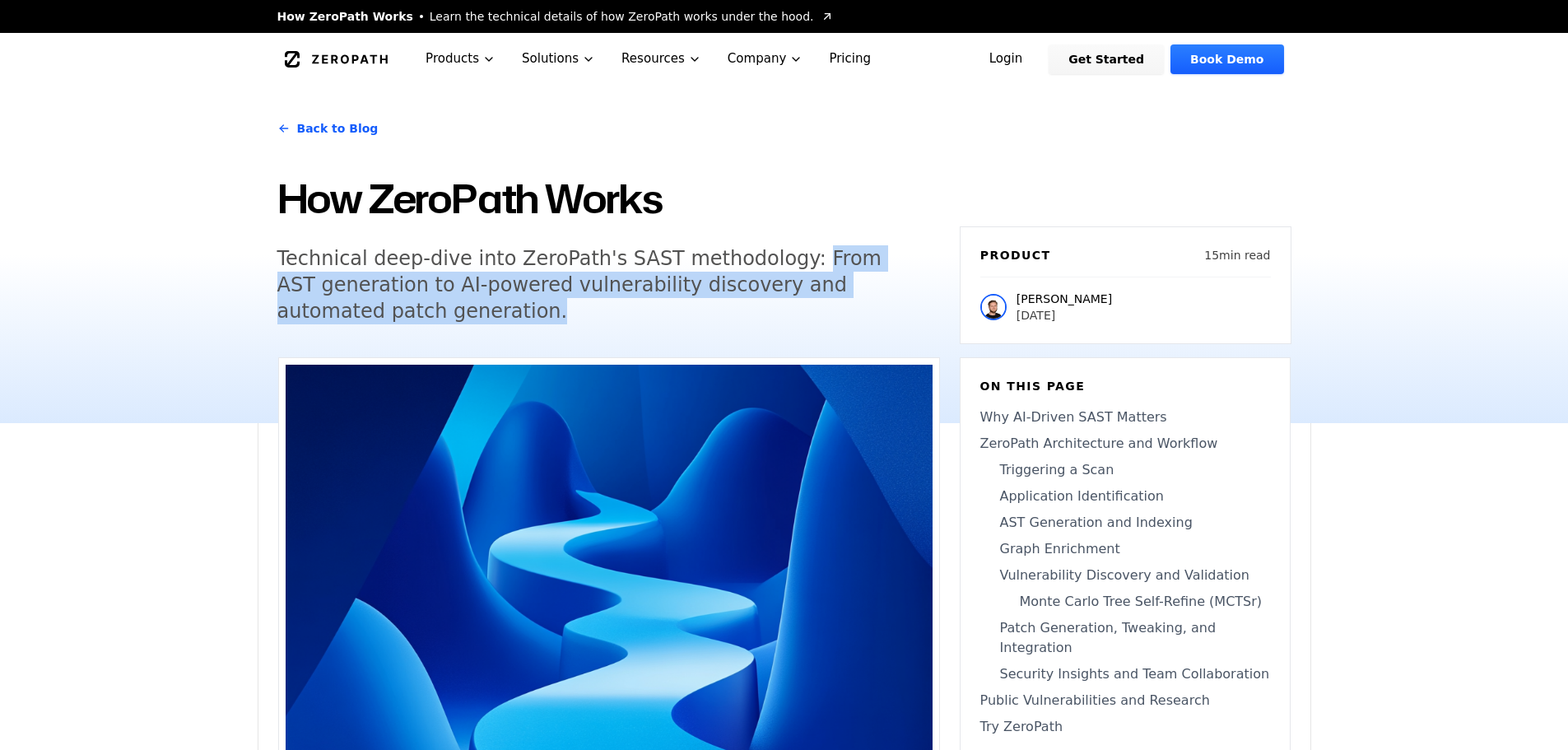
copy h5 "From AST generation to AI-powered vulnerability discovery and automated patch g…"
click at [1148, 517] on link "AST Generation and Indexing" at bounding box center [1125, 523] width 290 height 20
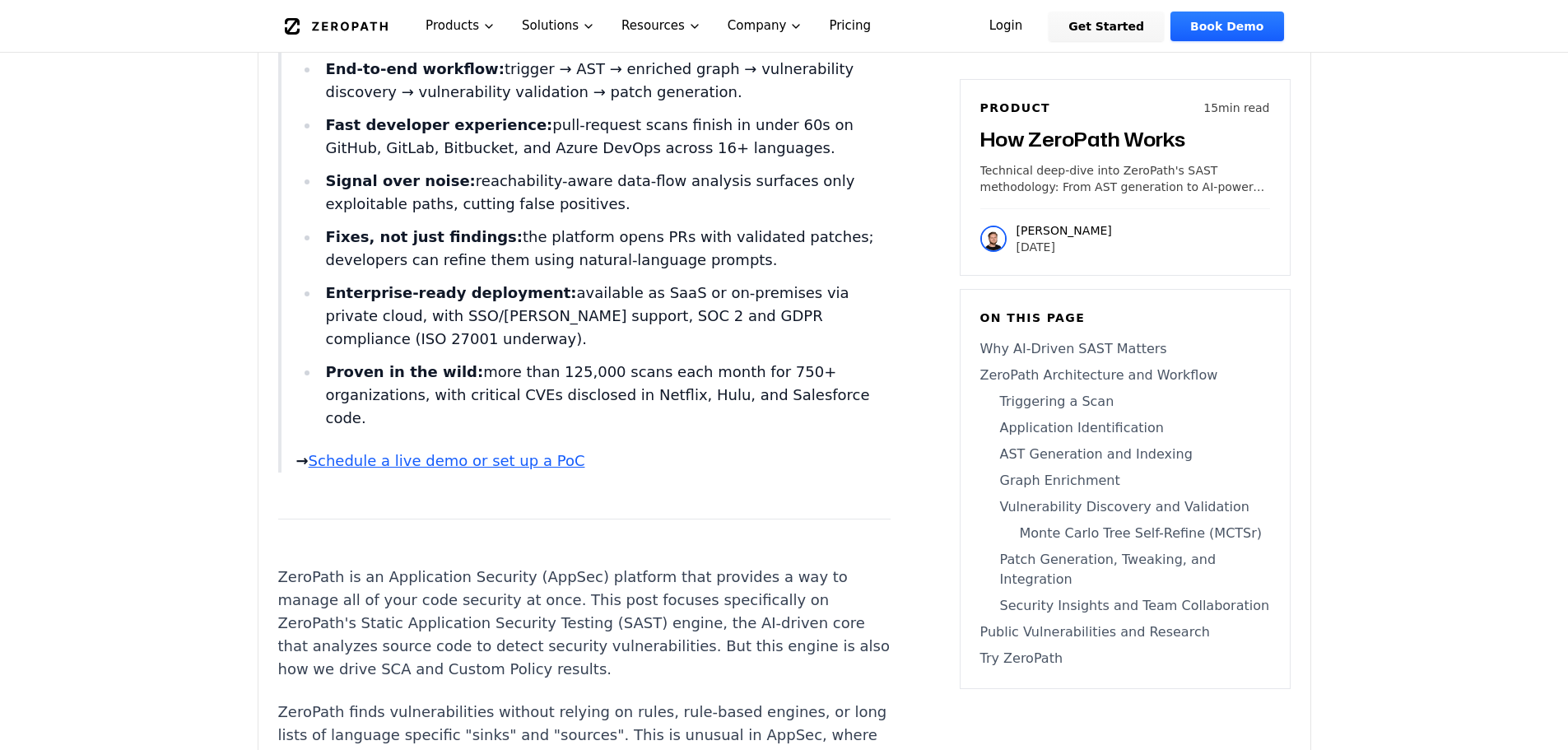
scroll to position [4375, 0]
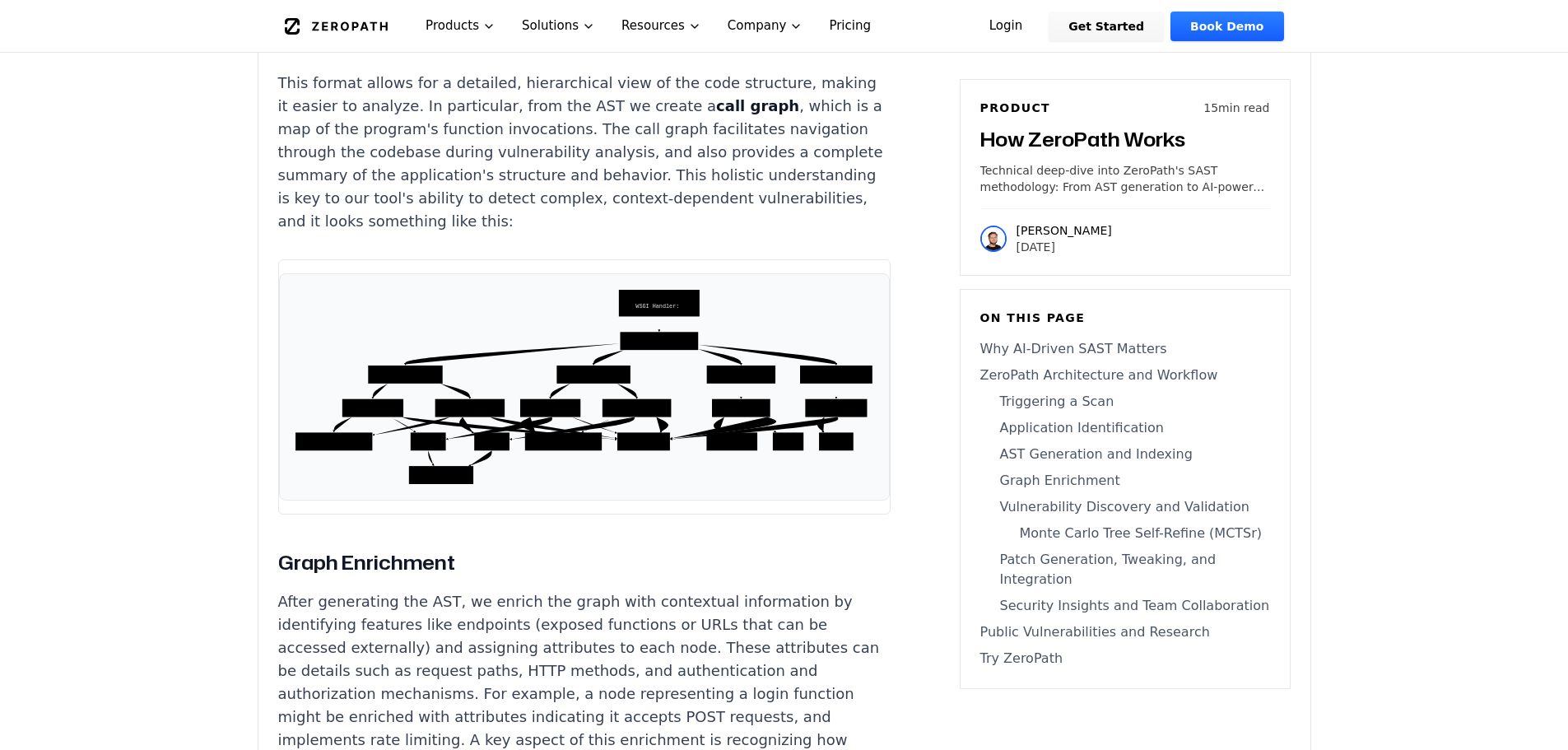
scroll to position [5758, 0]
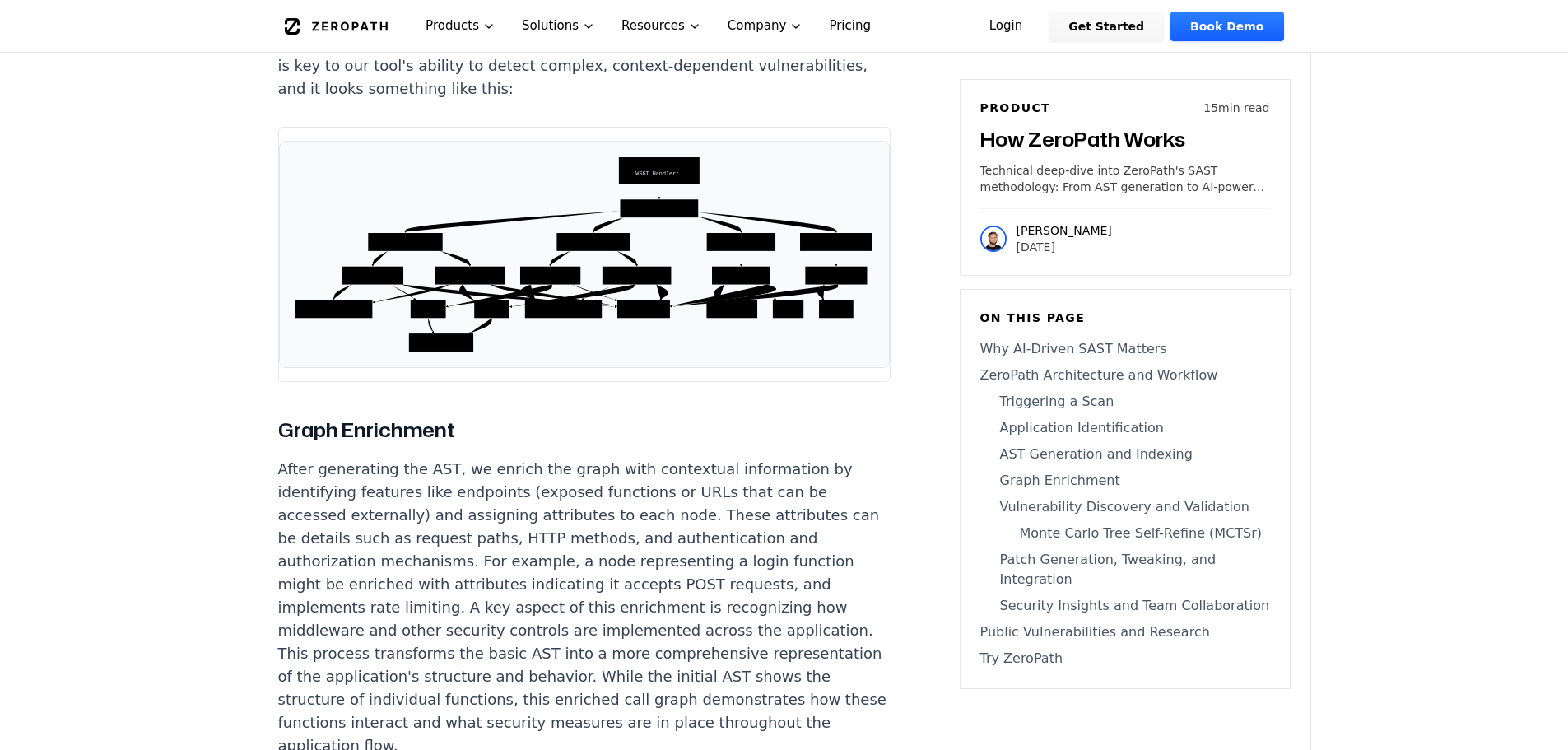
click at [545, 320] on icon "WSGI Handler: process_request URL Dispatcher: resolve UserViewSet: dispatch Pos…" at bounding box center [584, 255] width 583 height 201
click at [452, 517] on p "After generating the AST, we enrich the graph with contextual information by id…" at bounding box center [584, 607] width 612 height 300
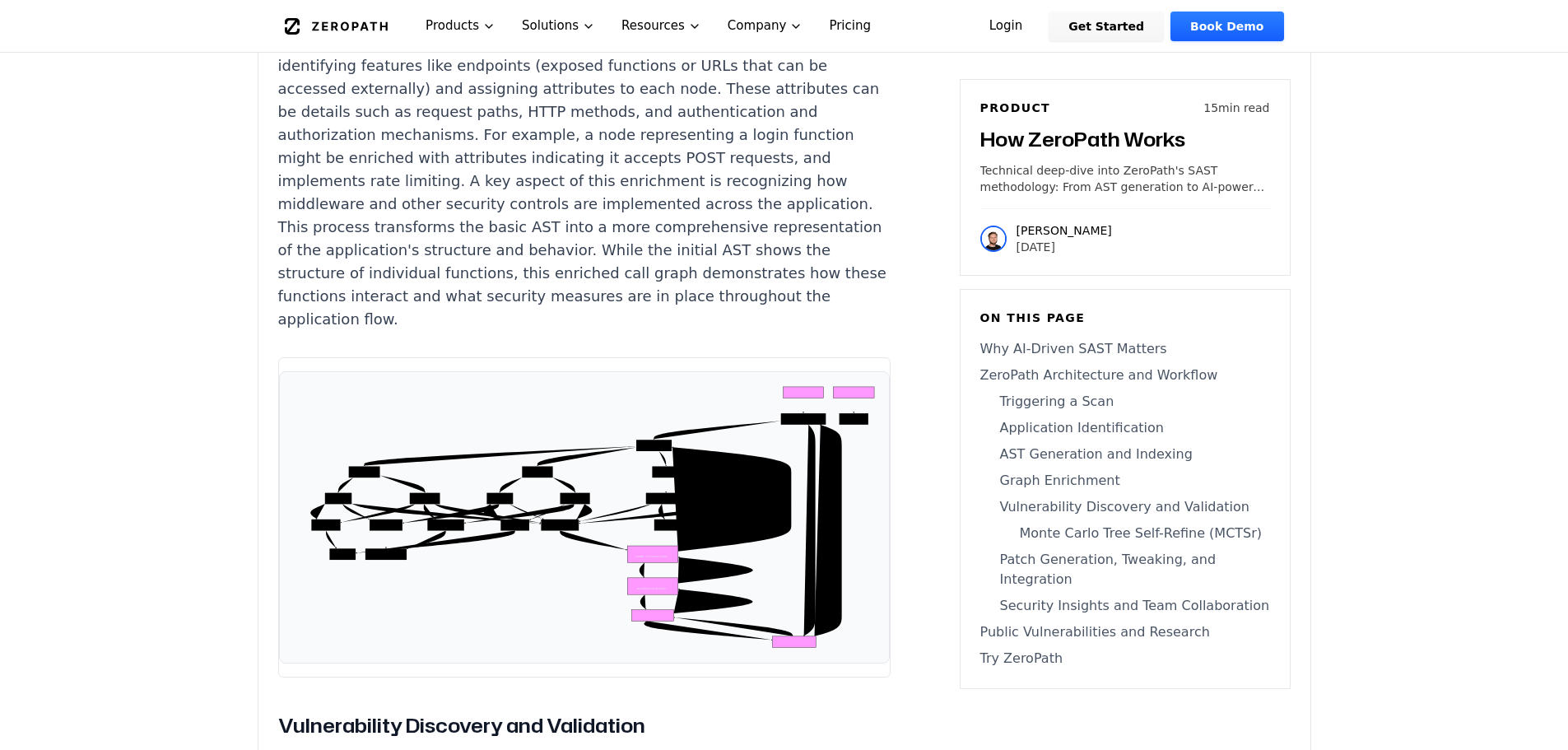
scroll to position [6187, 0]
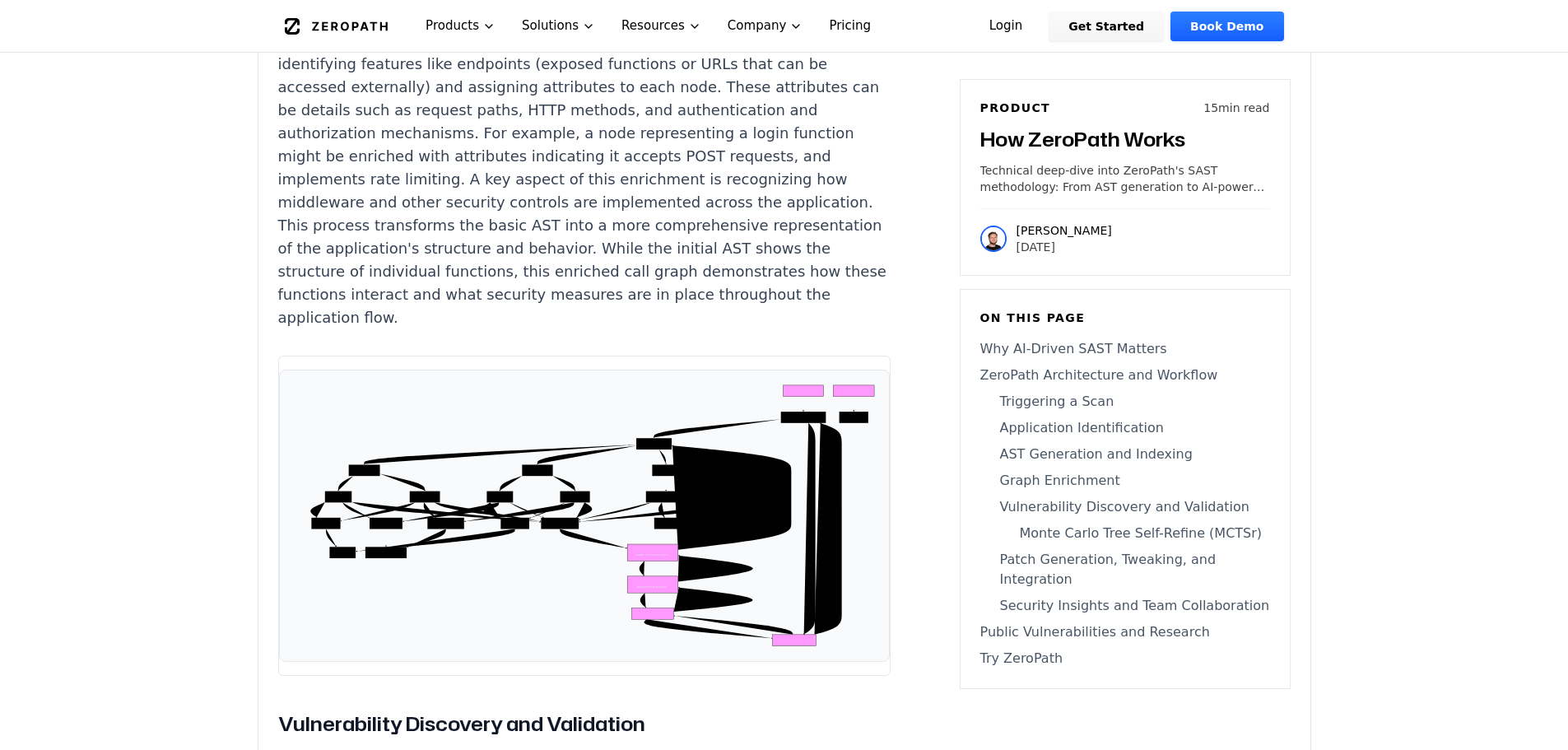
click at [582, 518] on p "Generate Response" at bounding box center [600, 515] width 35 height 6
click at [522, 199] on p "After generating the AST, we enrich the graph with contextual information by id…" at bounding box center [584, 179] width 612 height 300
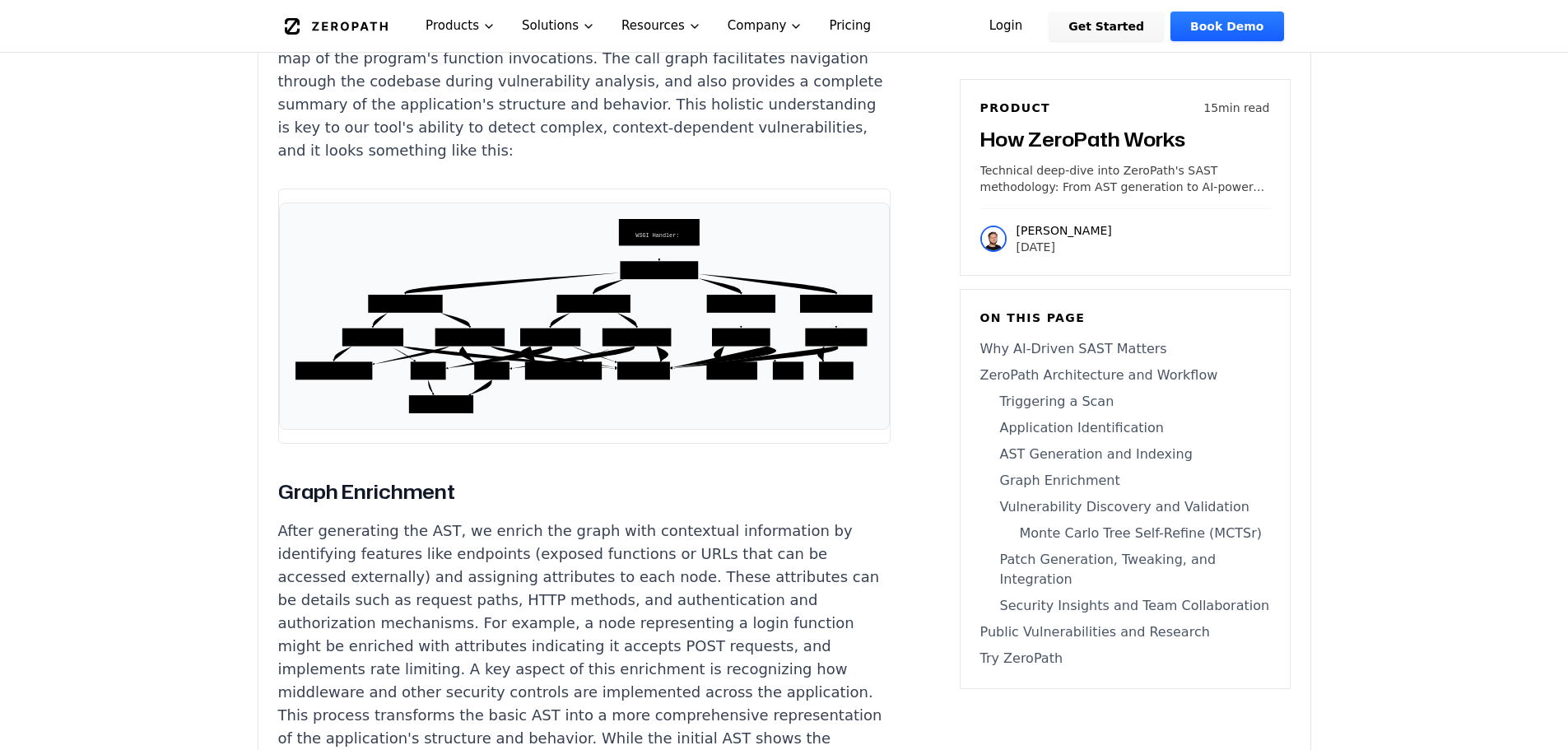
scroll to position [5692, 0]
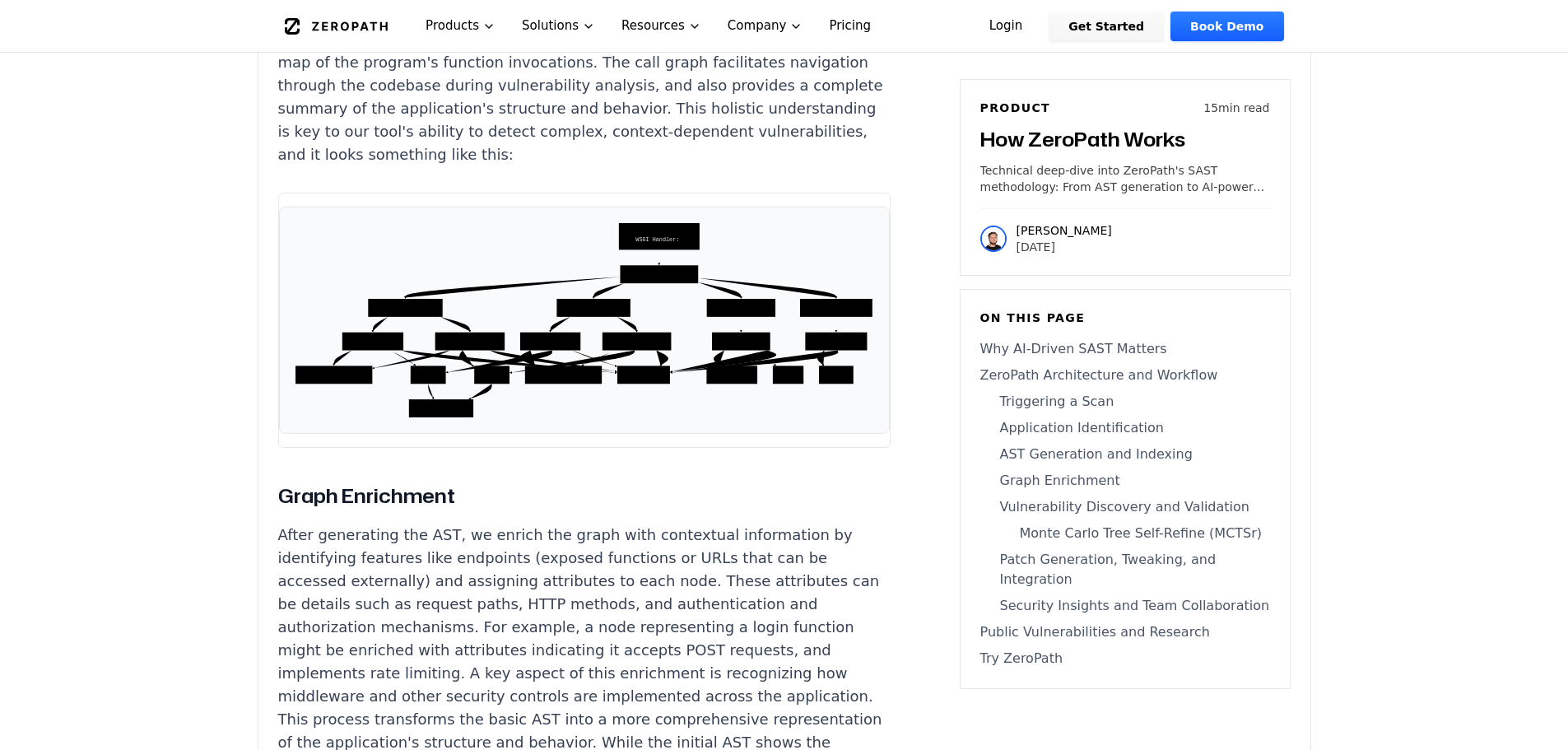
click at [1064, 398] on link "Triggering a Scan" at bounding box center [1125, 402] width 290 height 20
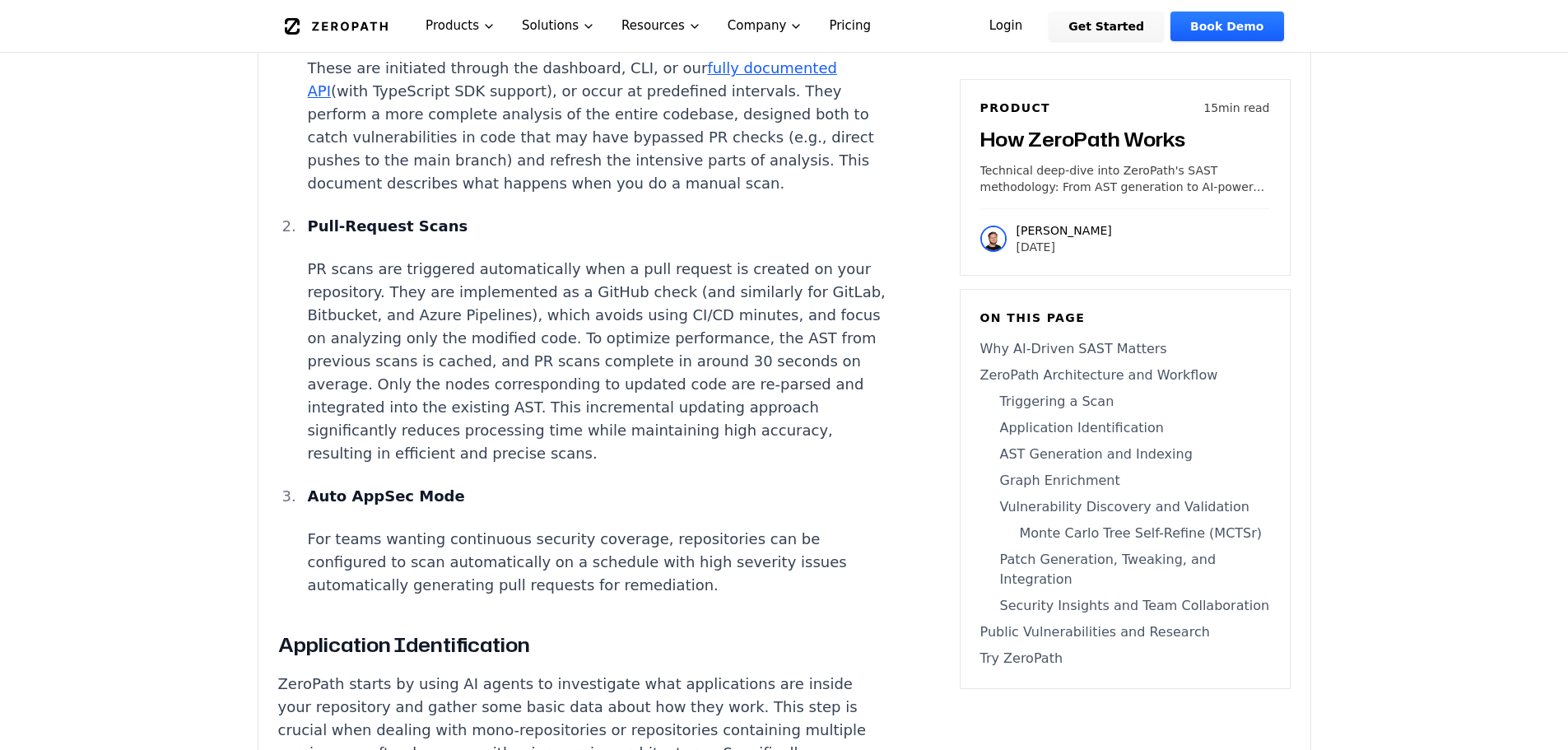
scroll to position [3239, 0]
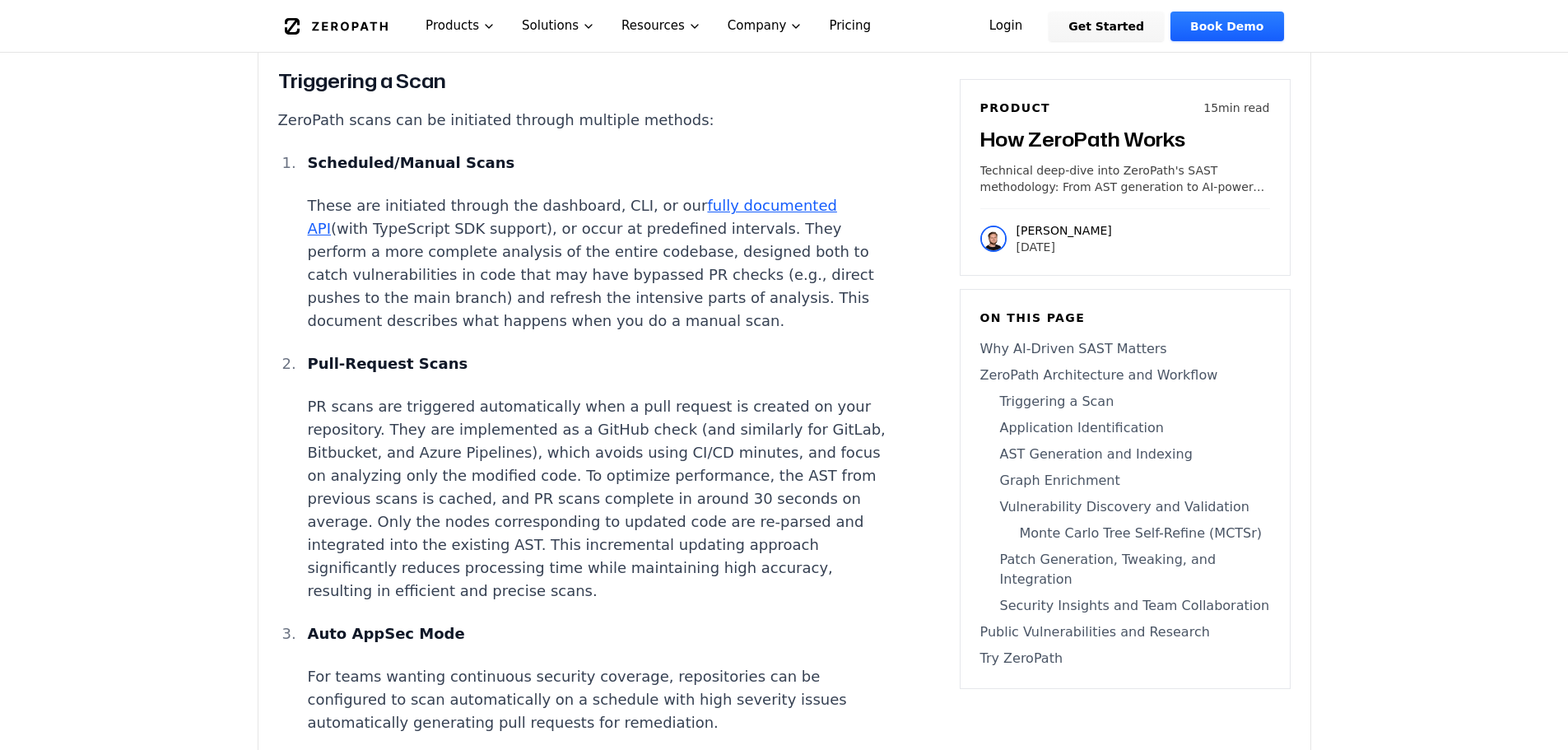
click at [568, 420] on li "Pull-Request Scans PR scans are triggered automatically when a pull request is …" at bounding box center [597, 477] width 590 height 251
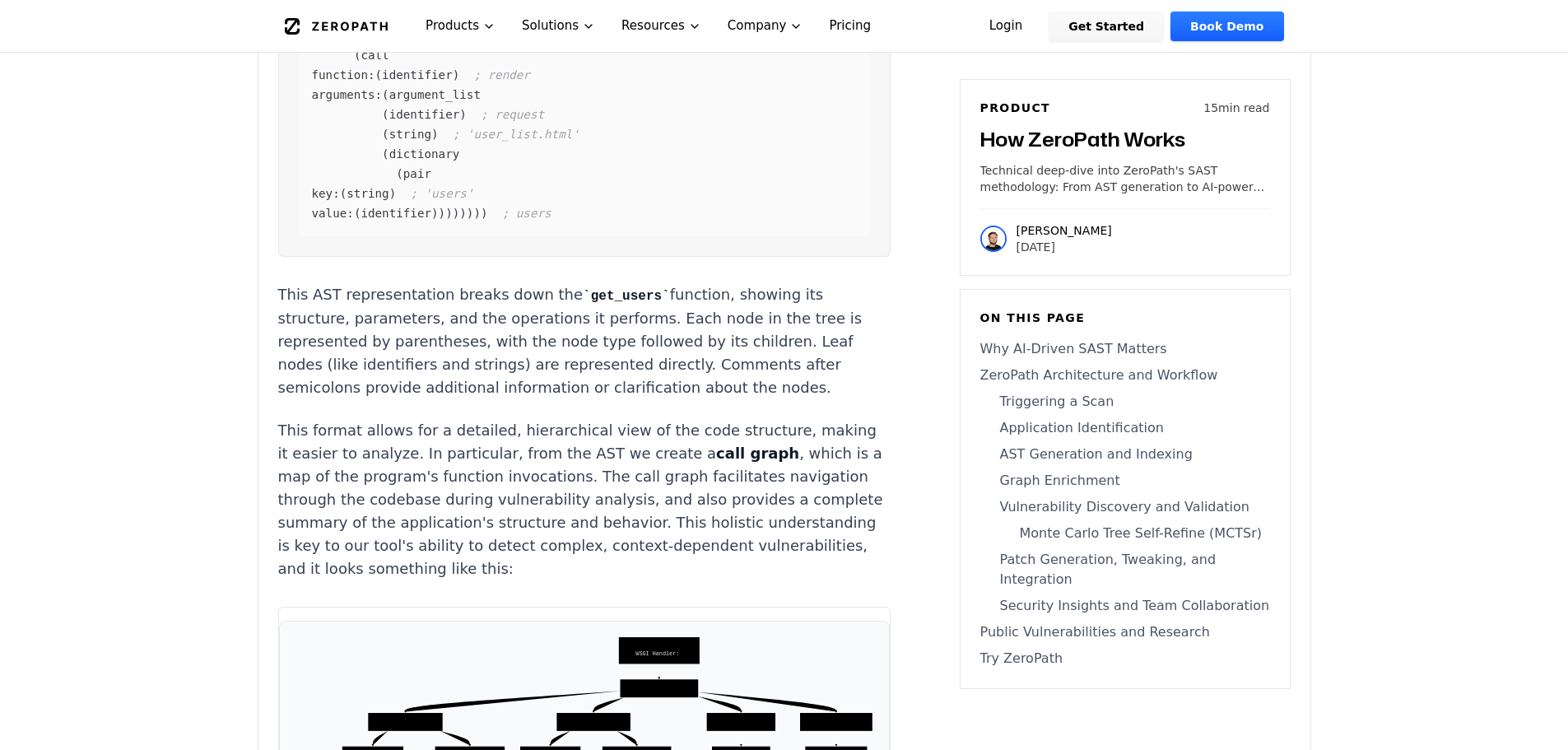
scroll to position [5346, 0]
